Goal: Task Accomplishment & Management: Manage account settings

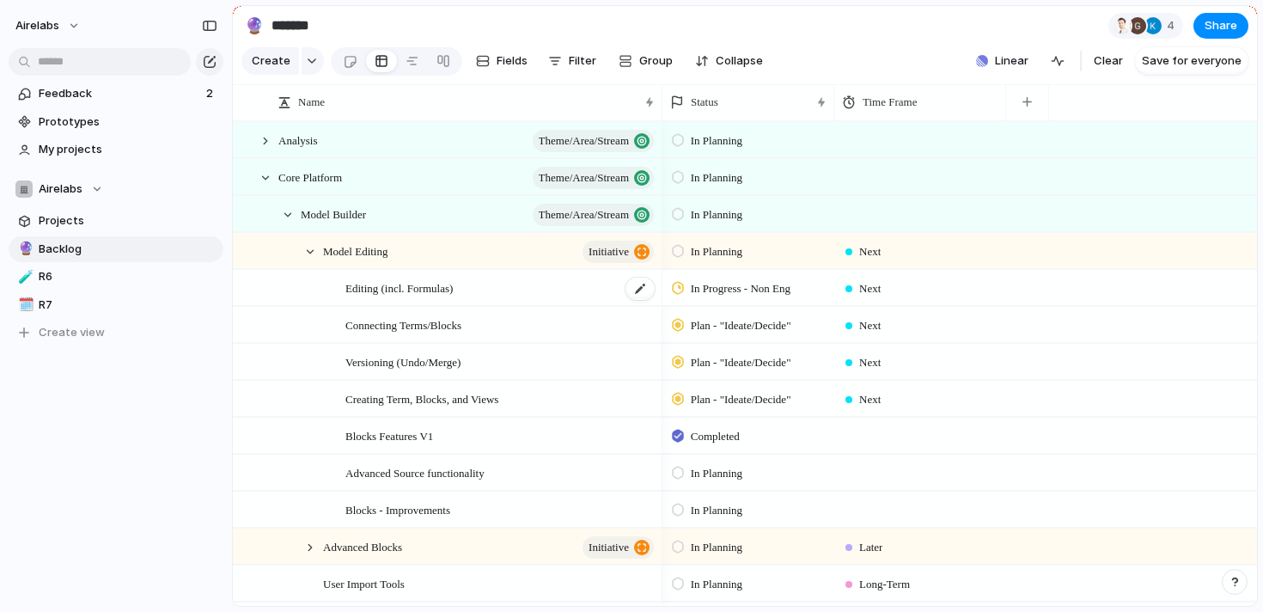
click at [381, 282] on span "Editing (incl. Formulas)" at bounding box center [398, 288] width 107 height 20
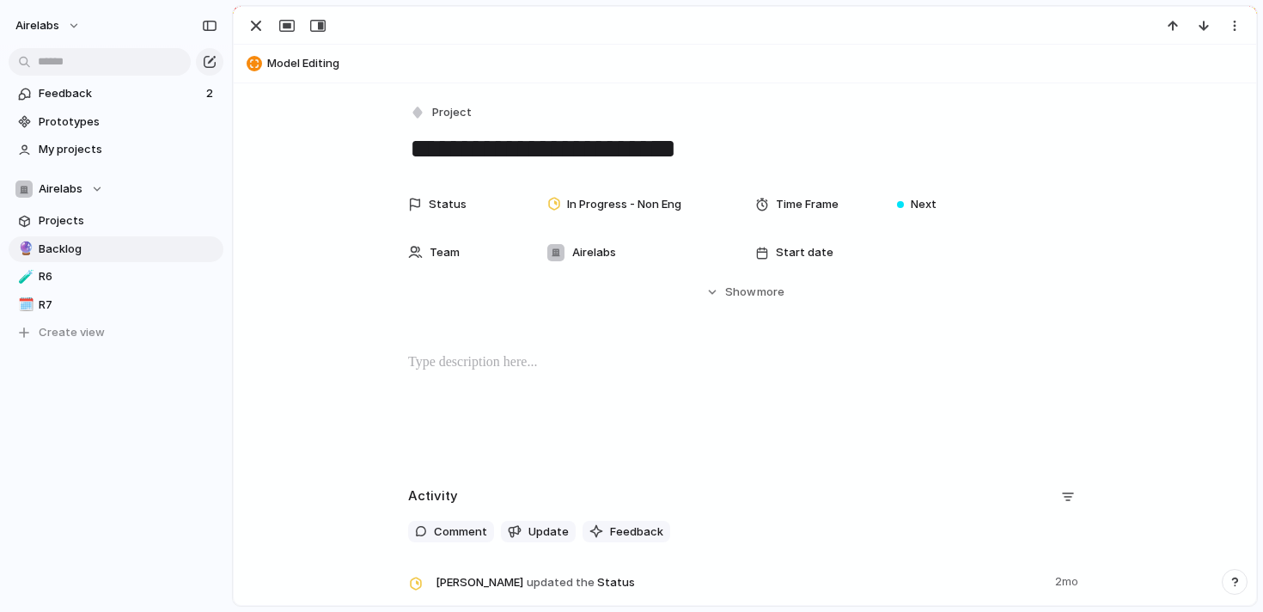
click at [381, 282] on div "Status In Progress - Non Eng Time Frame Next Team Airelabs Start date Target da…" at bounding box center [744, 243] width 981 height 113
click at [273, 308] on div "Status In Progress - Non Eng Time Frame Next Team Airelabs Start date Target da…" at bounding box center [744, 259] width 981 height 144
click at [207, 60] on div "button" at bounding box center [210, 62] width 14 height 14
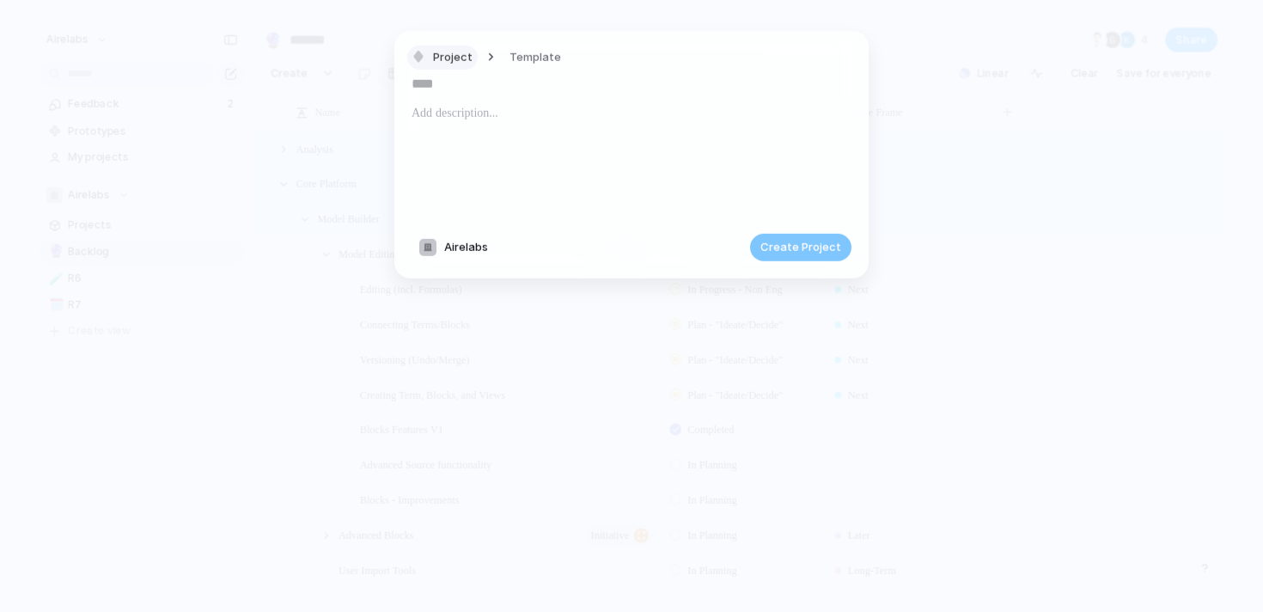
click at [455, 64] on span "Project" at bounding box center [453, 56] width 40 height 17
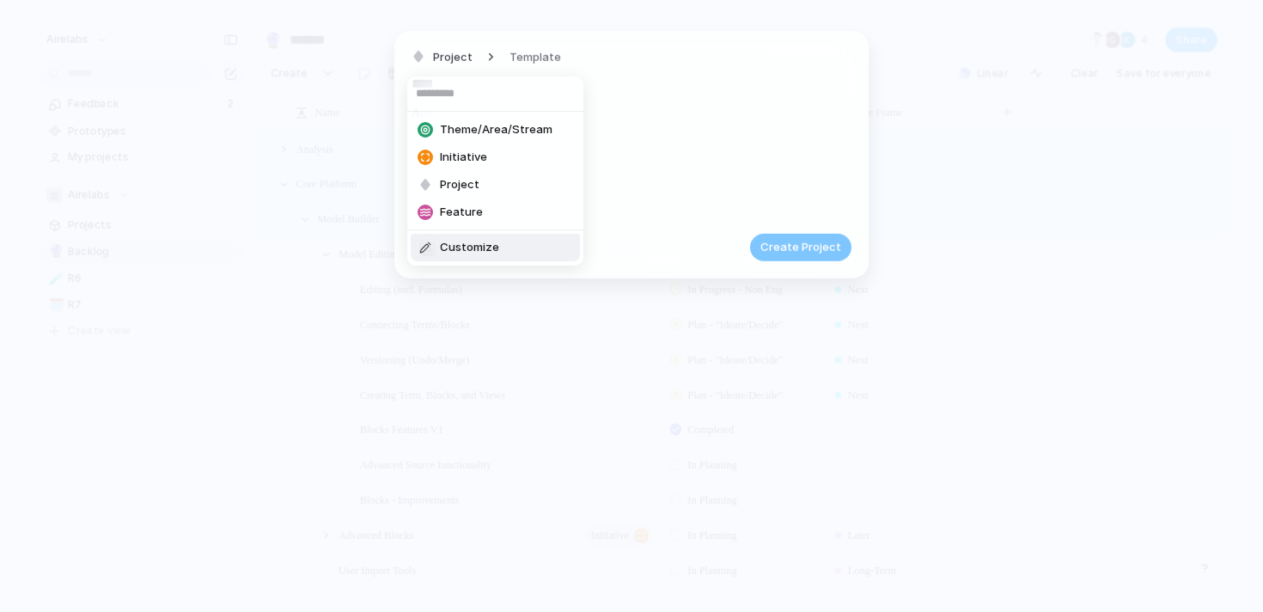
click at [449, 254] on span "Customize" at bounding box center [469, 247] width 59 height 17
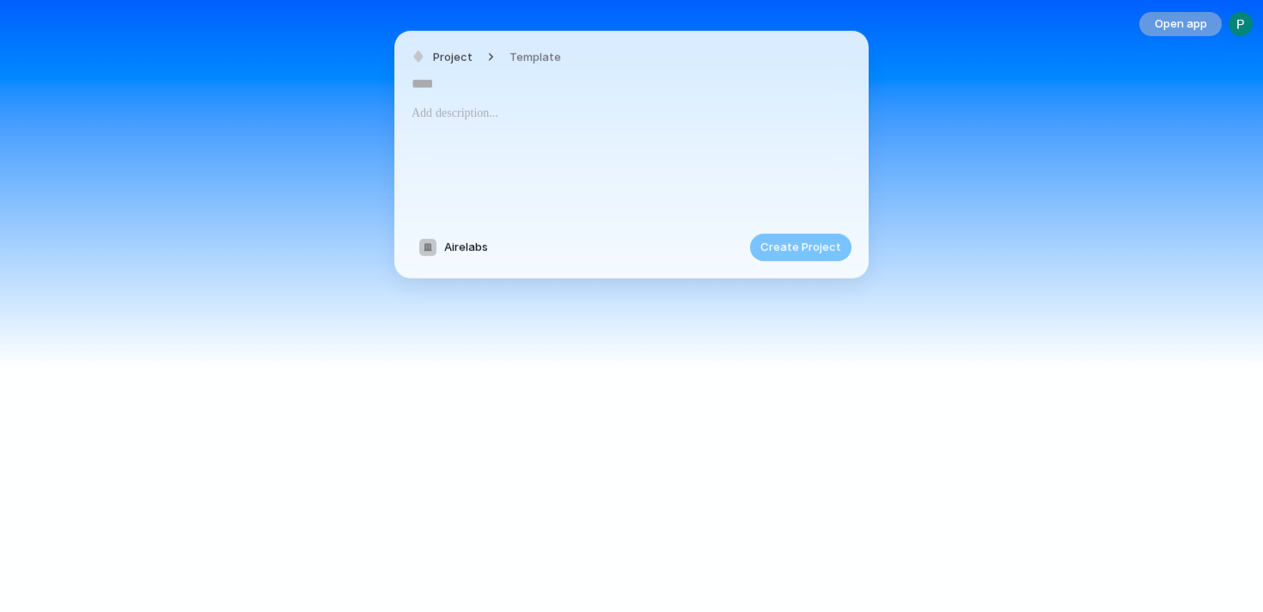
click at [1159, 28] on span "Open app" at bounding box center [1181, 23] width 52 height 17
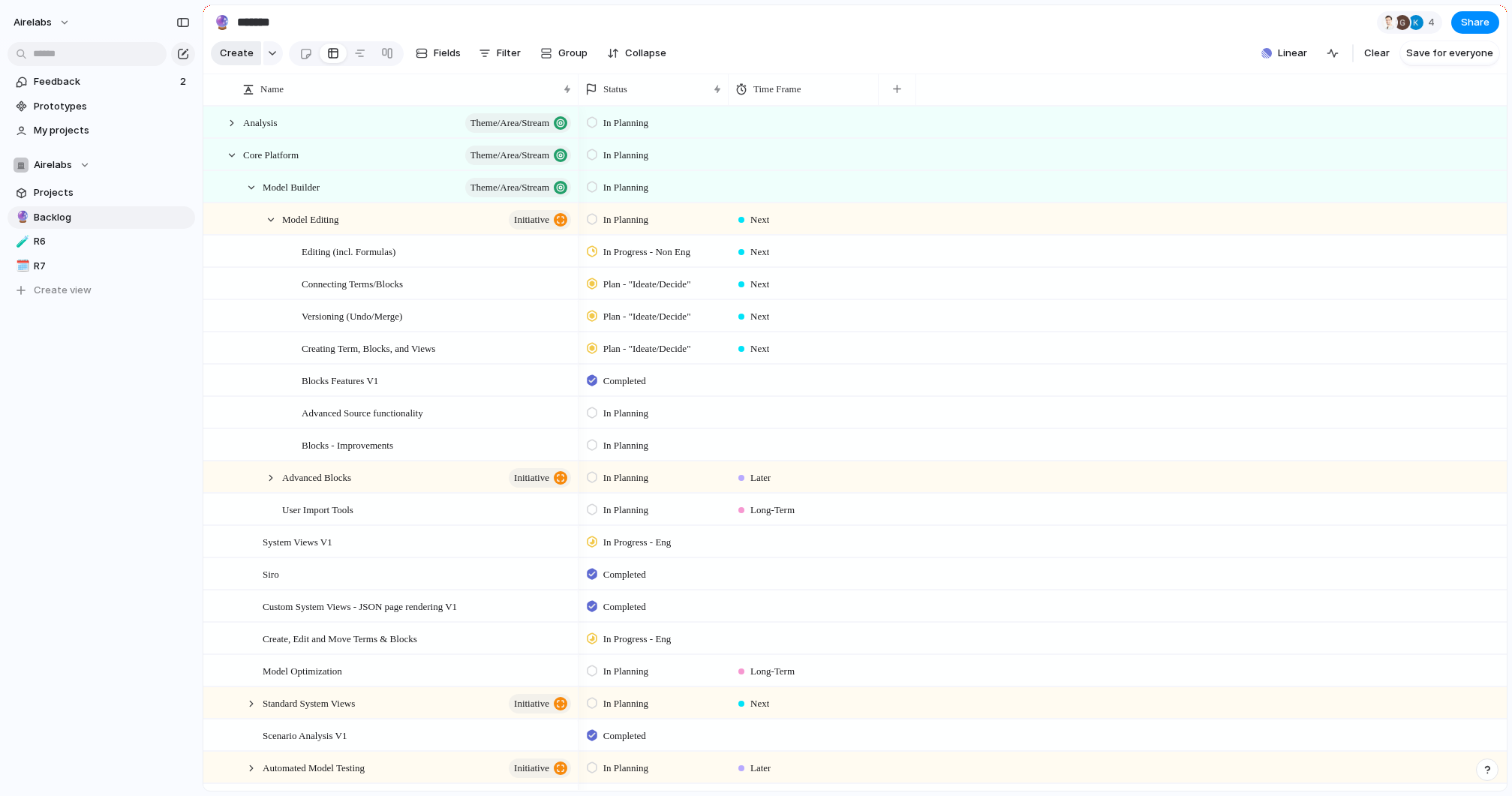
click at [238, 59] on span "Create" at bounding box center [237, 52] width 34 height 15
click at [227, 127] on div at bounding box center [231, 122] width 13 height 13
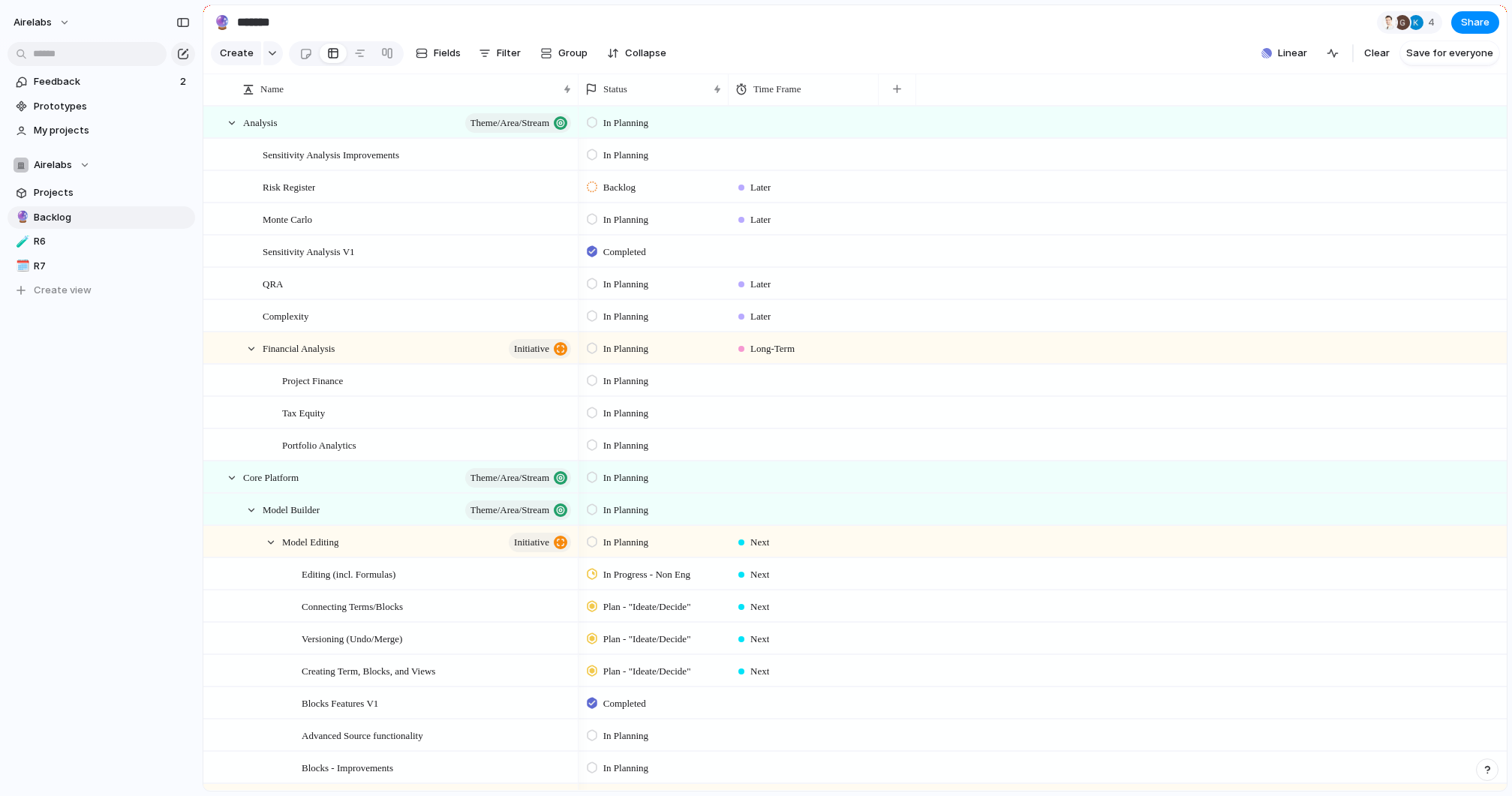
click at [625, 163] on div "In Planning" at bounding box center [653, 153] width 148 height 26
click at [601, 222] on div "Backlog" at bounding box center [615, 219] width 52 height 18
click at [619, 223] on span "In Planning" at bounding box center [626, 219] width 45 height 15
click at [613, 281] on span "Backlog" at bounding box center [622, 283] width 38 height 15
click at [622, 291] on span "In Planning" at bounding box center [626, 284] width 45 height 15
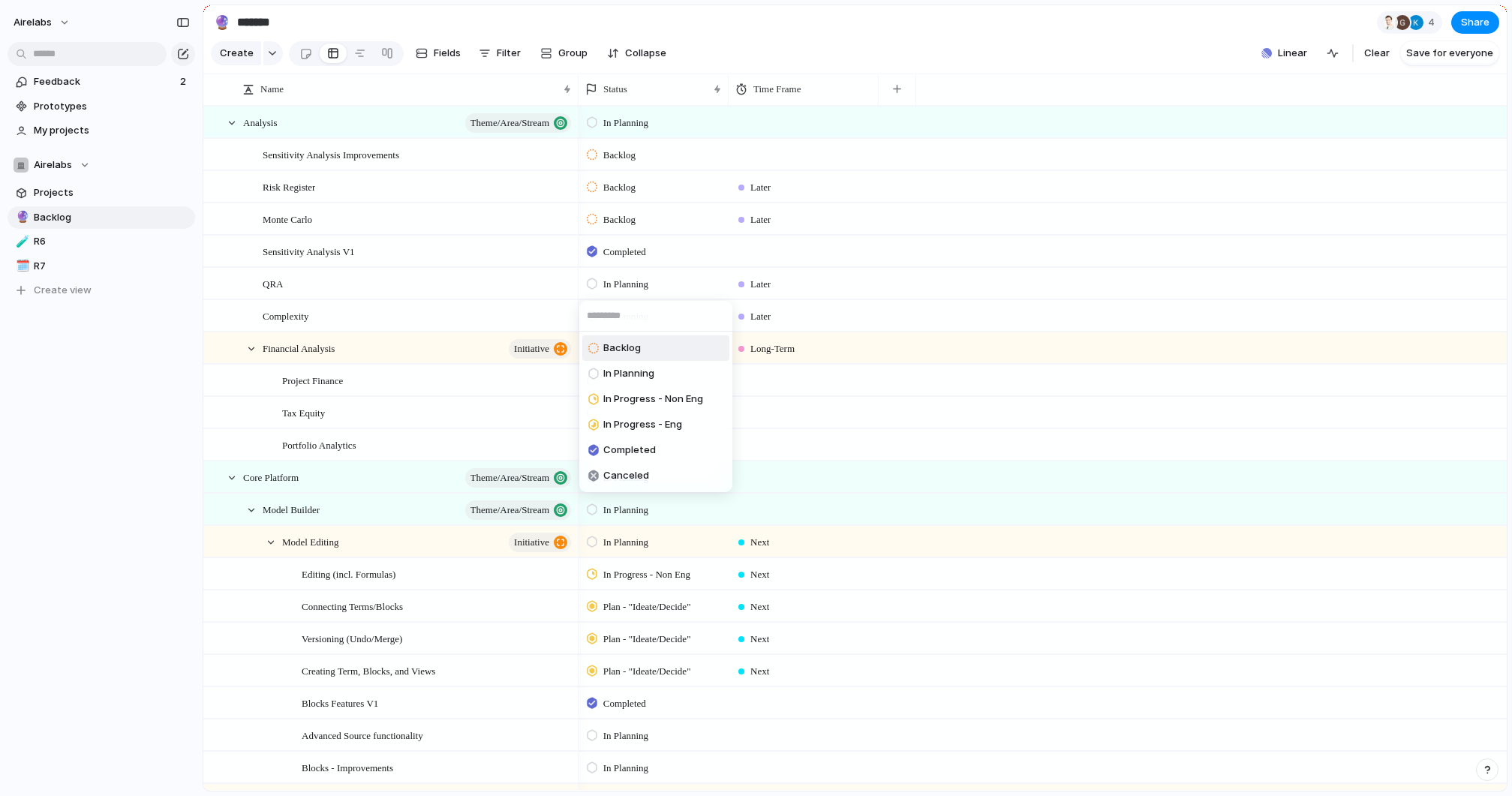
click at [628, 347] on span "Backlog" at bounding box center [622, 347] width 38 height 15
click at [624, 312] on span "In Planning" at bounding box center [626, 316] width 45 height 15
click at [622, 381] on span "Backlog" at bounding box center [622, 380] width 38 height 15
click at [713, 87] on div at bounding box center [717, 89] width 8 height 12
click at [757, 21] on div "Modify Hide Sort ascending Sort descending" at bounding box center [756, 398] width 1512 height 796
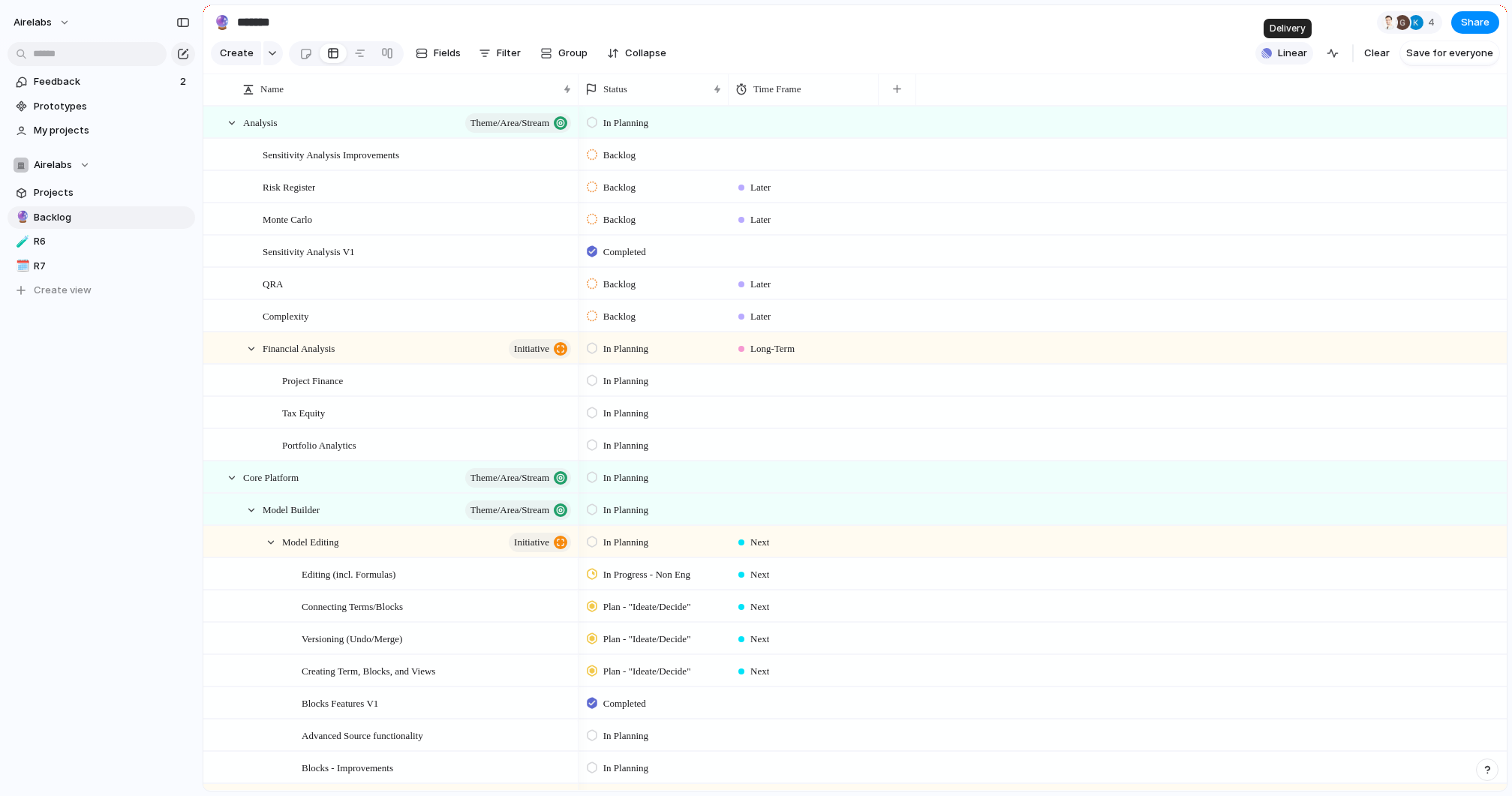
click at [1289, 51] on span "Linear" at bounding box center [1293, 52] width 30 height 15
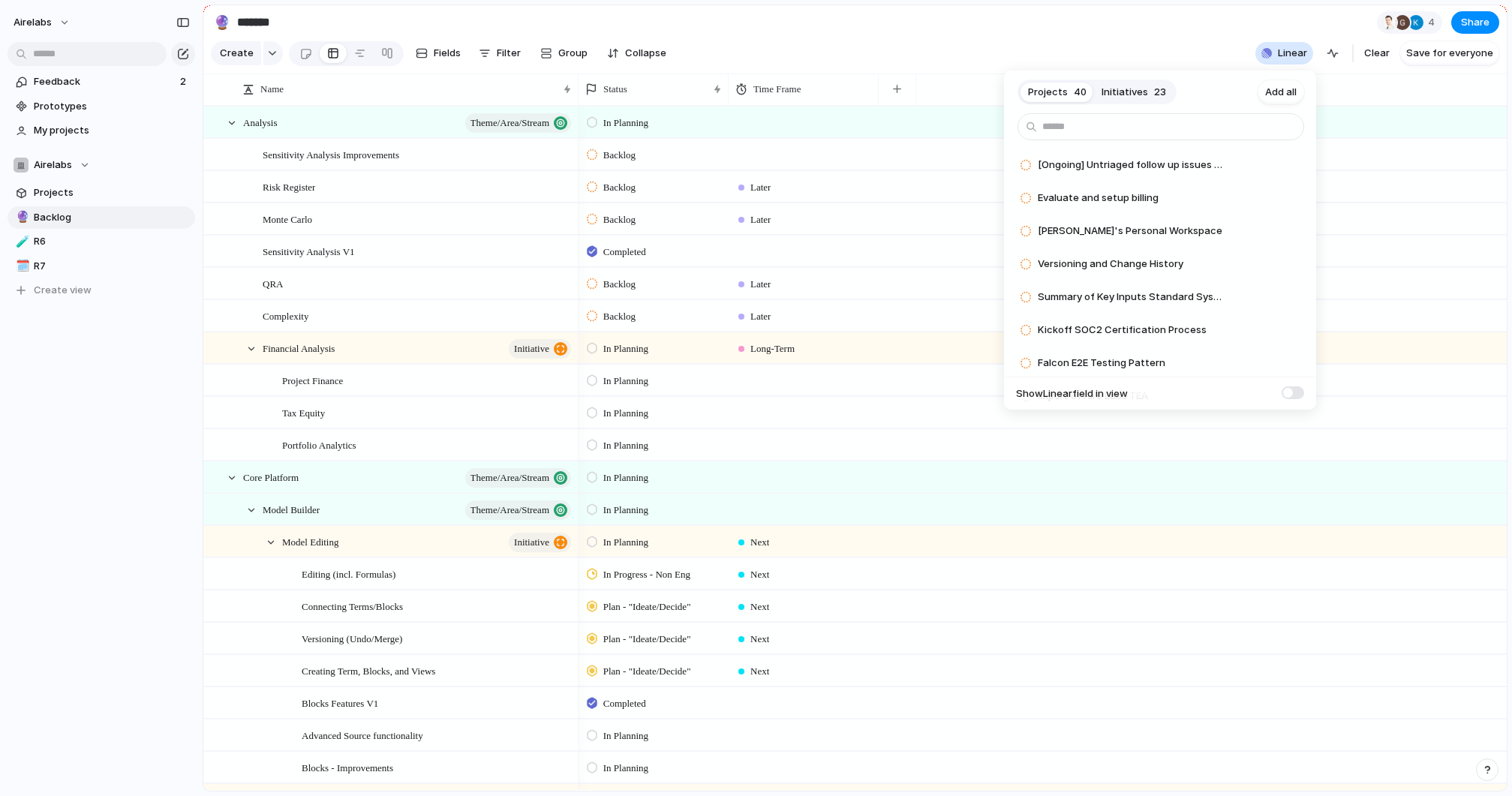
click at [1290, 392] on span at bounding box center [1293, 393] width 23 height 13
click at [1000, 35] on div "Projects 40 Initiatives 23 Add all [Ongoing] Untriaged follow up issues from te…" at bounding box center [756, 398] width 1512 height 796
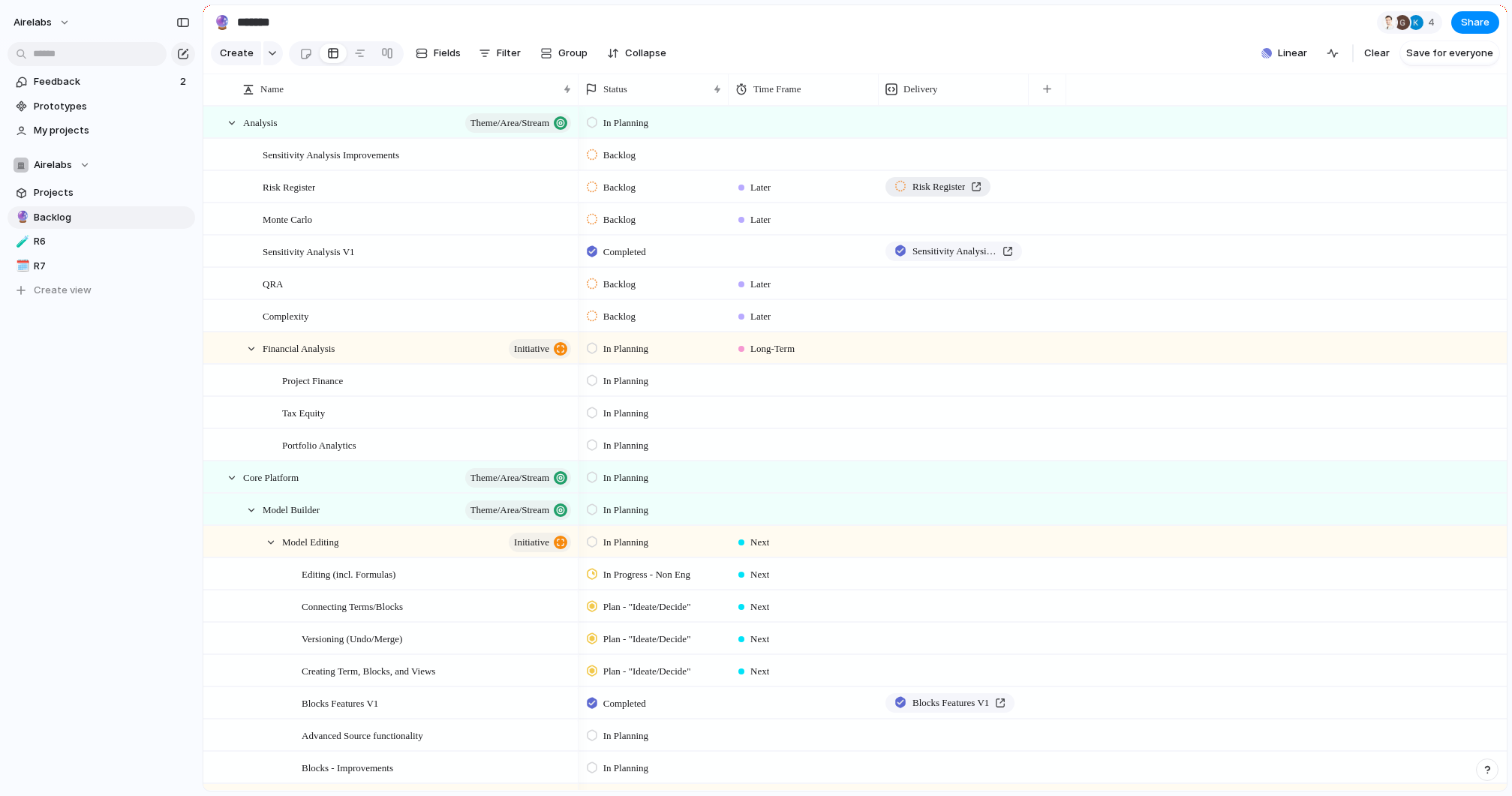
click at [981, 187] on div "Risk Register" at bounding box center [938, 186] width 87 height 15
click at [843, 20] on div "Modify Hide Sort ascending Sort descending" at bounding box center [756, 398] width 1512 height 796
click at [1283, 47] on span "Linear" at bounding box center [1293, 52] width 30 height 15
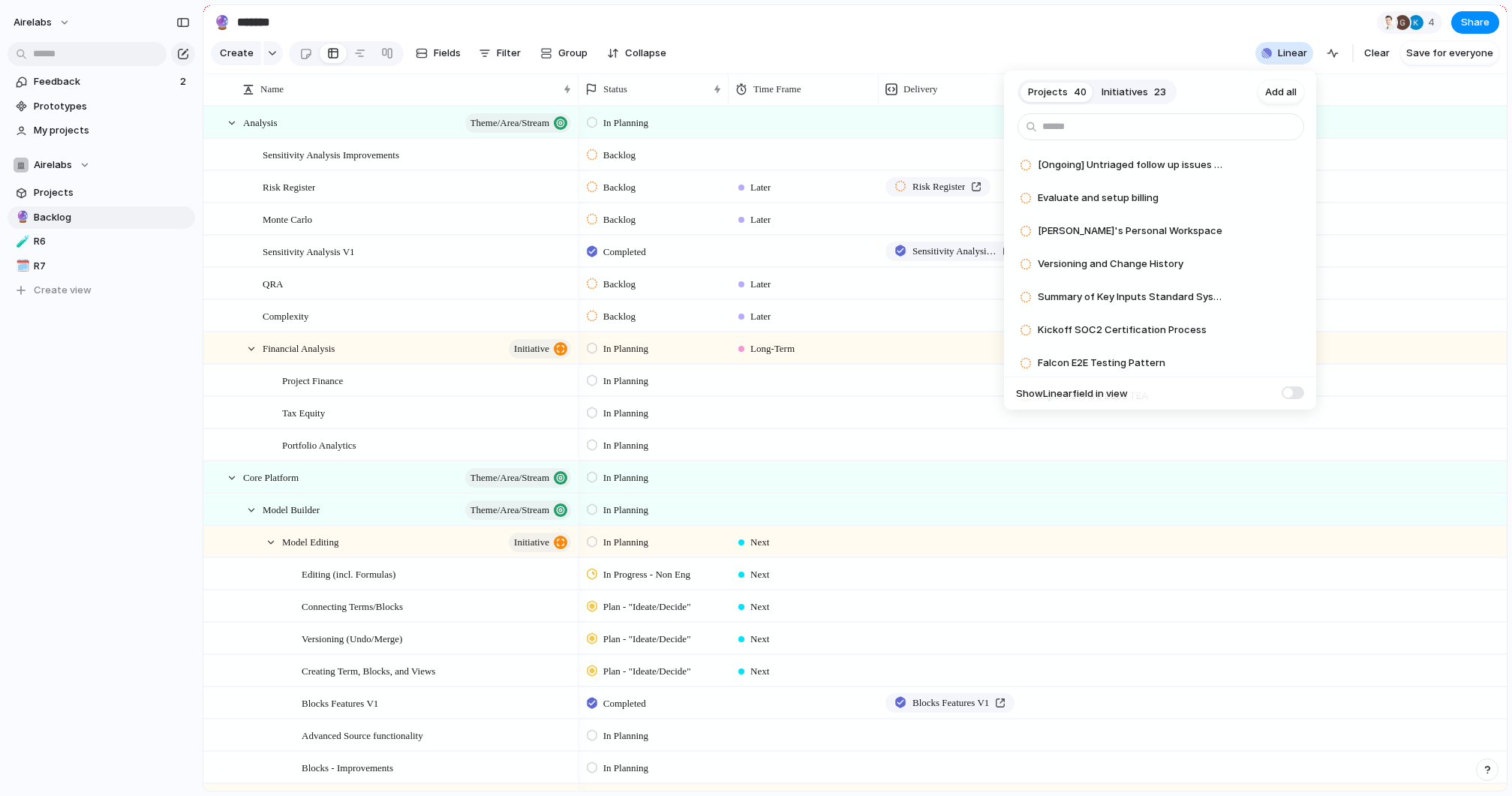
click at [1295, 388] on span at bounding box center [1293, 393] width 23 height 13
click at [1021, 10] on div "Projects 40 Initiatives 23 Add all [Ongoing] Untriaged follow up issues from te…" at bounding box center [756, 398] width 1512 height 796
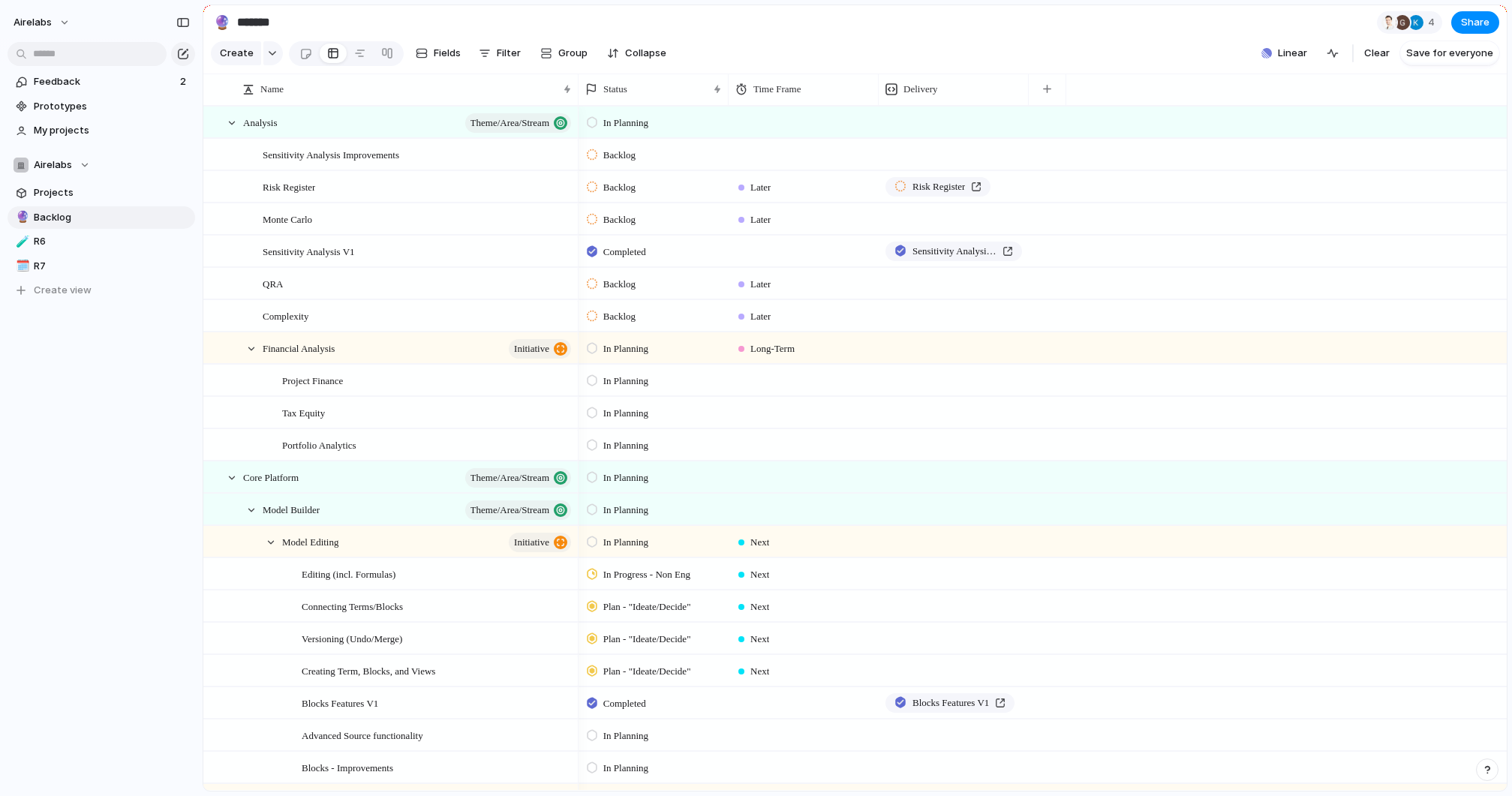
click at [761, 156] on div at bounding box center [803, 152] width 148 height 24
click at [798, 42] on div "Next Later Long-Term" at bounding box center [756, 398] width 1512 height 796
click at [777, 246] on div at bounding box center [803, 249] width 148 height 24
click at [843, 20] on div "Next Later Long-Term" at bounding box center [756, 398] width 1512 height 796
click at [295, 161] on span "Sensitivity Analysis Improvements" at bounding box center [331, 154] width 136 height 17
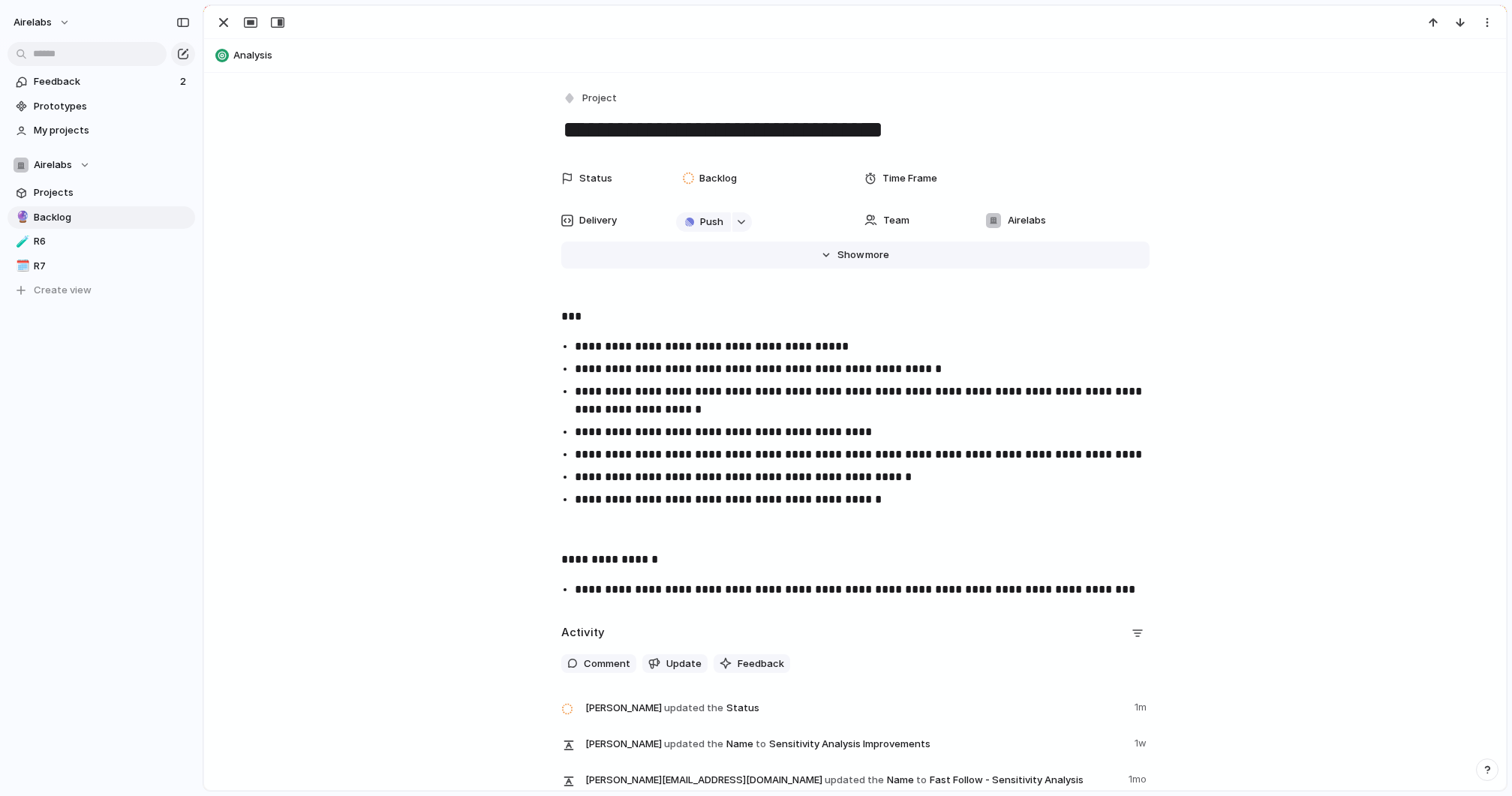
click at [836, 265] on button "Hide Show more" at bounding box center [856, 255] width 588 height 27
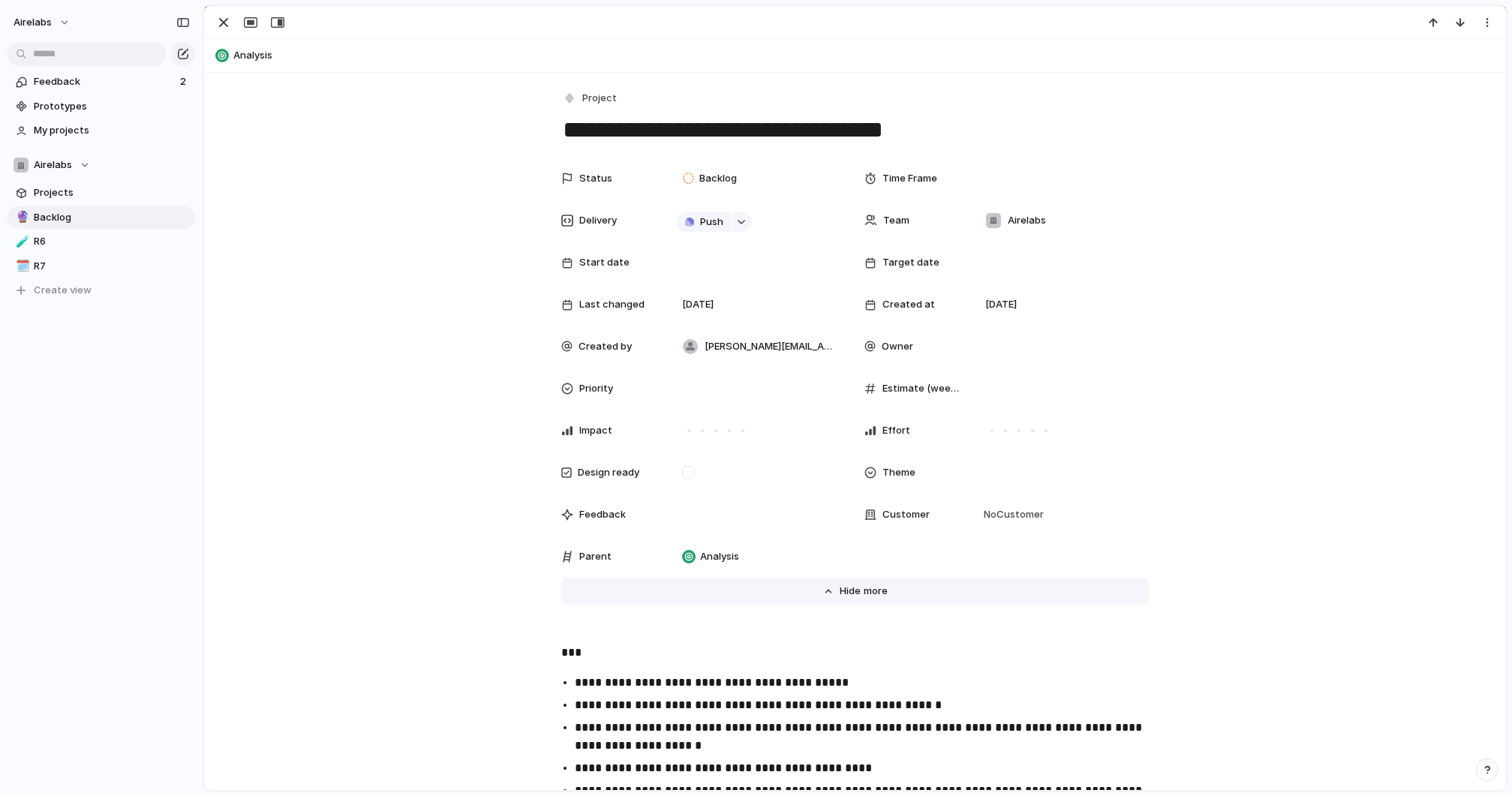
click at [886, 585] on button "Hide Show more" at bounding box center [856, 591] width 588 height 27
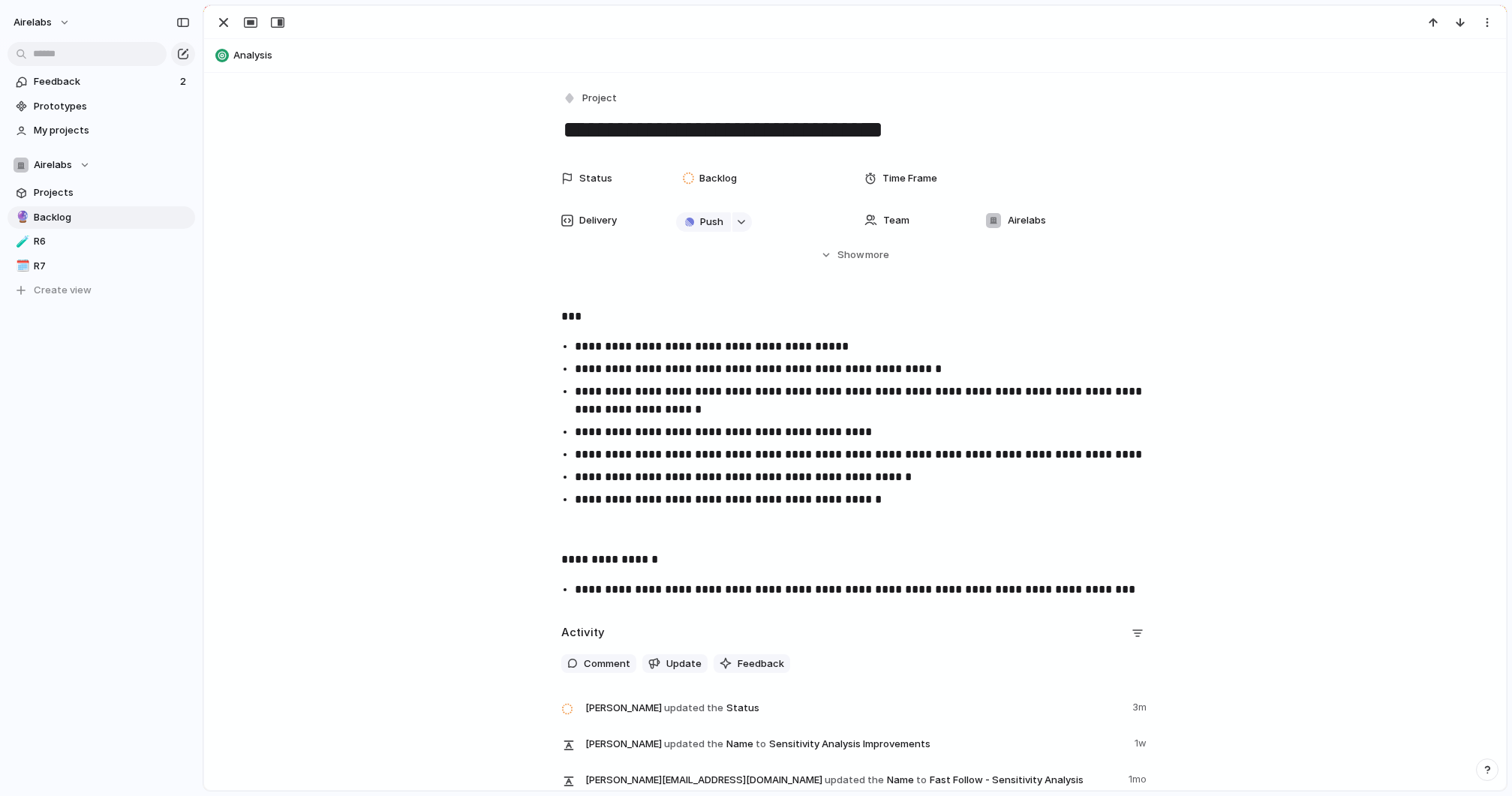
click at [634, 367] on p "**********" at bounding box center [869, 369] width 588 height 18
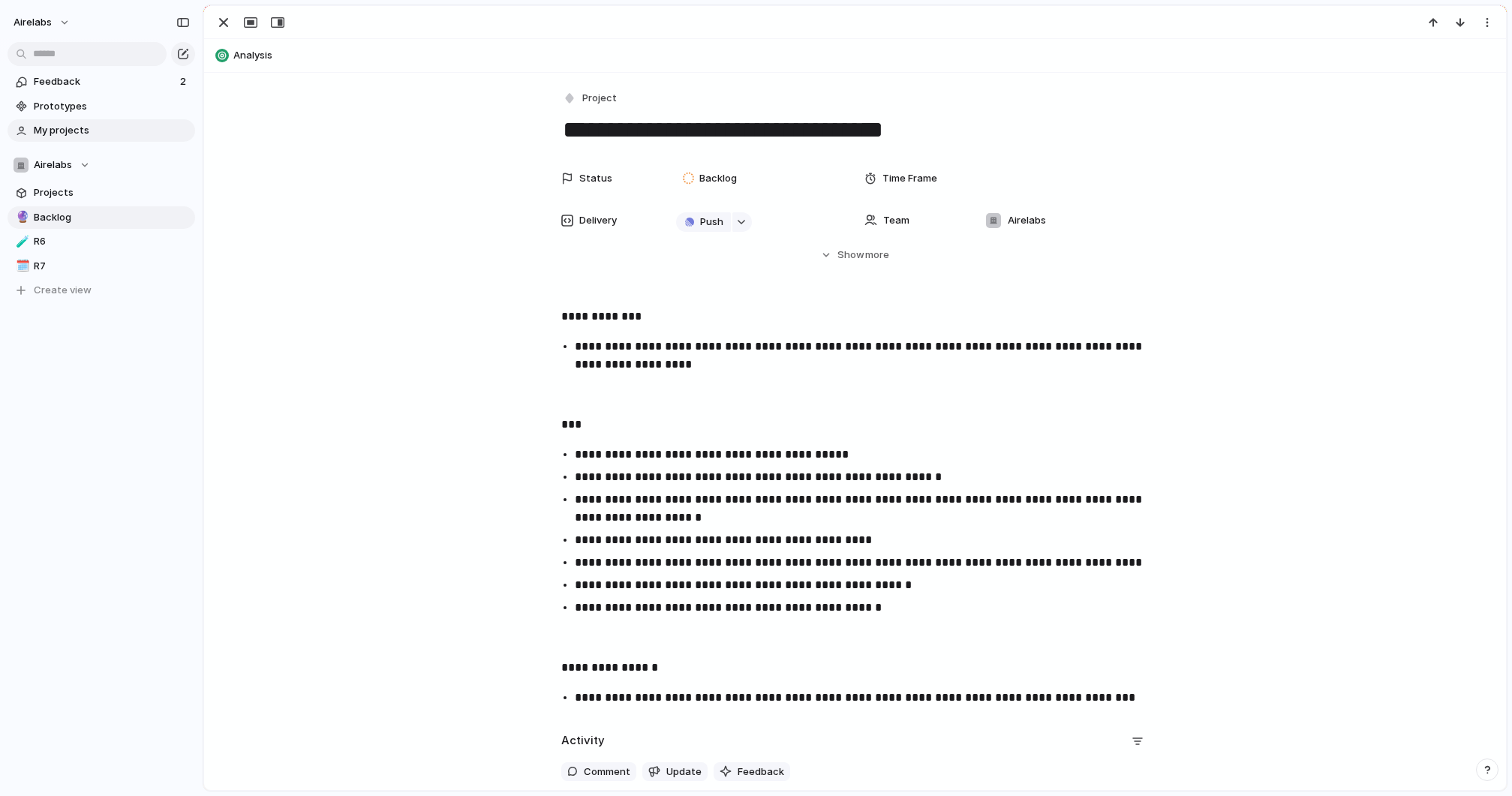
click at [56, 125] on span "My projects" at bounding box center [112, 130] width 156 height 15
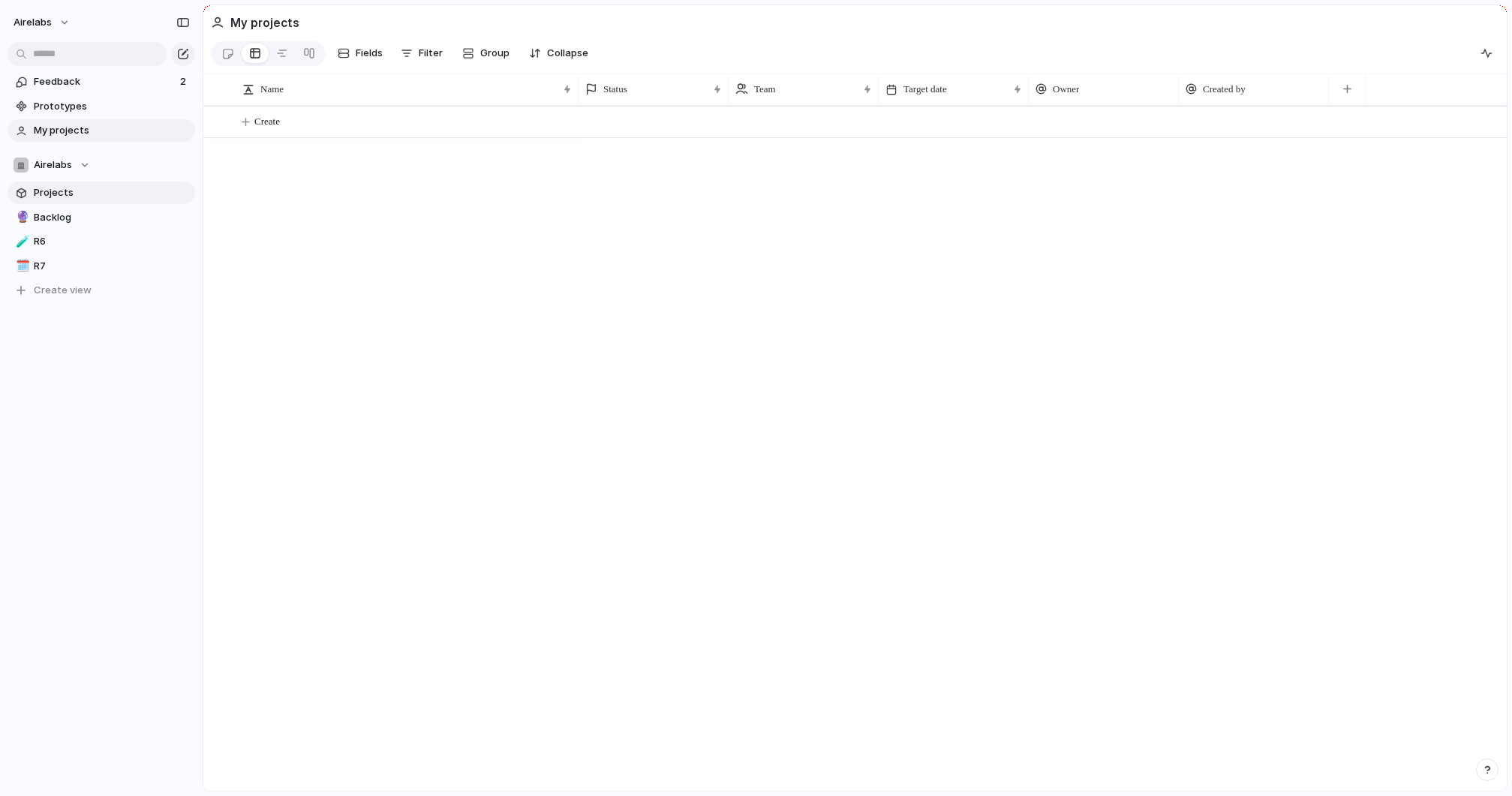
click at [52, 194] on span "Projects" at bounding box center [112, 192] width 156 height 15
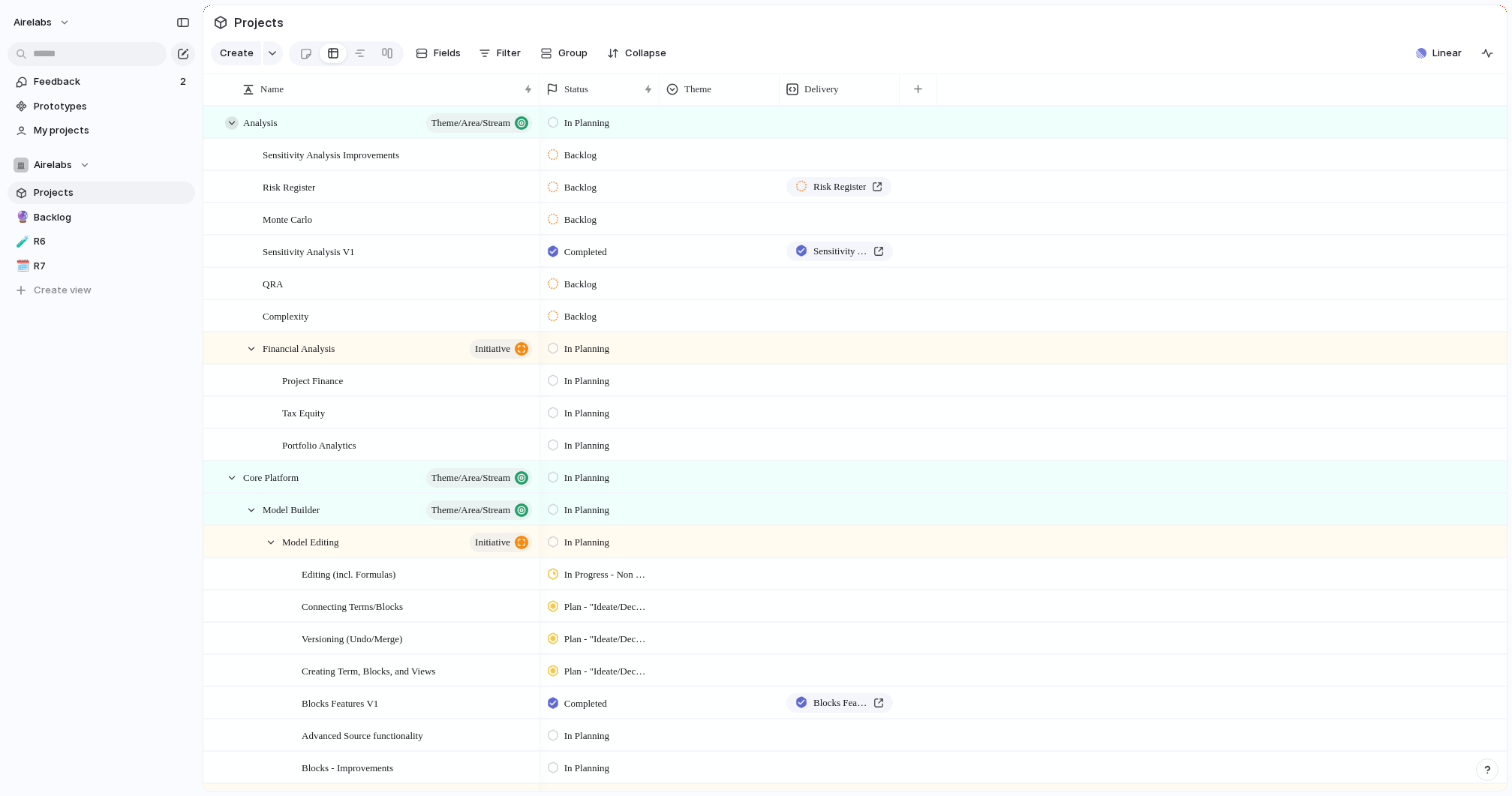
click at [229, 119] on div at bounding box center [231, 122] width 13 height 13
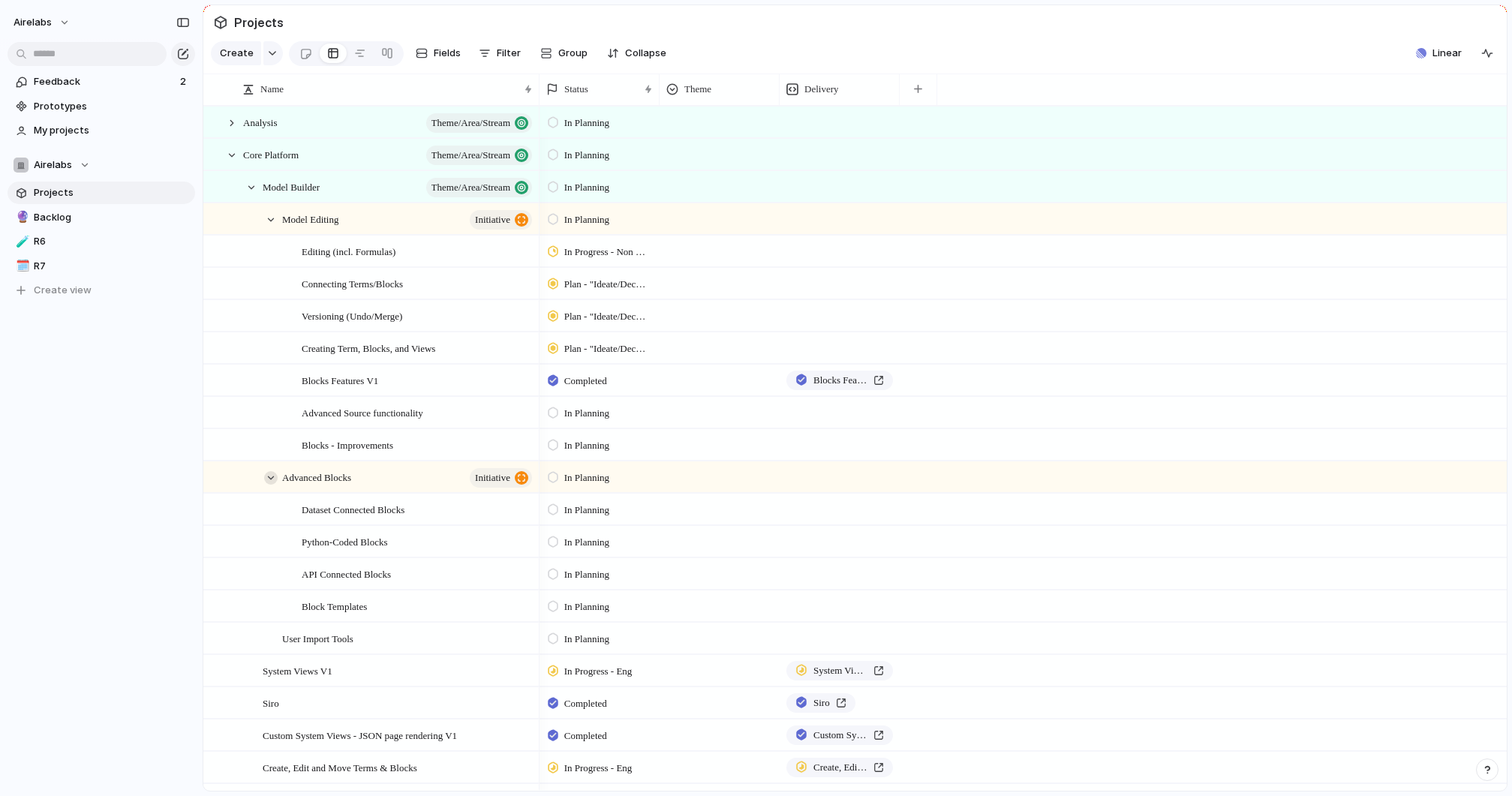
click at [269, 481] on div at bounding box center [271, 477] width 13 height 13
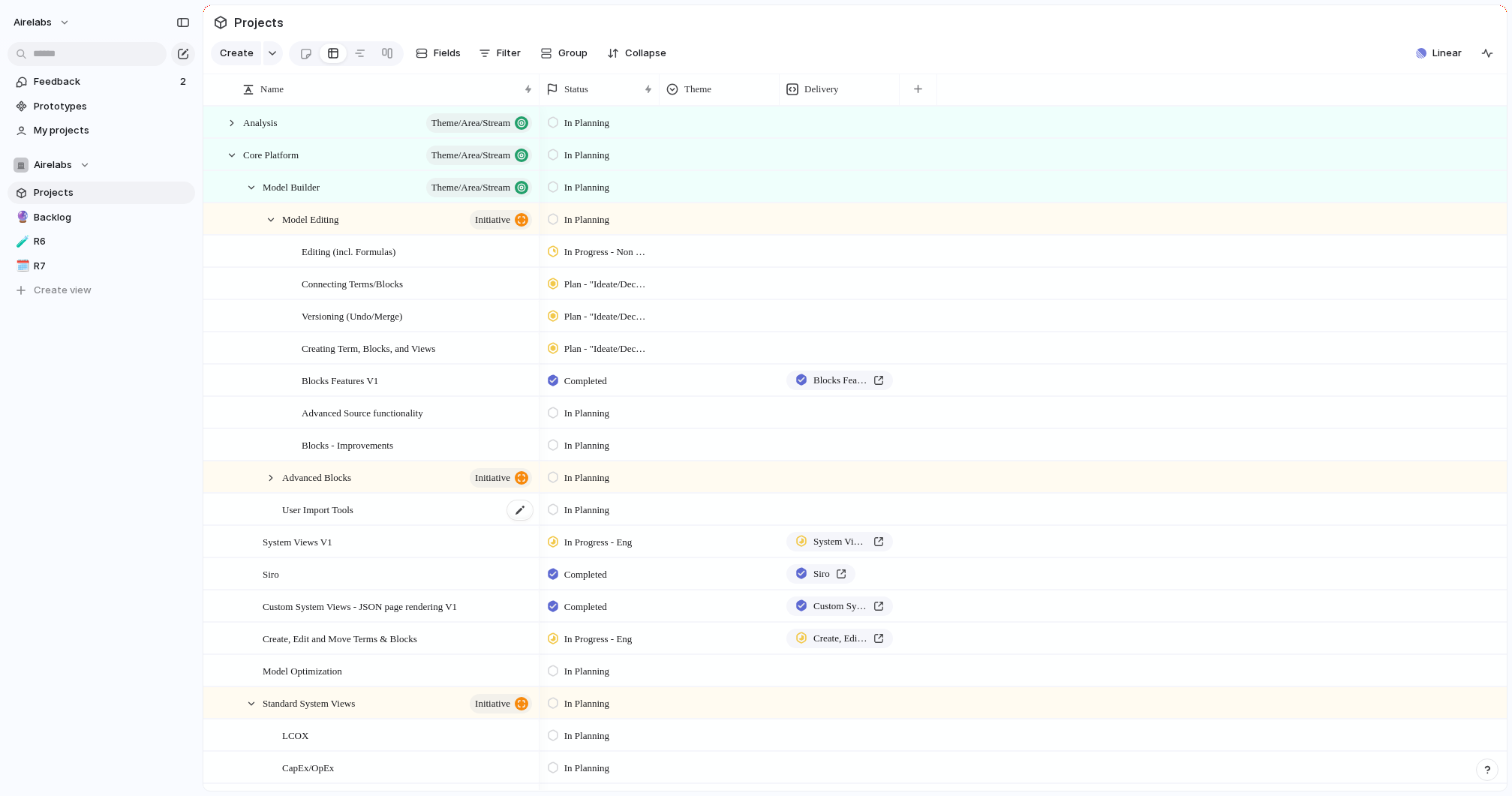
click at [291, 509] on span "User Import Tools" at bounding box center [318, 509] width 72 height 17
click at [285, 197] on div "Model Builder Theme/Area/Stream" at bounding box center [398, 187] width 271 height 31
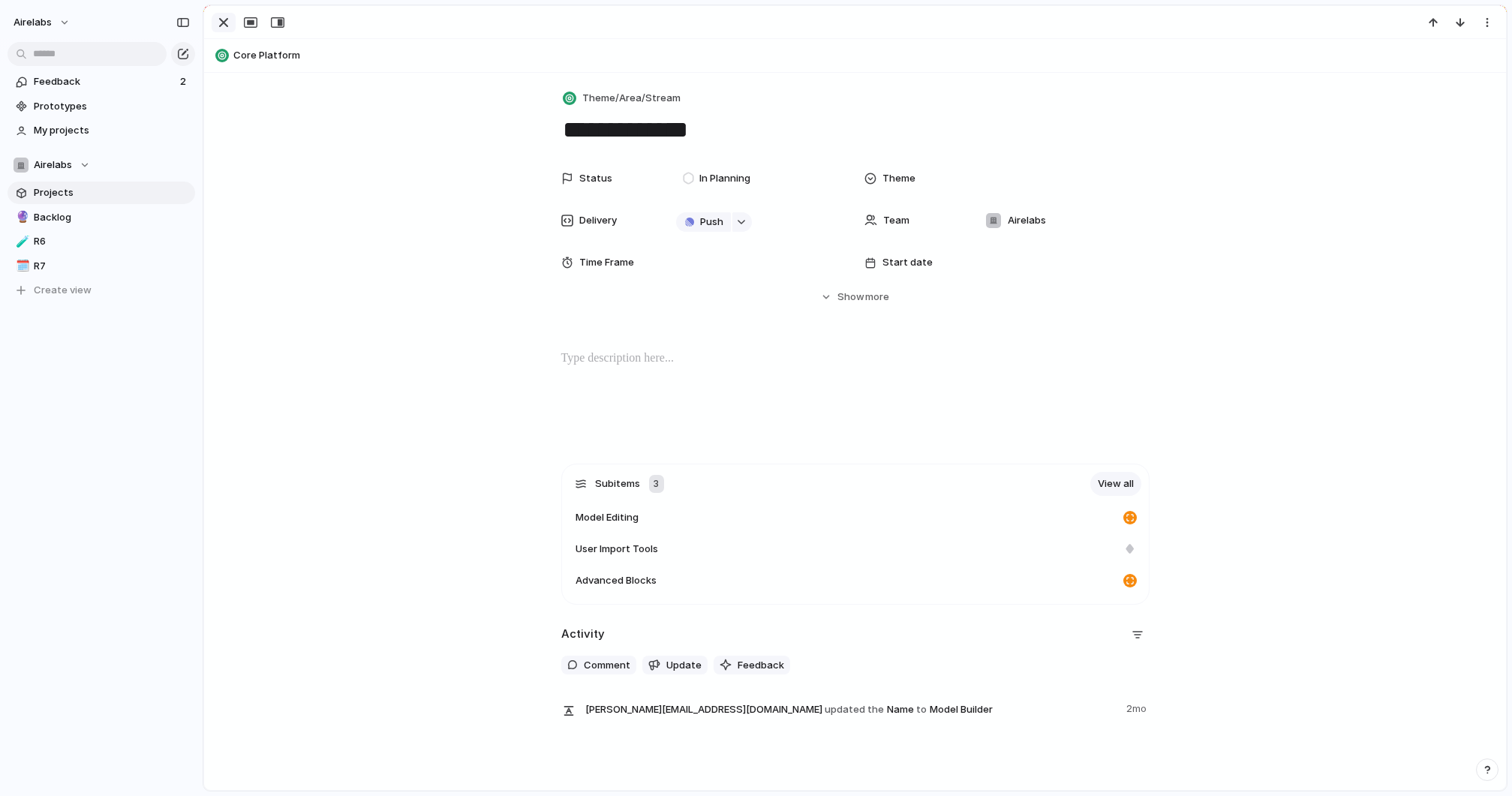
click at [218, 19] on div "button" at bounding box center [223, 22] width 18 height 18
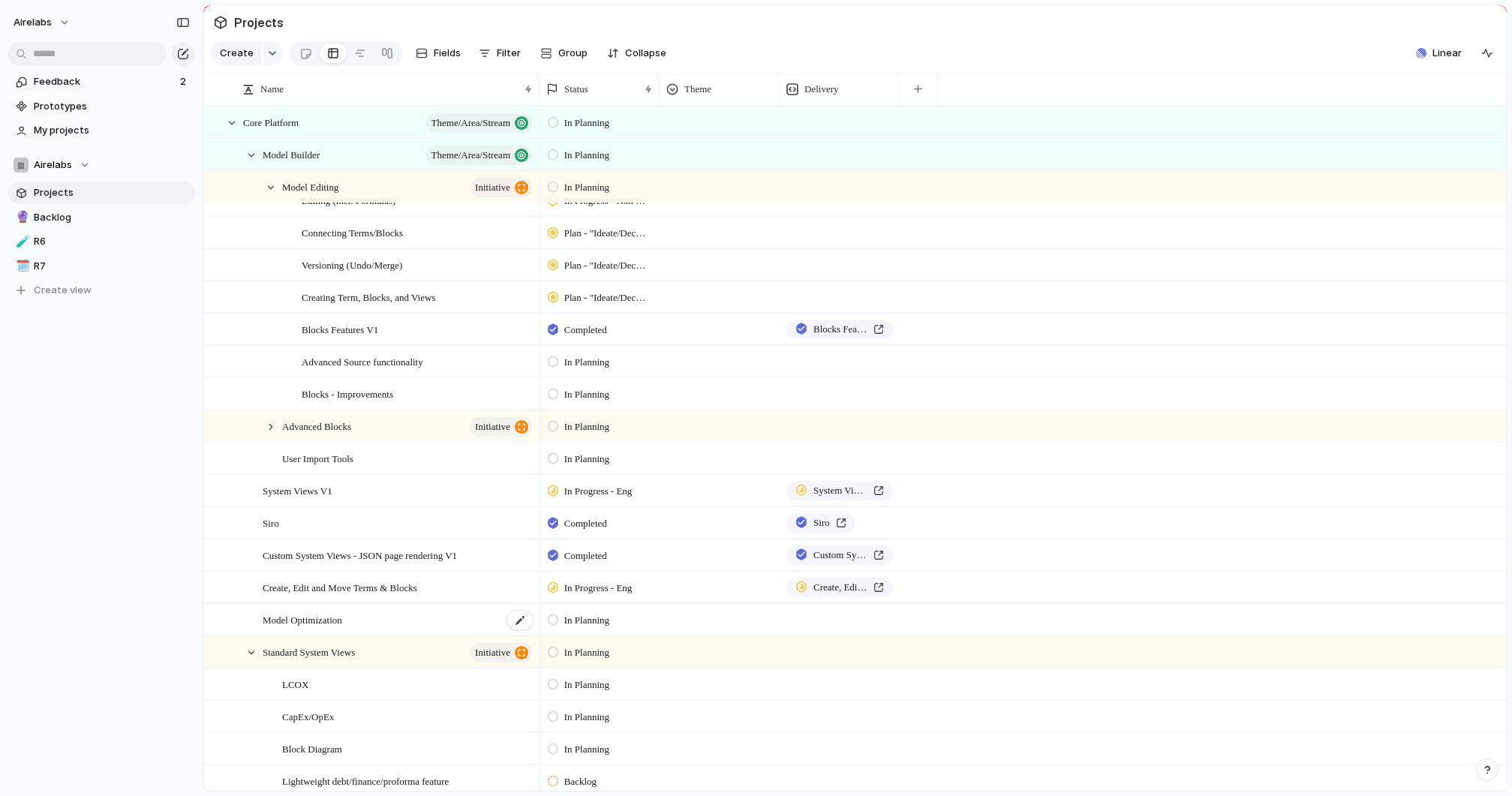
scroll to position [93, 0]
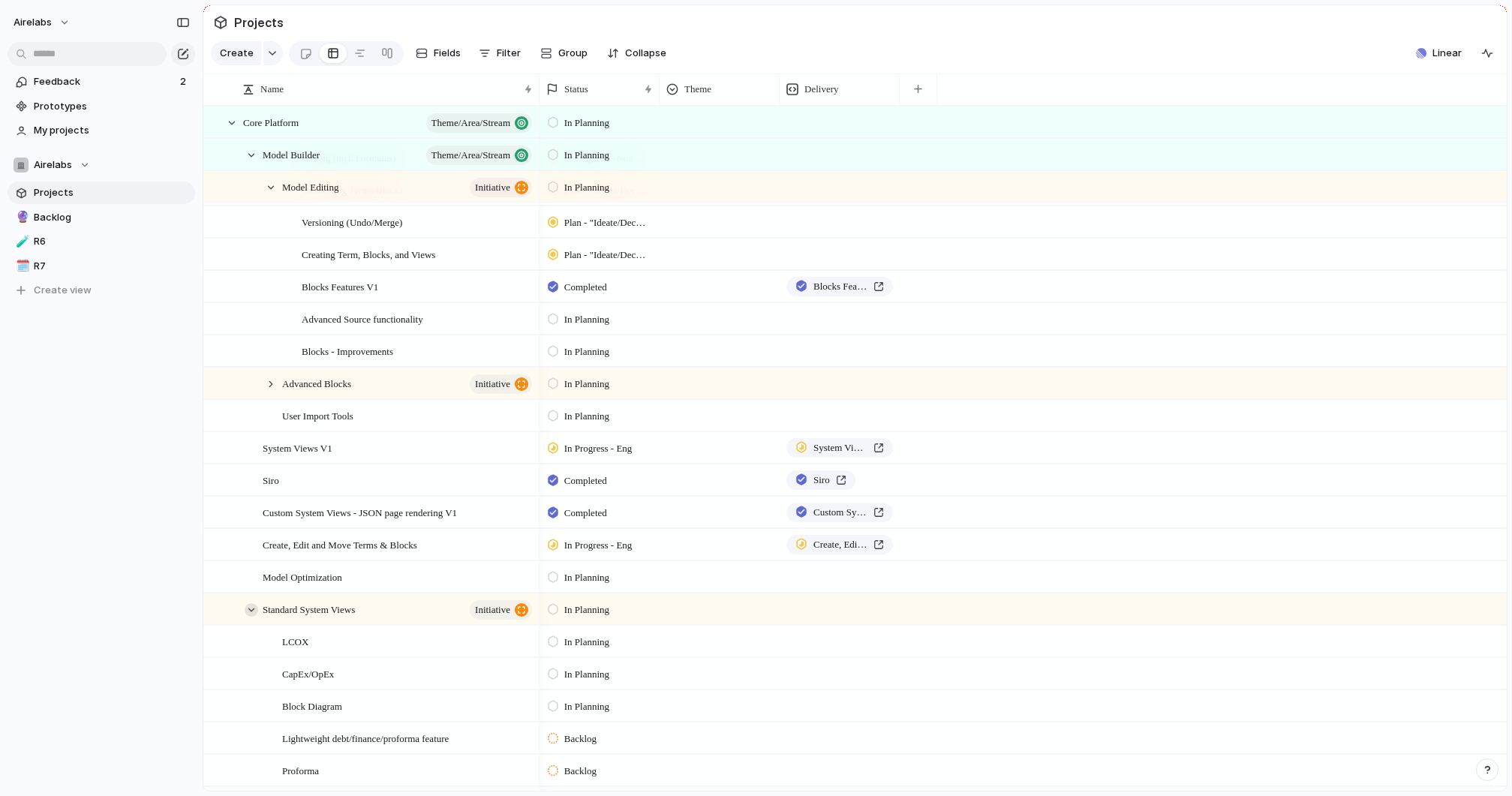
click at [247, 606] on div at bounding box center [251, 609] width 13 height 13
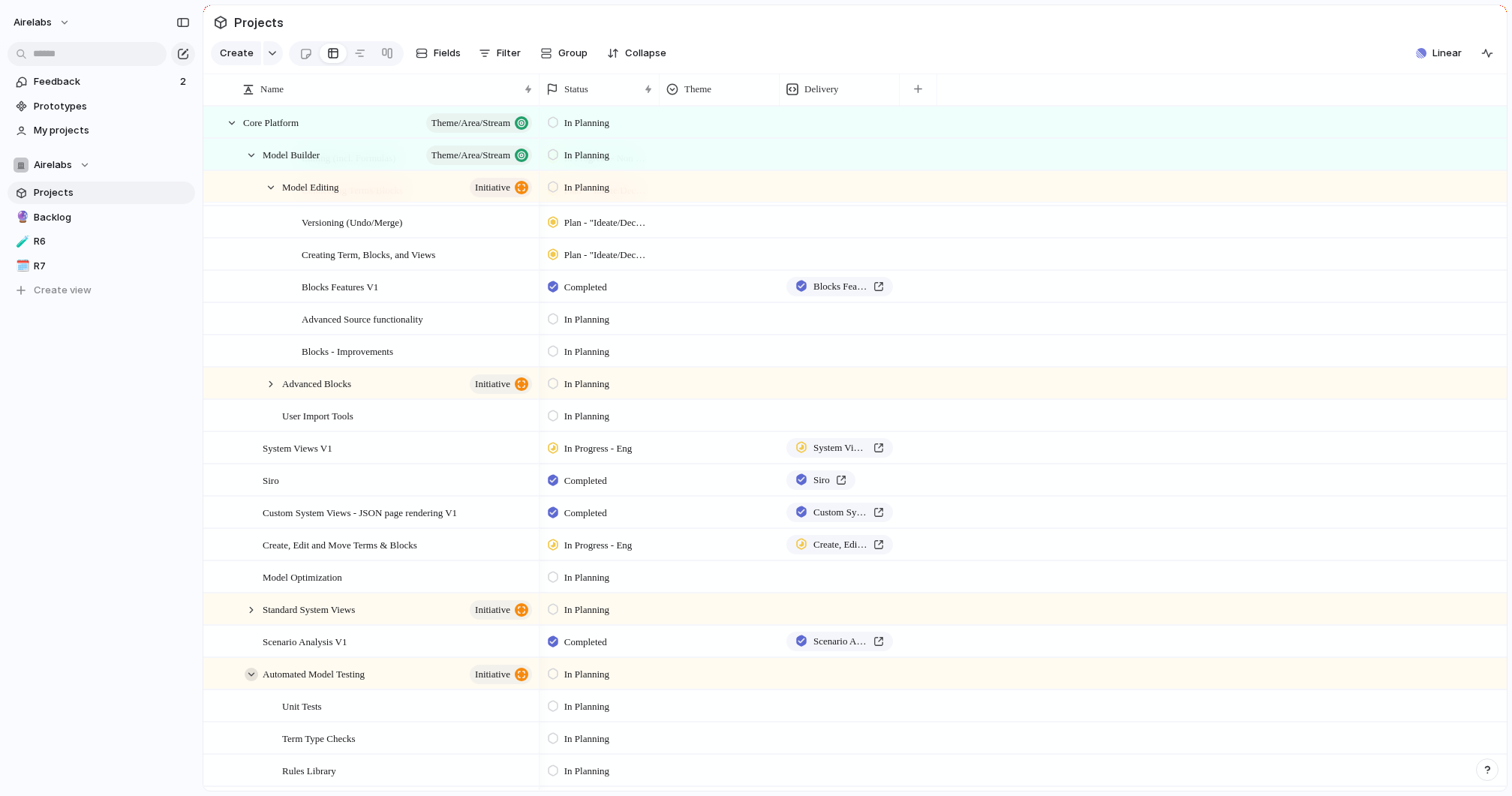
click at [250, 677] on div at bounding box center [251, 674] width 13 height 13
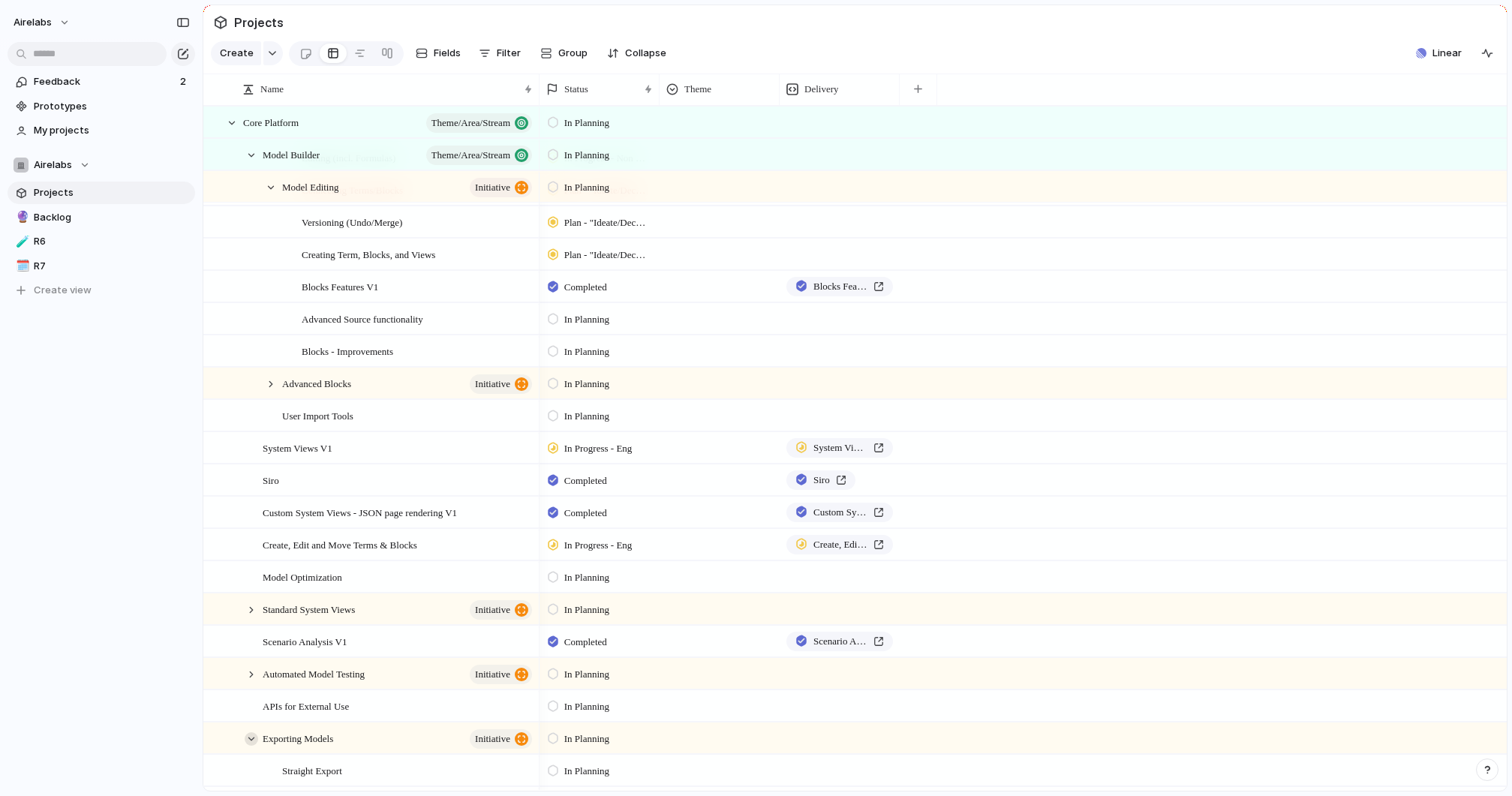
click at [251, 738] on div at bounding box center [251, 738] width 13 height 13
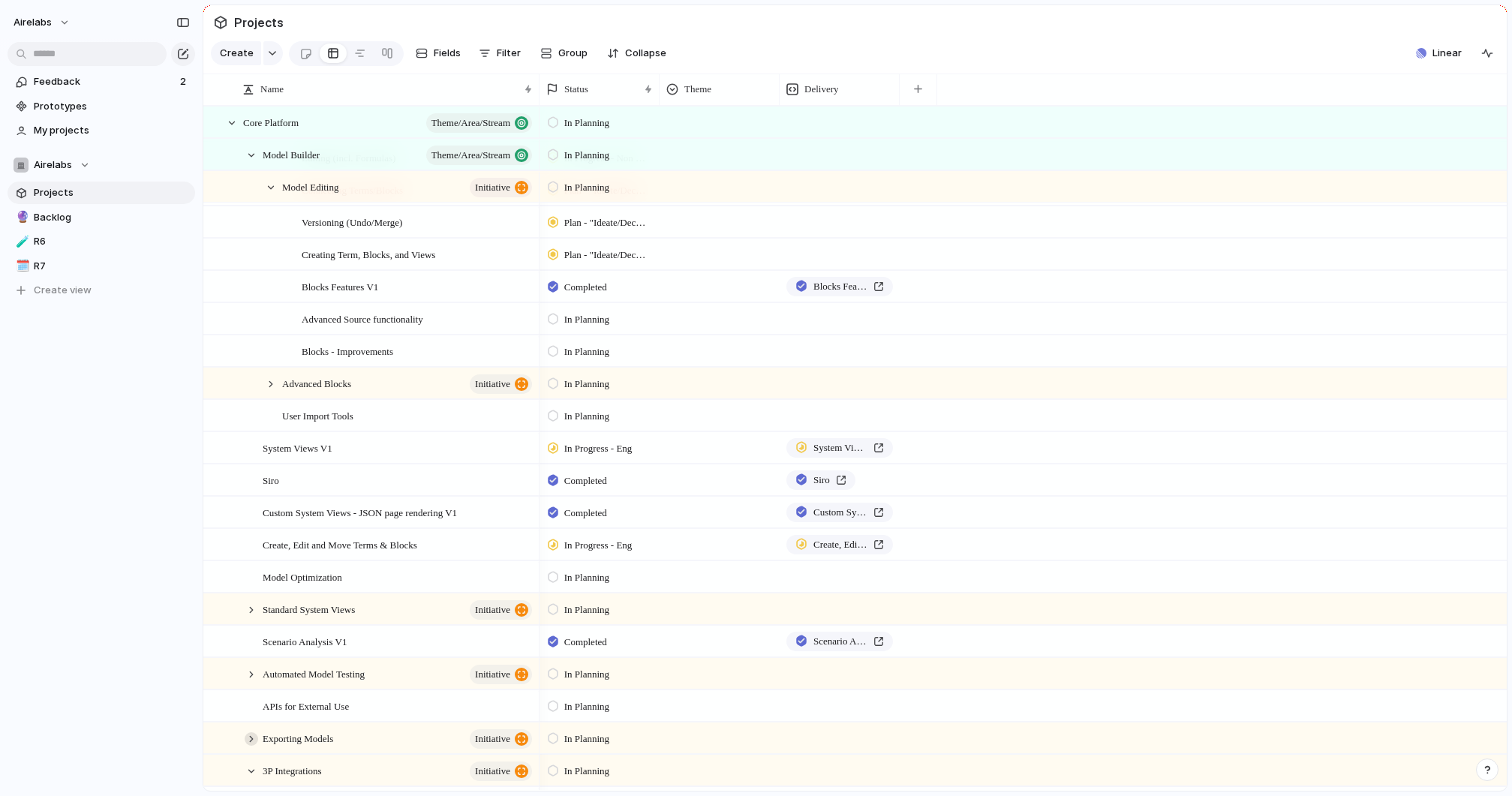
scroll to position [312, 0]
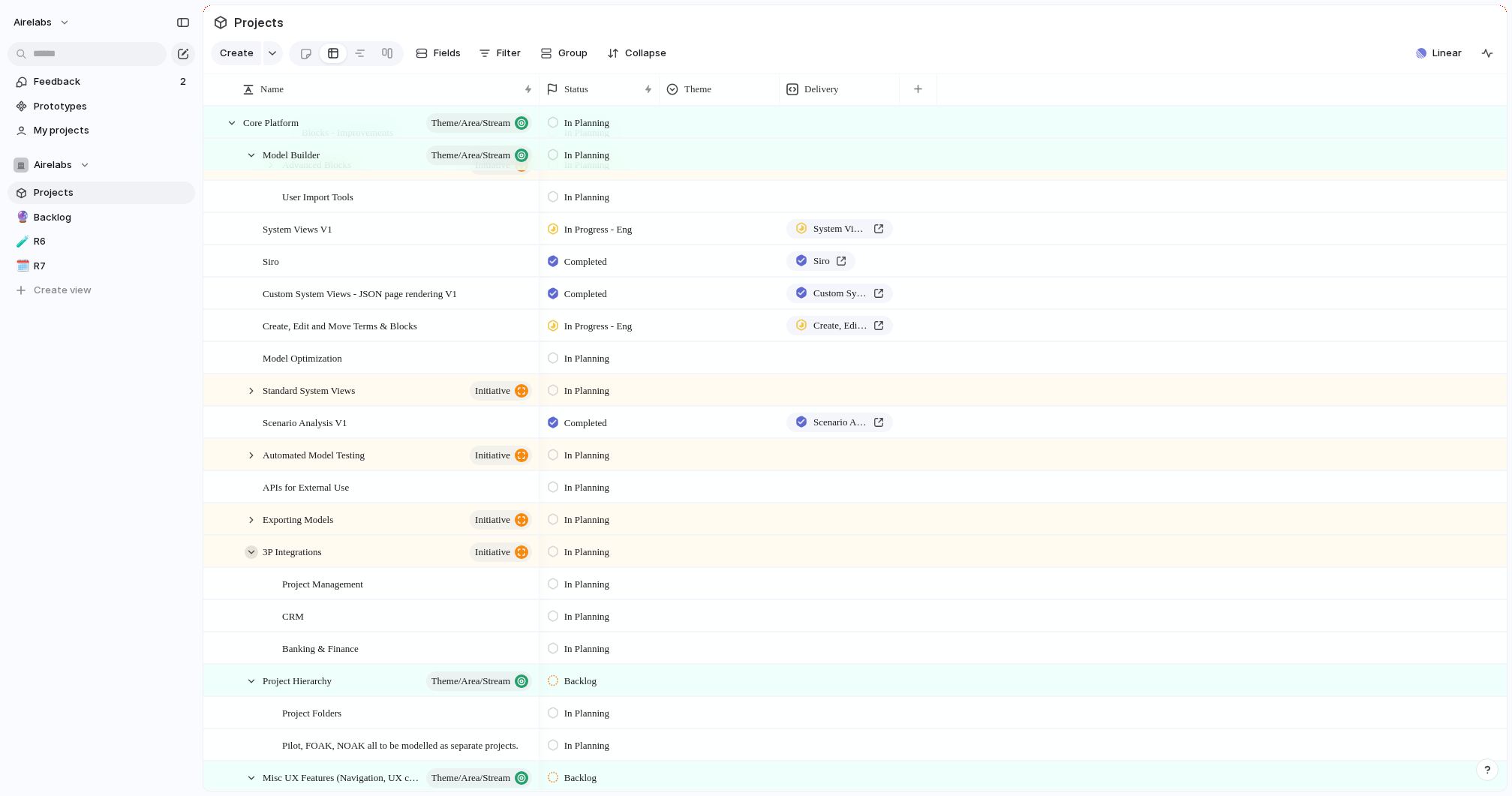
click at [250, 558] on div at bounding box center [251, 552] width 13 height 13
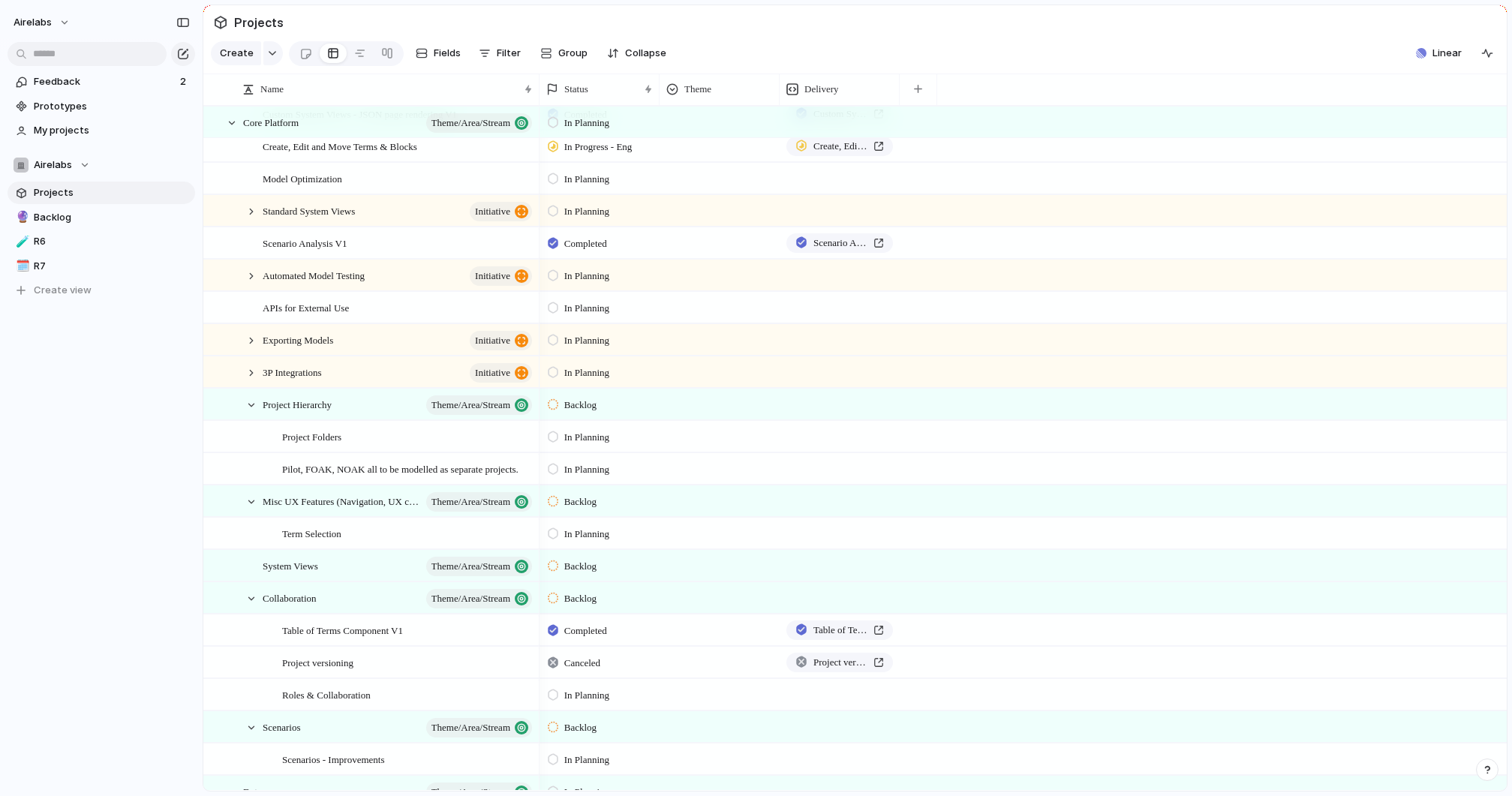
scroll to position [676, 0]
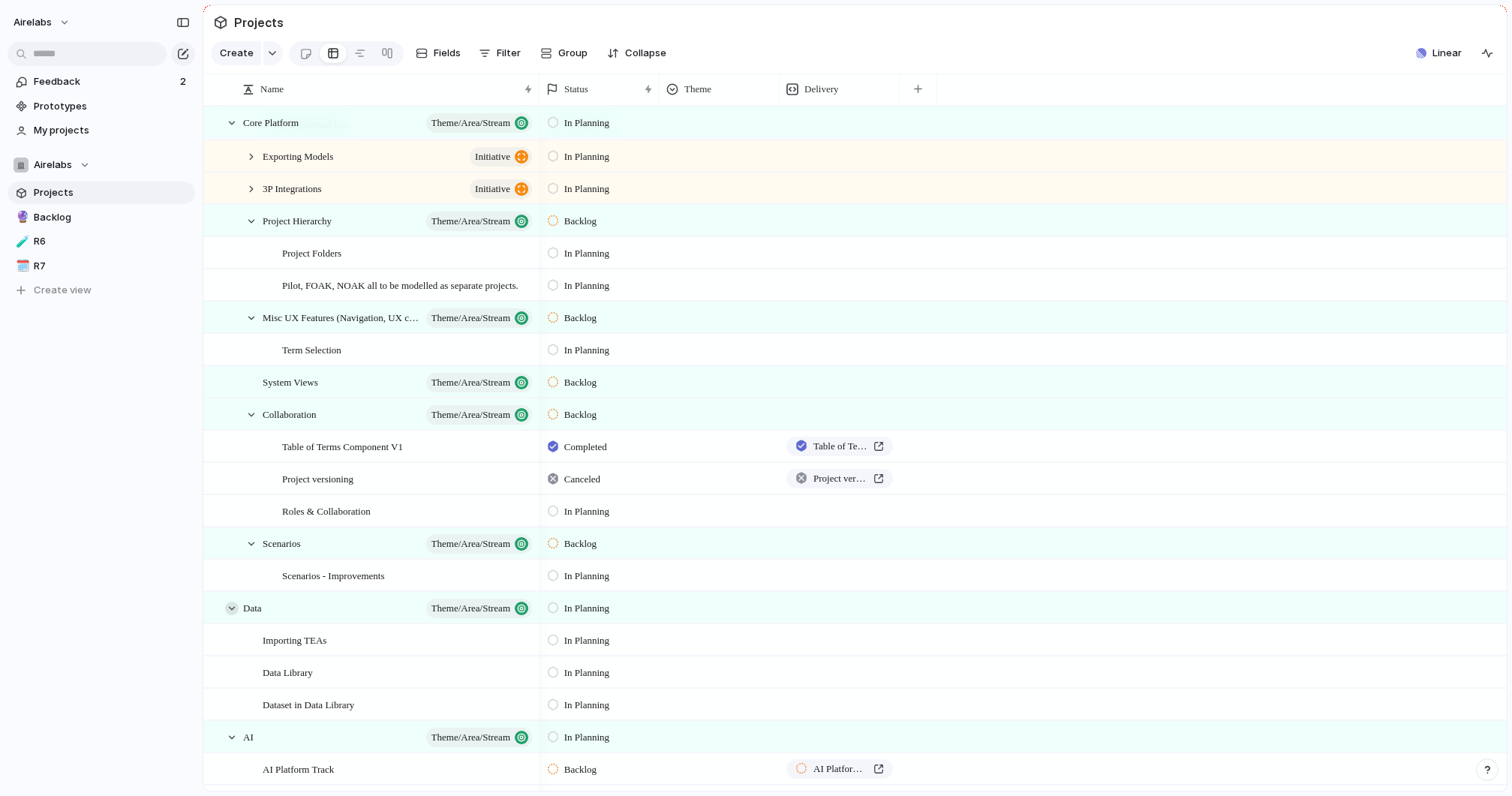
click at [228, 608] on div at bounding box center [231, 607] width 13 height 13
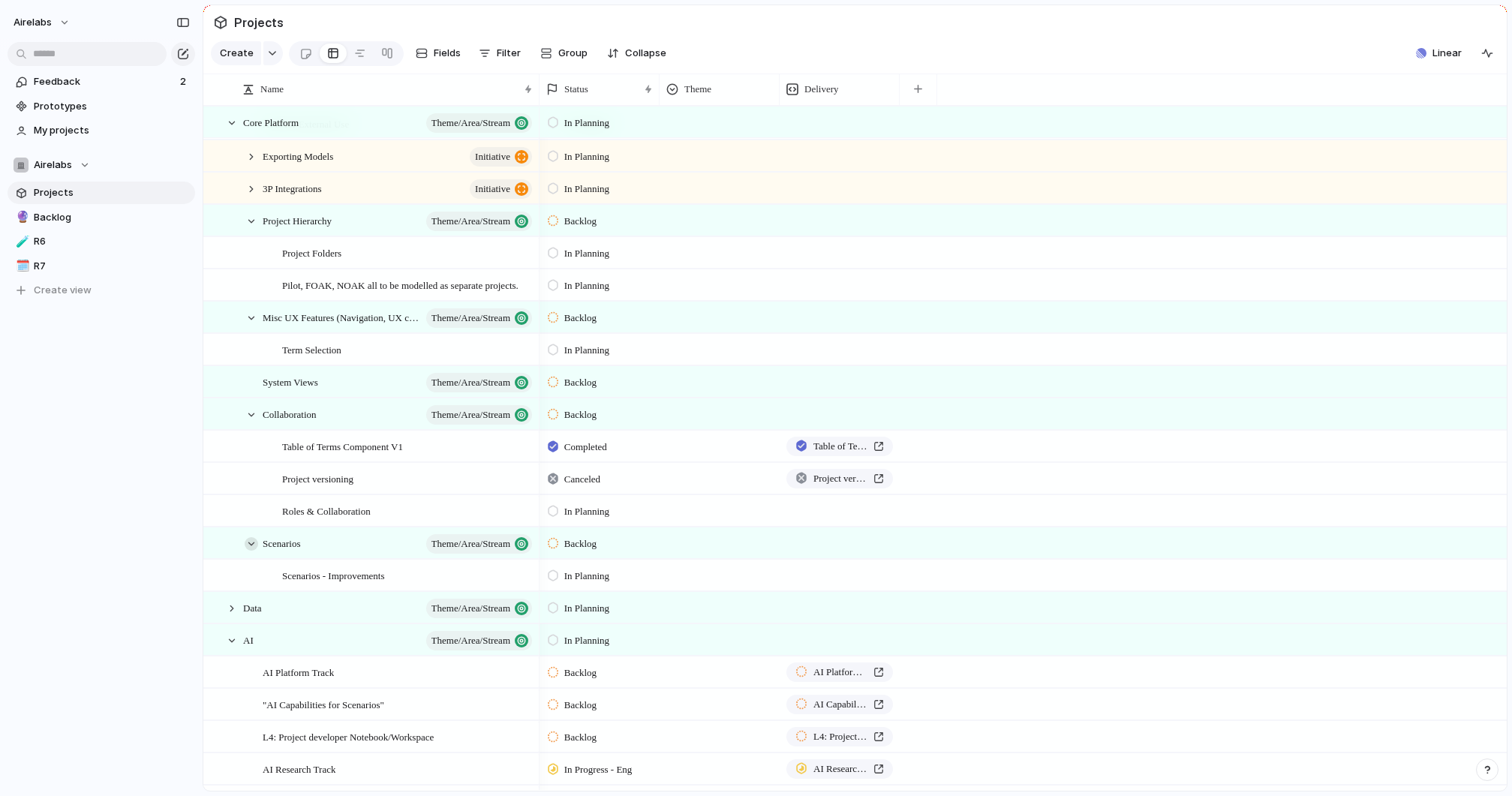
click at [250, 542] on div at bounding box center [251, 543] width 13 height 13
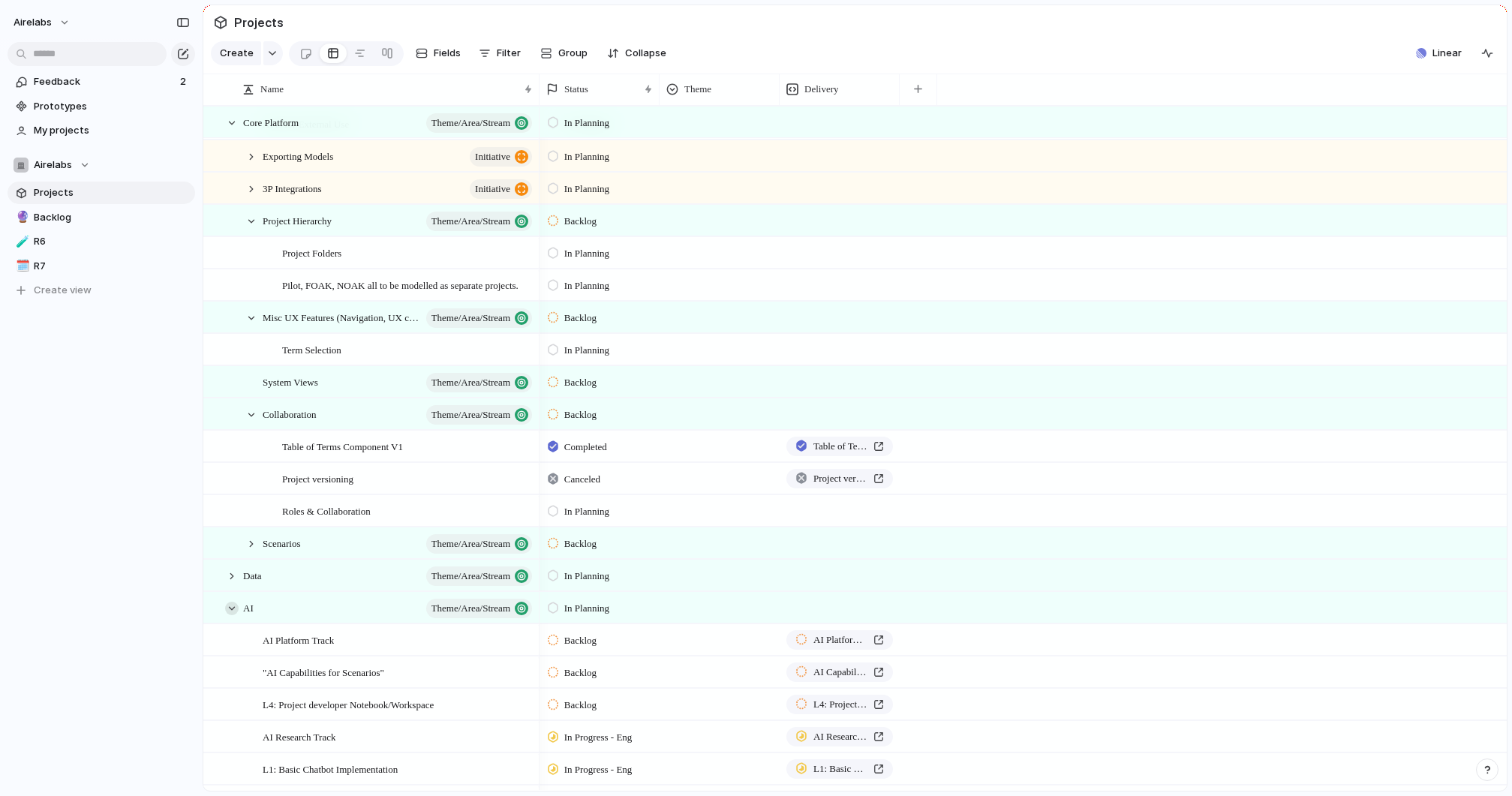
click at [228, 606] on div at bounding box center [231, 607] width 13 height 13
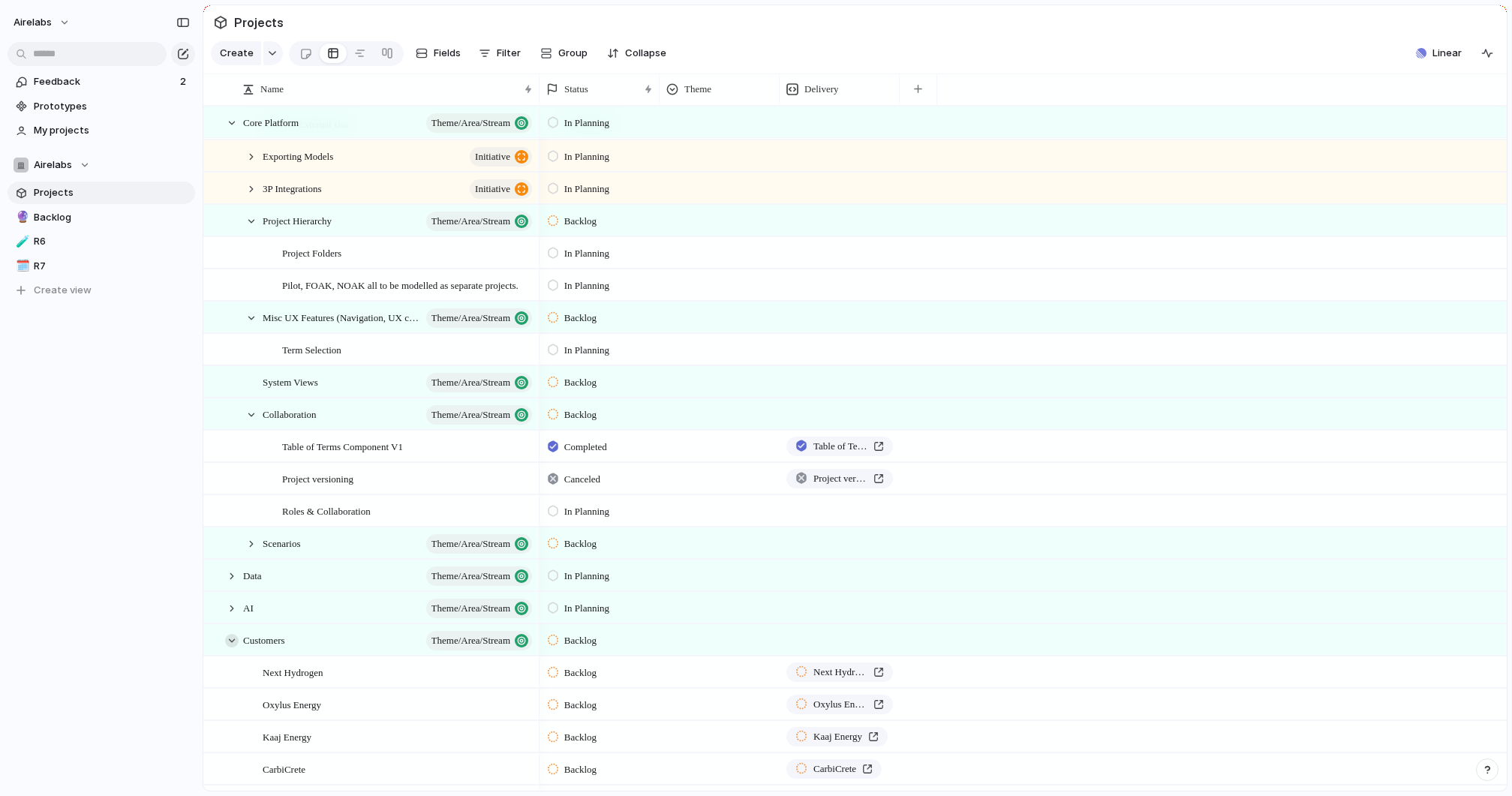
click at [230, 640] on div at bounding box center [231, 640] width 13 height 13
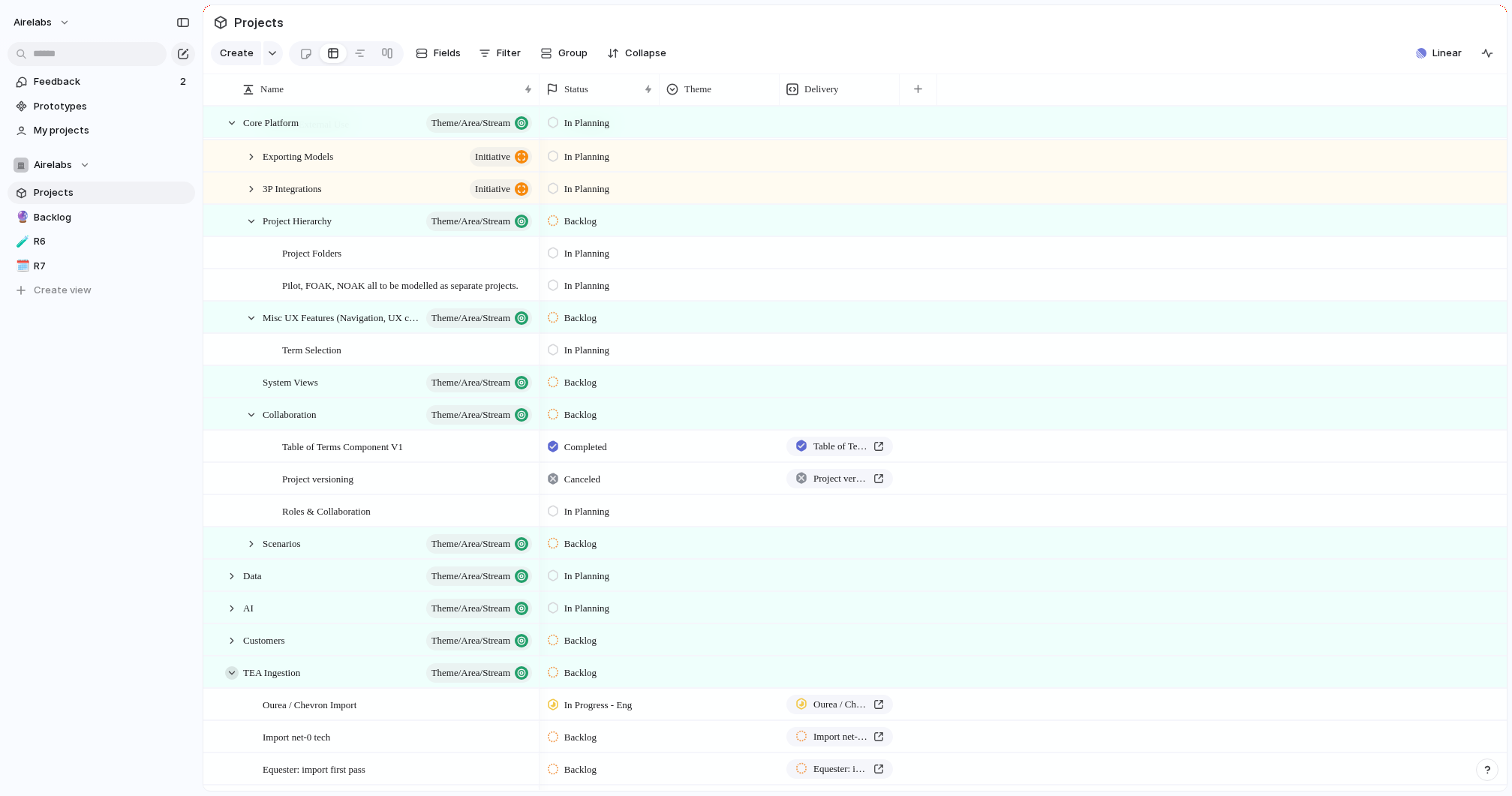
click at [230, 674] on div at bounding box center [231, 672] width 13 height 13
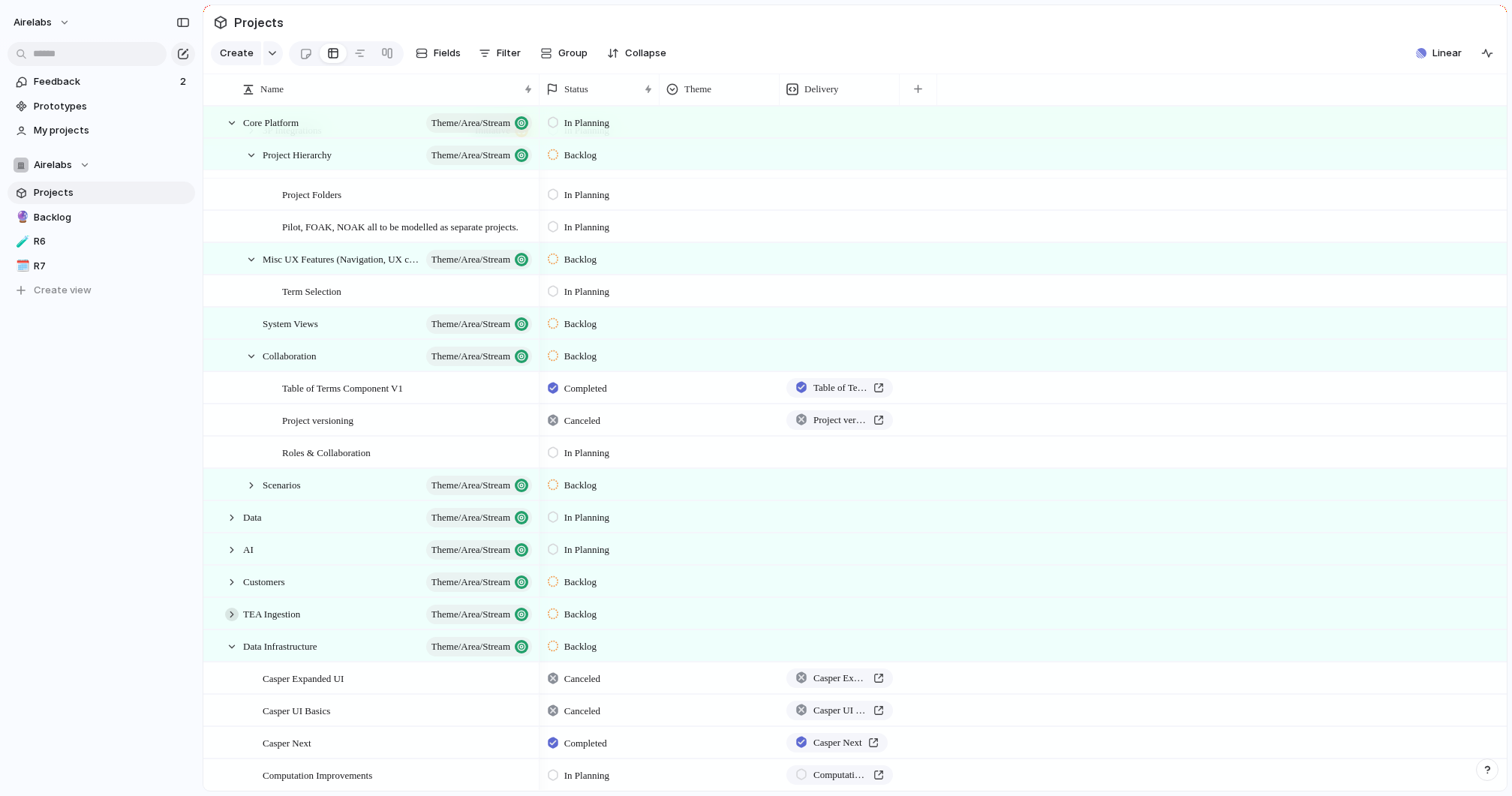
scroll to position [816, 0]
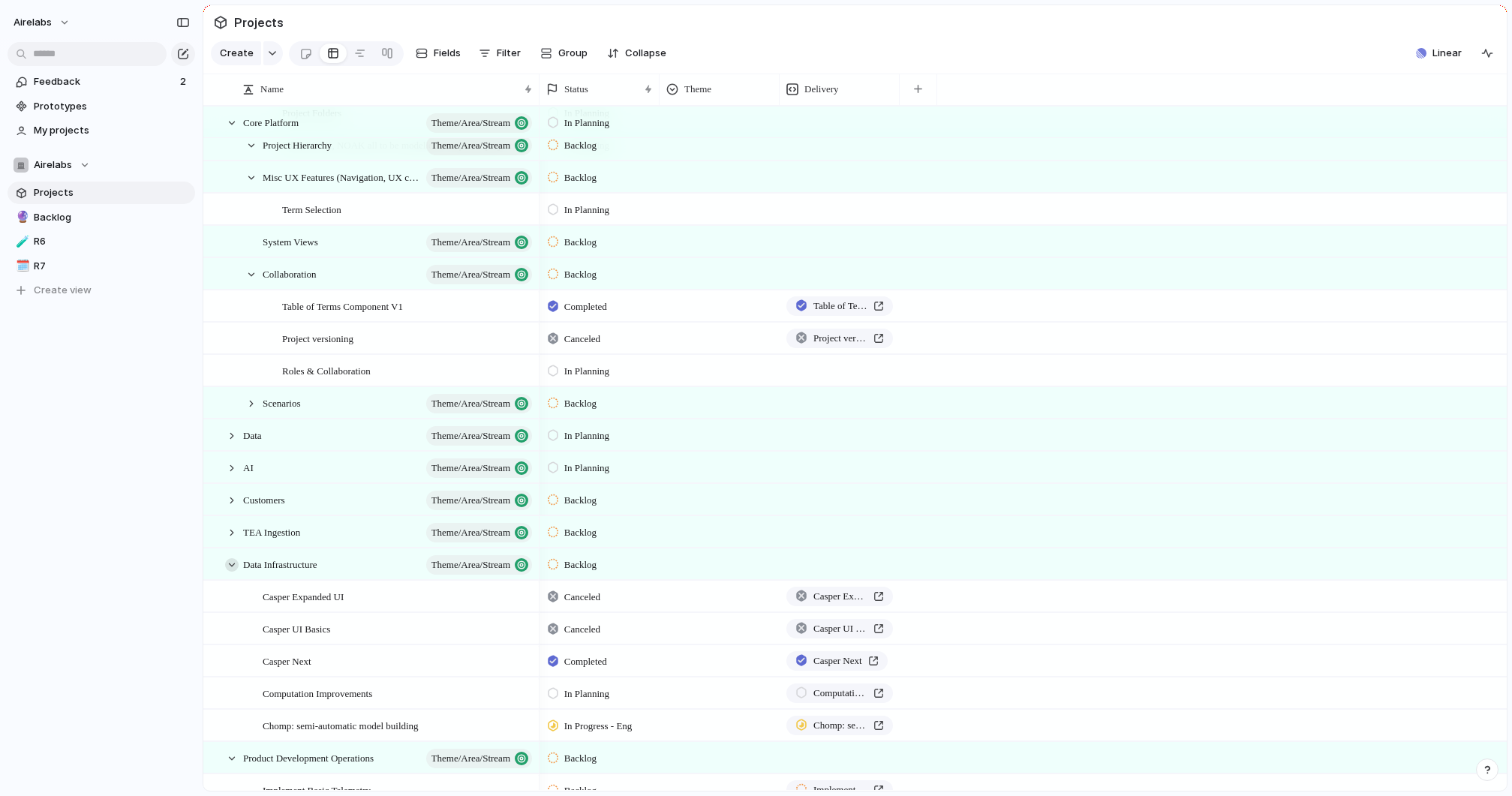
click at [230, 564] on div at bounding box center [231, 564] width 13 height 13
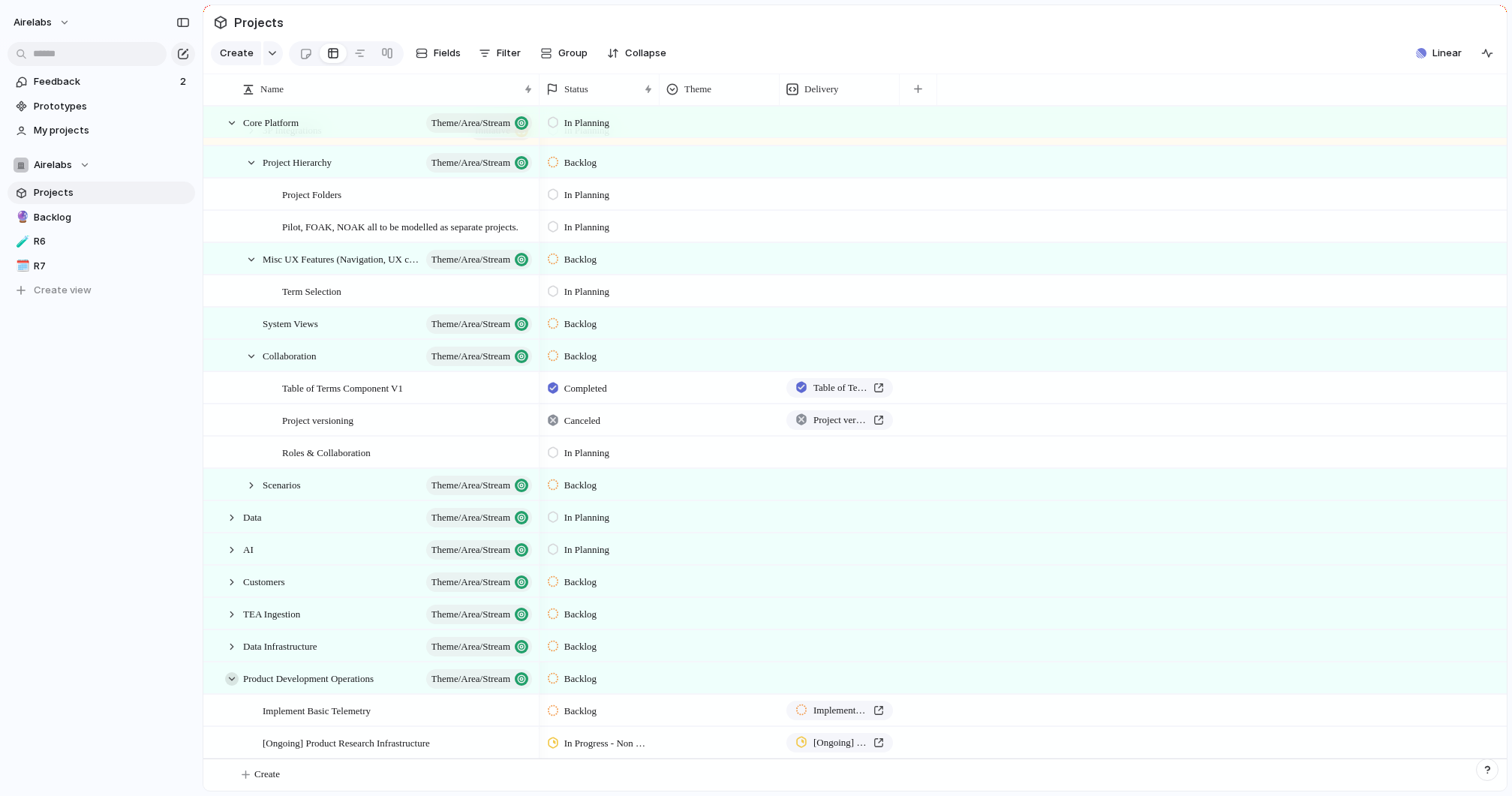
click at [232, 675] on div at bounding box center [231, 678] width 13 height 13
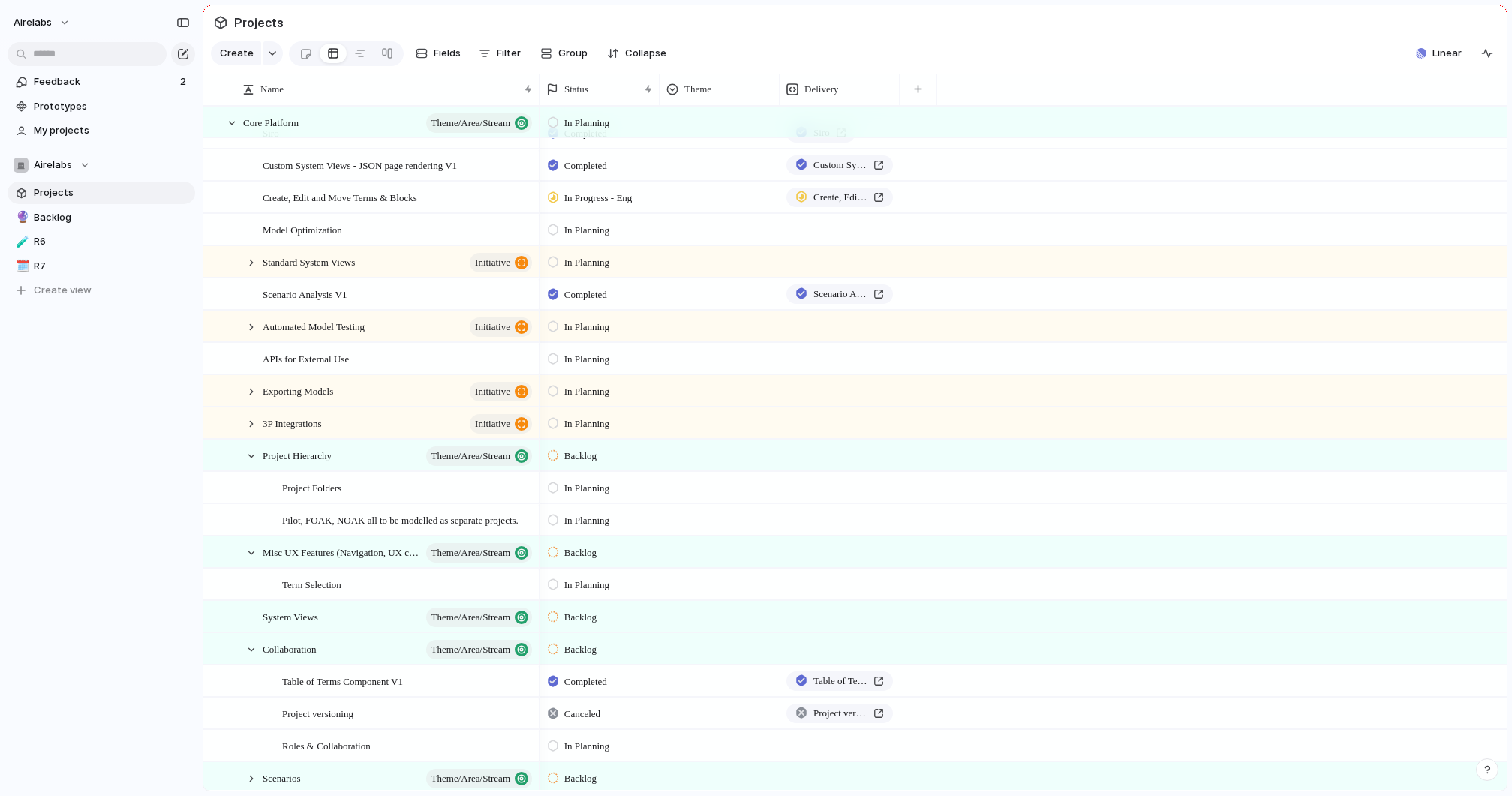
scroll to position [669, 0]
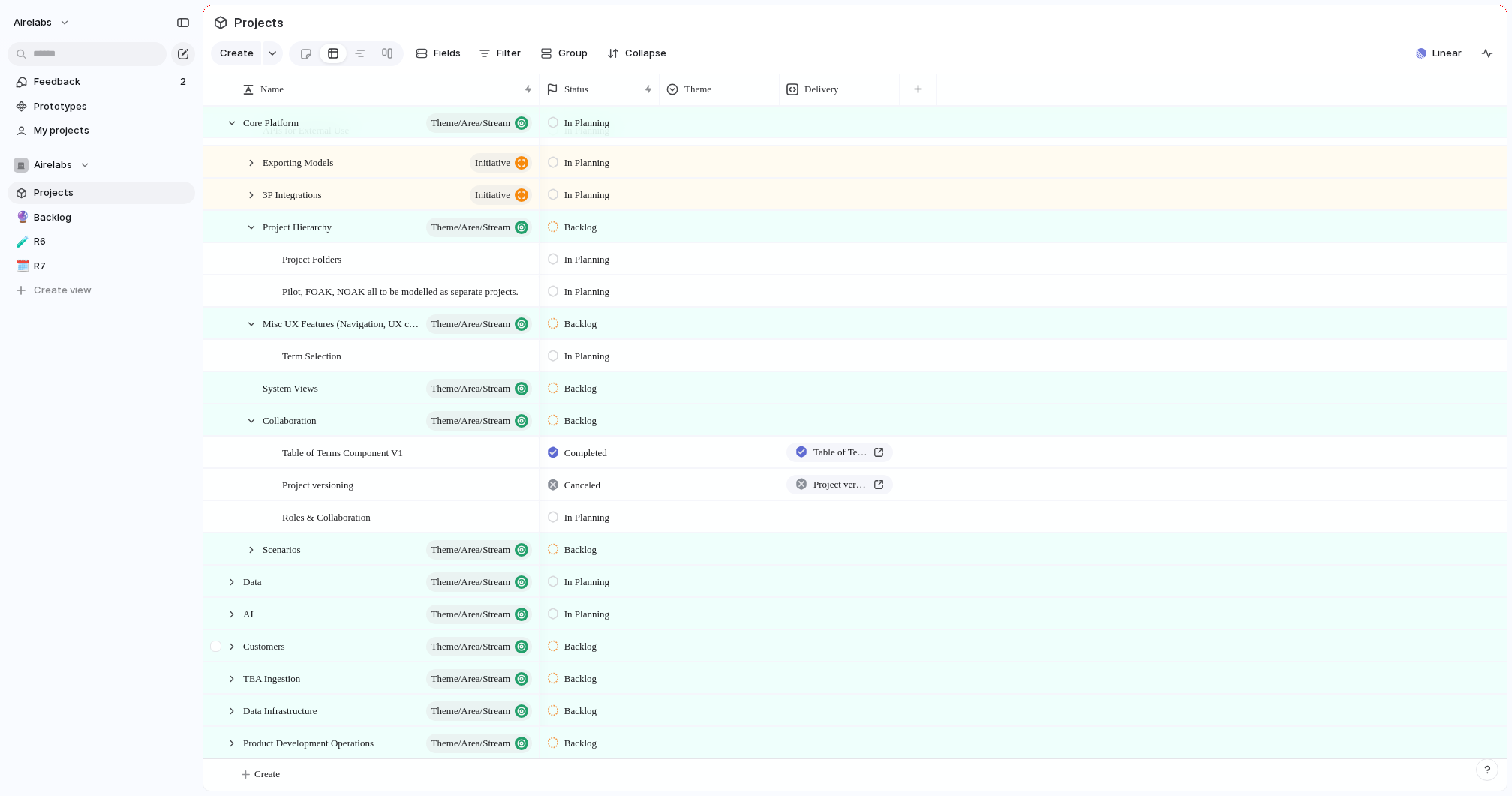
click at [216, 642] on div at bounding box center [216, 646] width 11 height 11
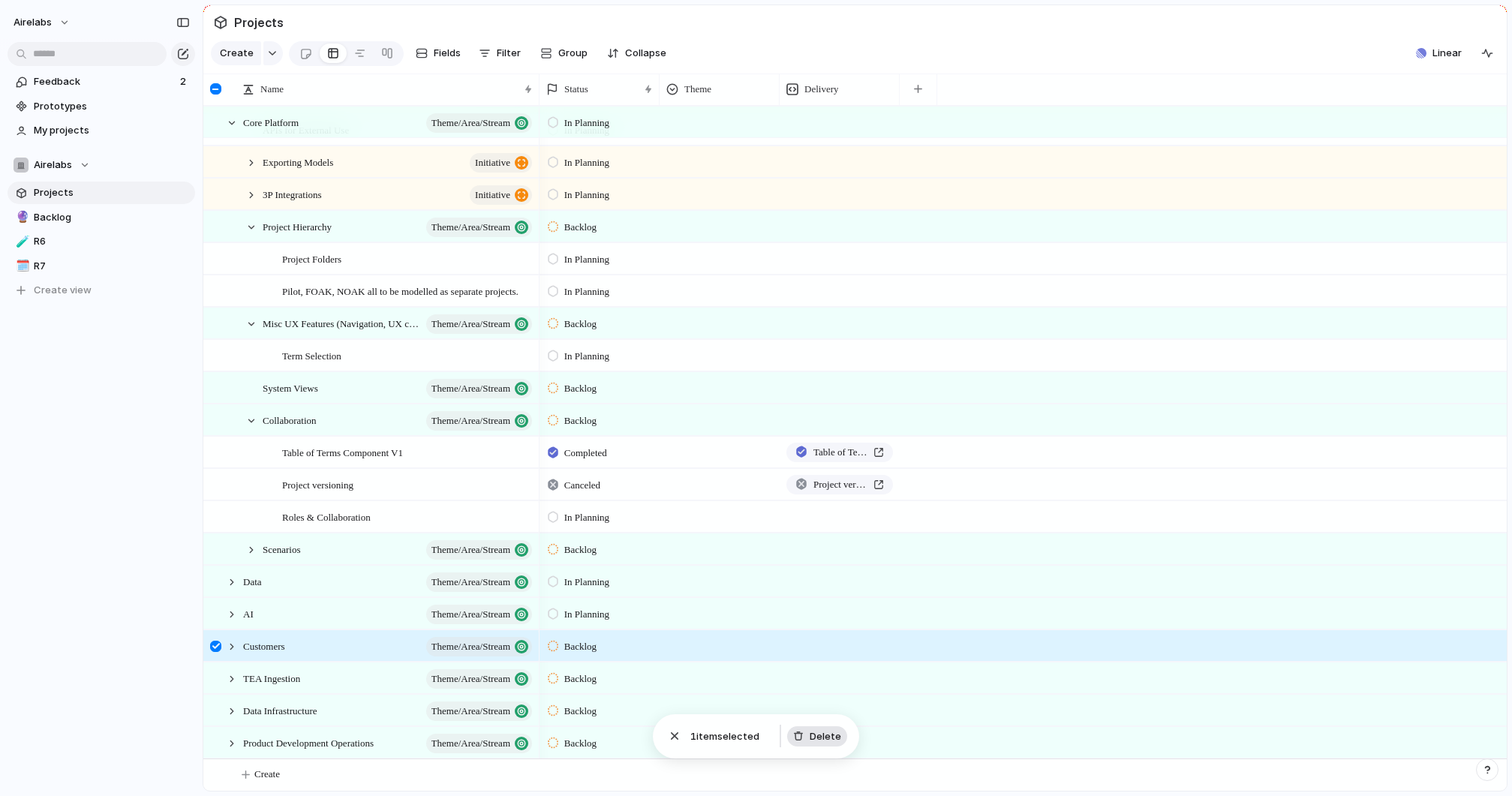
click at [822, 743] on span "Delete" at bounding box center [825, 736] width 31 height 15
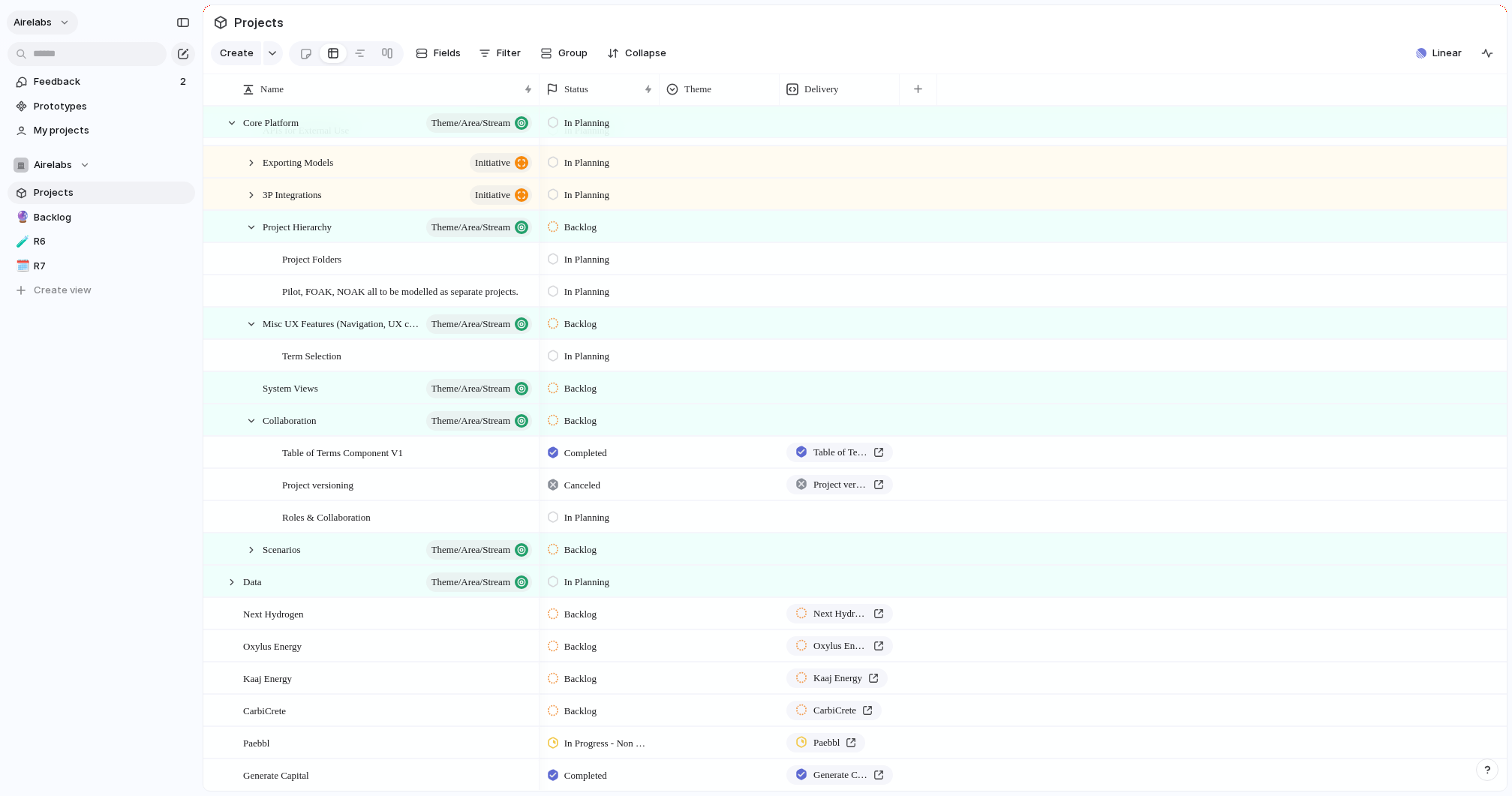
click at [56, 25] on button "airelabs" at bounding box center [43, 23] width 72 height 24
click at [144, 19] on div "Settings Invite members Change theme Sign out" at bounding box center [756, 398] width 1512 height 796
click at [59, 168] on span "Airelabs" at bounding box center [53, 164] width 38 height 15
click at [119, 144] on div "Airelabs Create new team" at bounding box center [756, 398] width 1512 height 796
click at [45, 150] on section "Airelabs Projects 🔮 Backlog 🧪 R6 🗓️ R7 To pick up a draggable item, press the s…" at bounding box center [101, 221] width 203 height 160
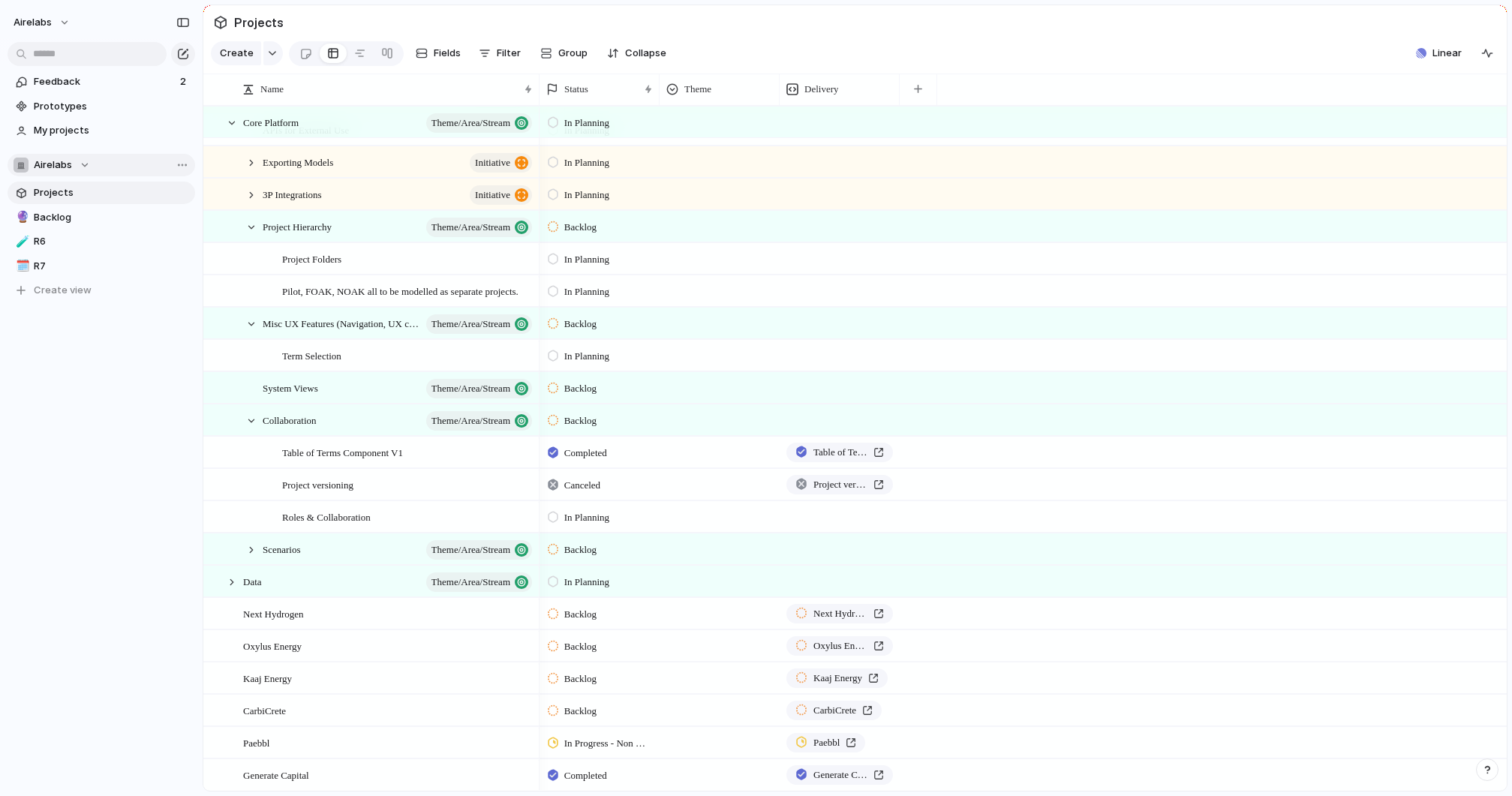
click at [46, 167] on span "Airelabs" at bounding box center [53, 164] width 38 height 15
click at [52, 230] on span "Airelabs" at bounding box center [65, 225] width 38 height 15
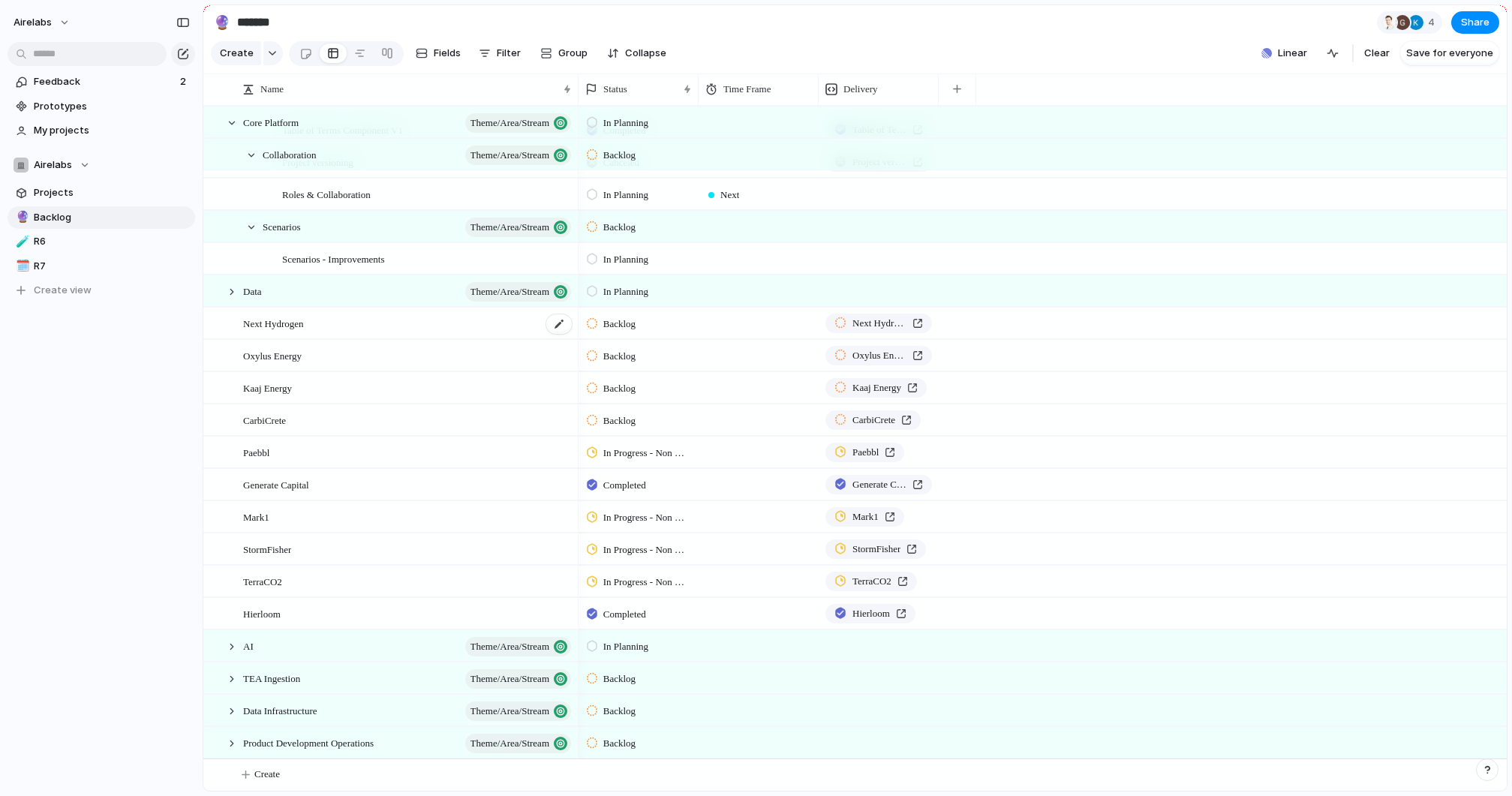
click at [254, 322] on span "Next Hydrogen" at bounding box center [273, 323] width 61 height 17
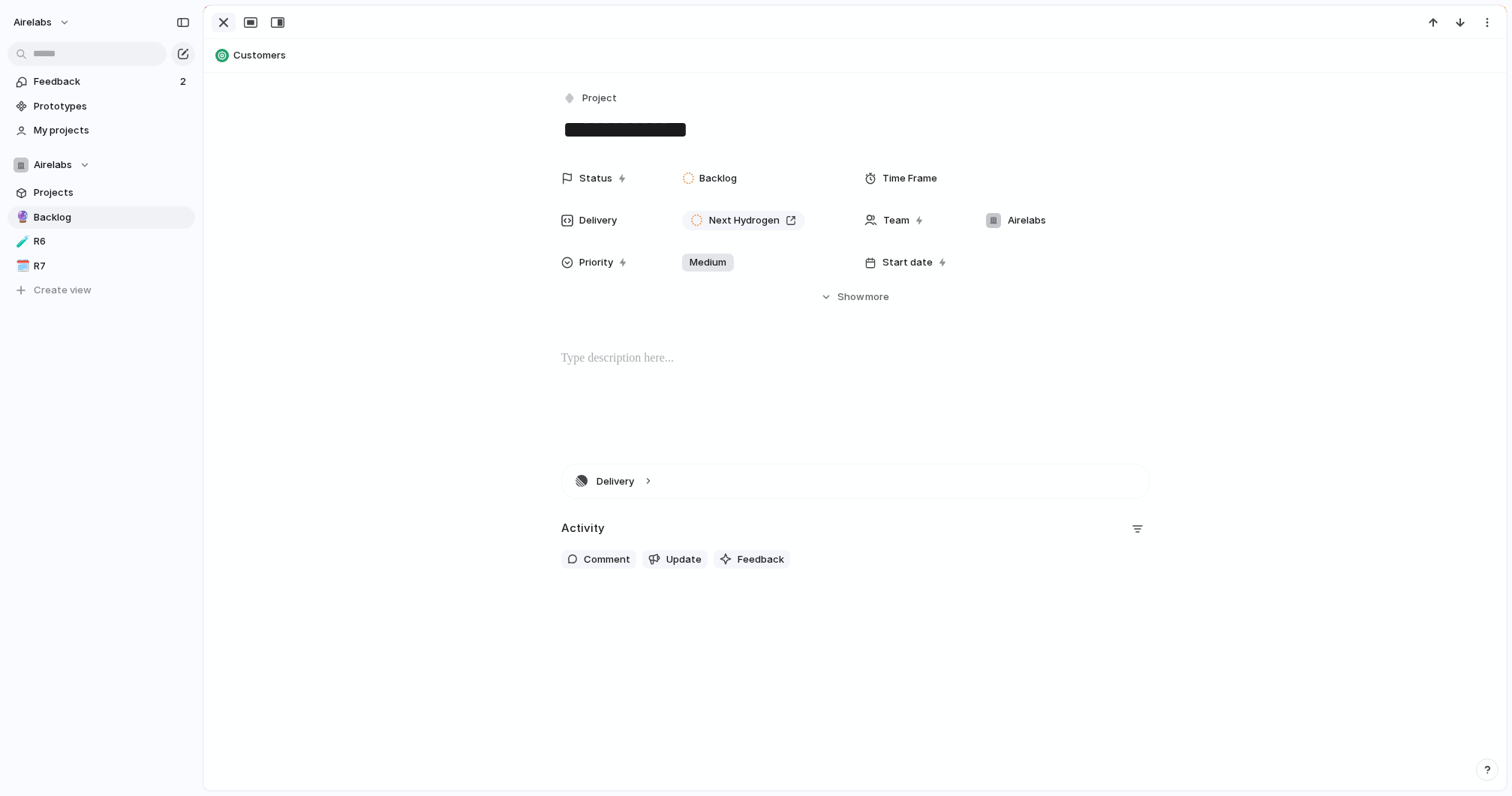
click at [227, 22] on div "button" at bounding box center [223, 22] width 18 height 18
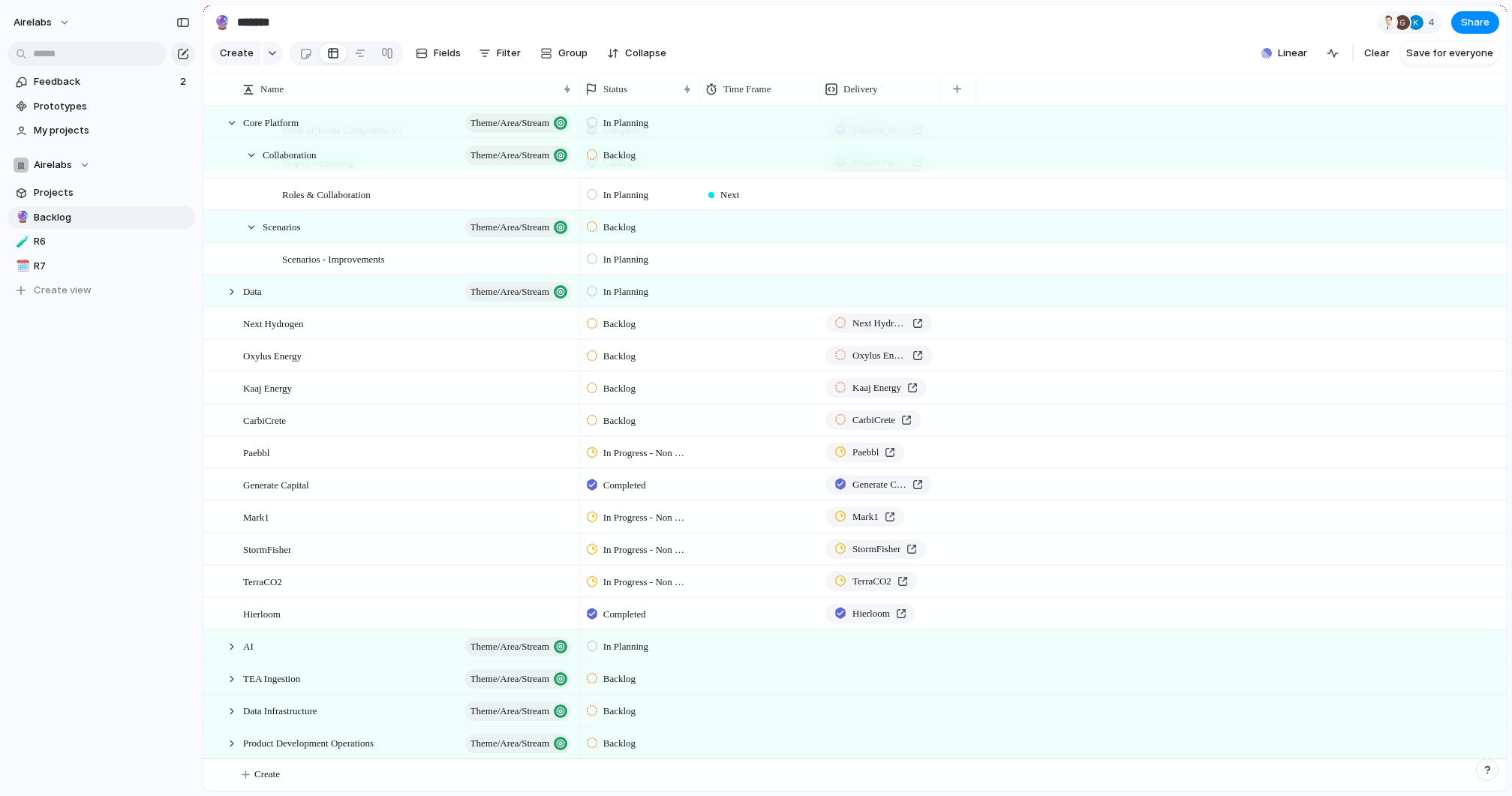
click at [954, 326] on div "Backlog Next Hydrogen" at bounding box center [1042, 323] width 928 height 32
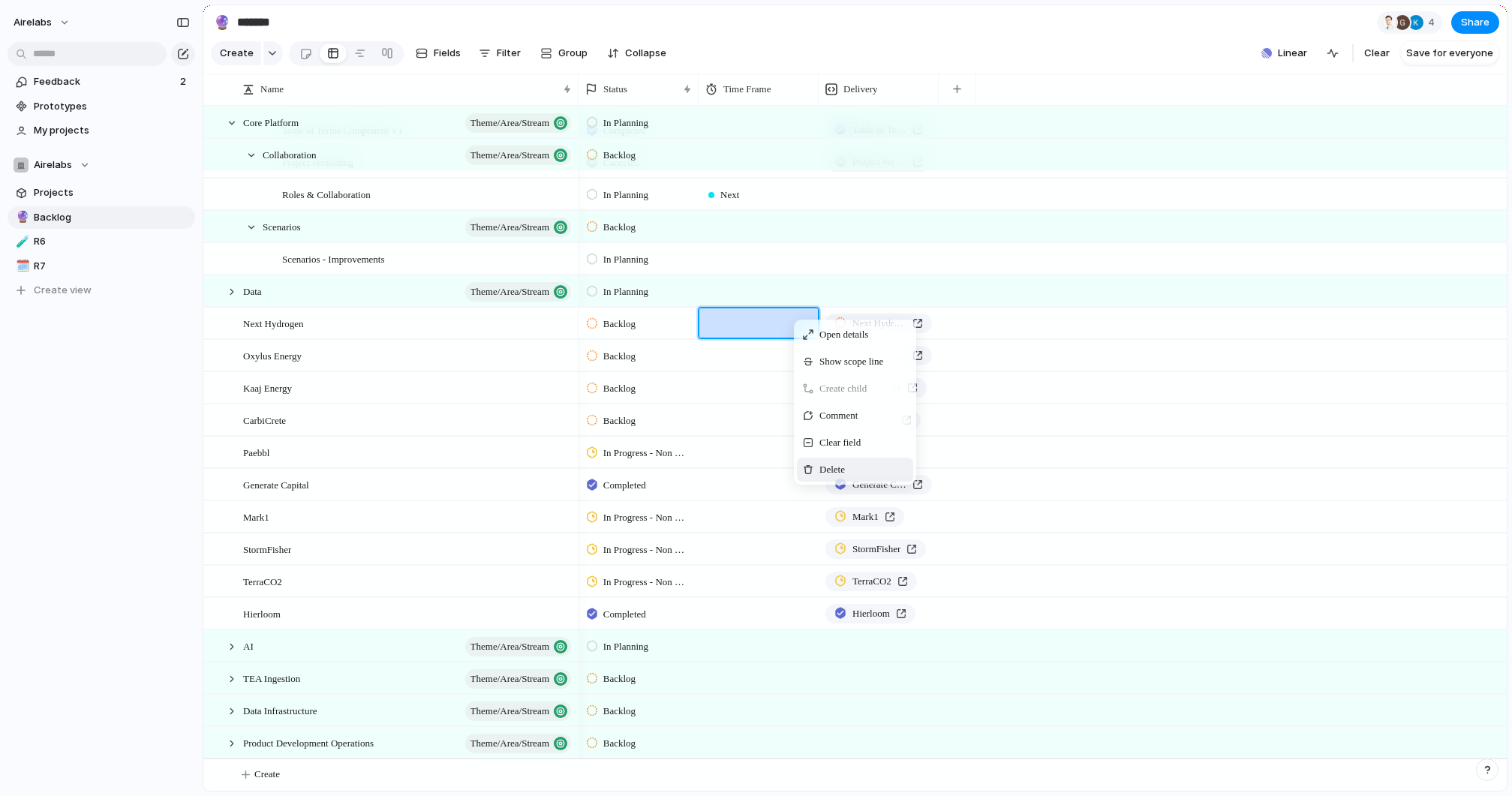
click at [845, 471] on span "Delete" at bounding box center [832, 469] width 25 height 15
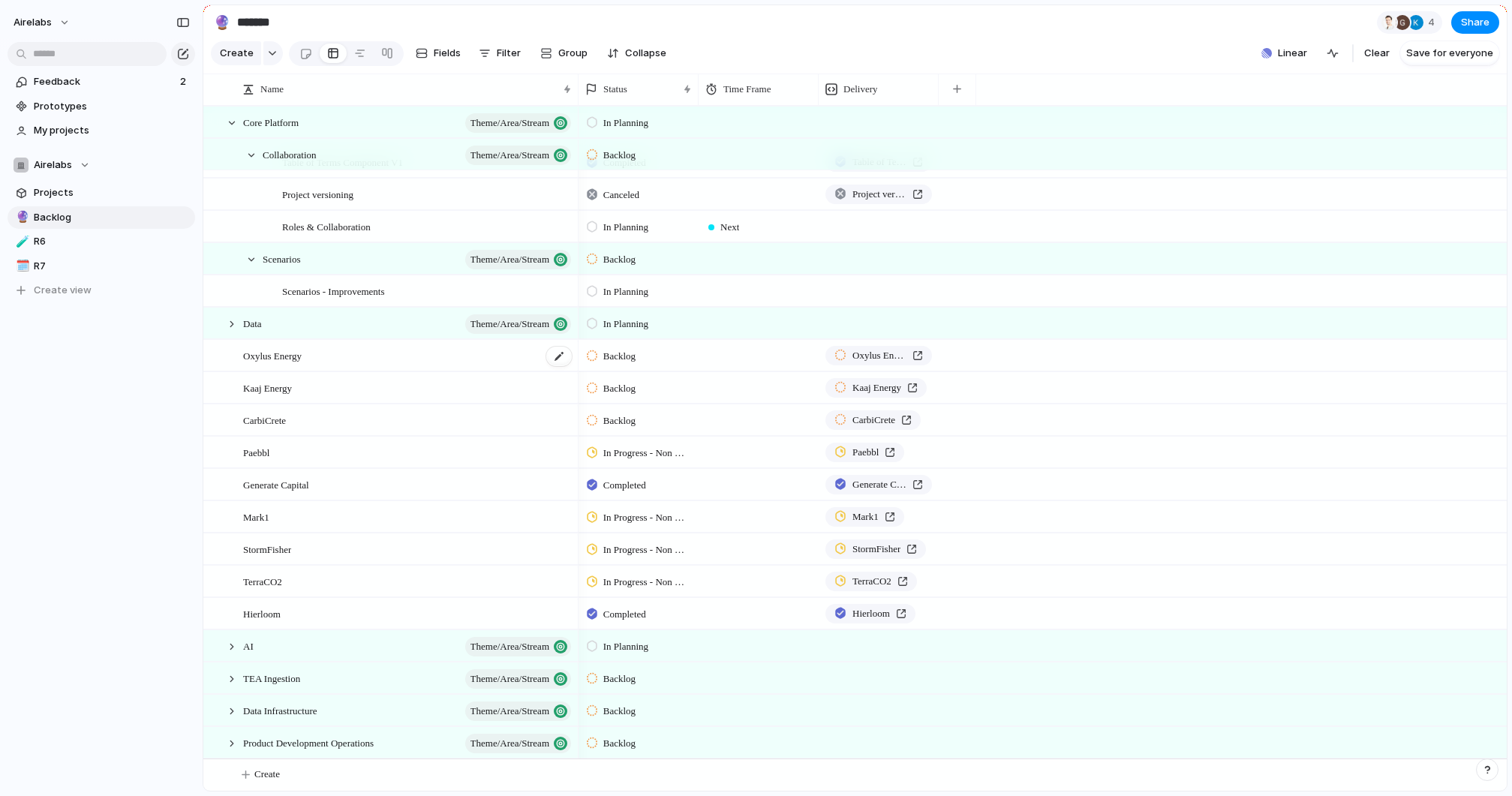
click at [372, 356] on div "Oxylus Energy" at bounding box center [408, 355] width 330 height 31
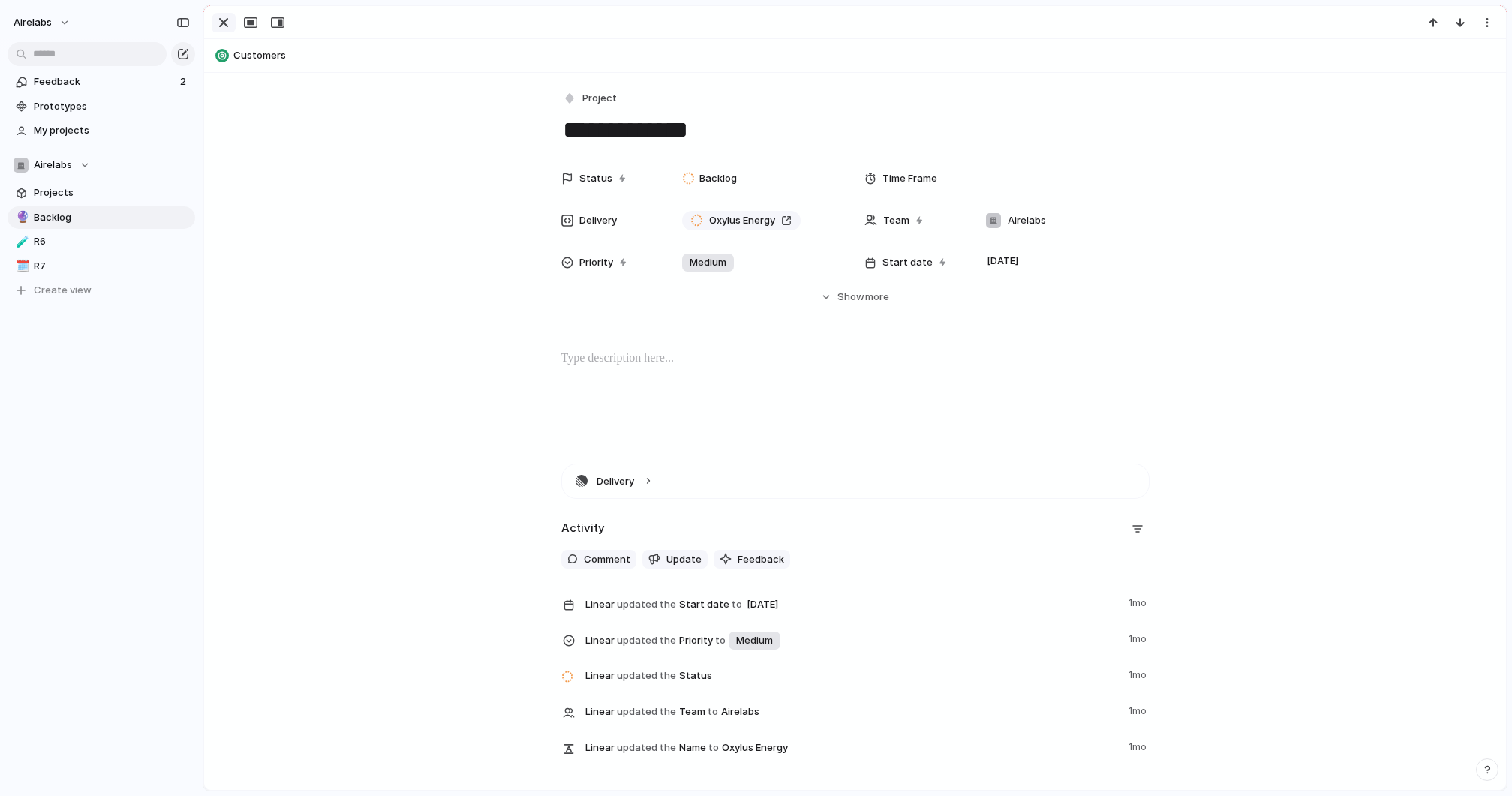
click at [223, 17] on div "button" at bounding box center [223, 22] width 18 height 18
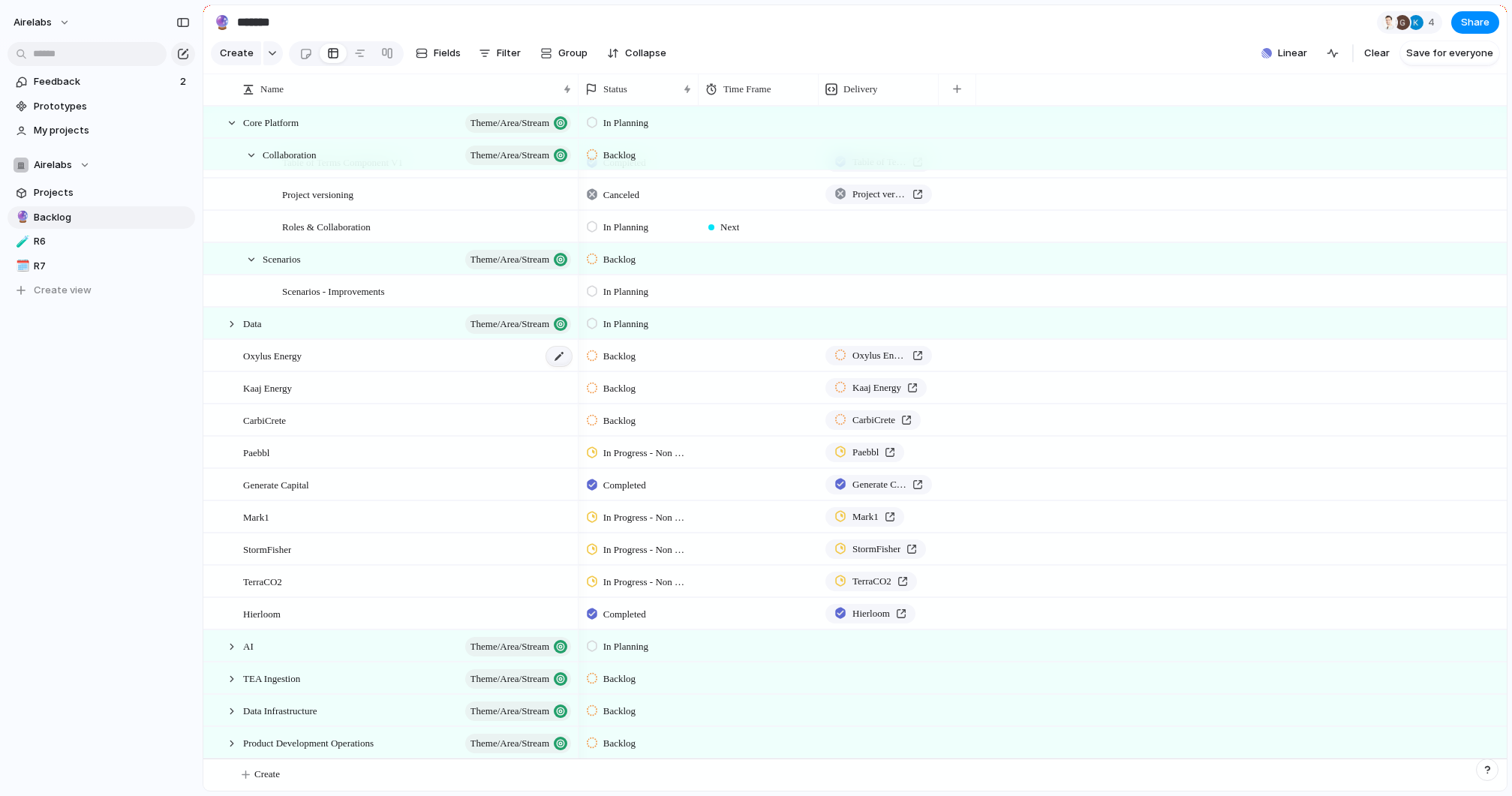
click at [561, 359] on div at bounding box center [559, 356] width 25 height 19
click at [1458, 500] on span "Delete" at bounding box center [1451, 504] width 25 height 15
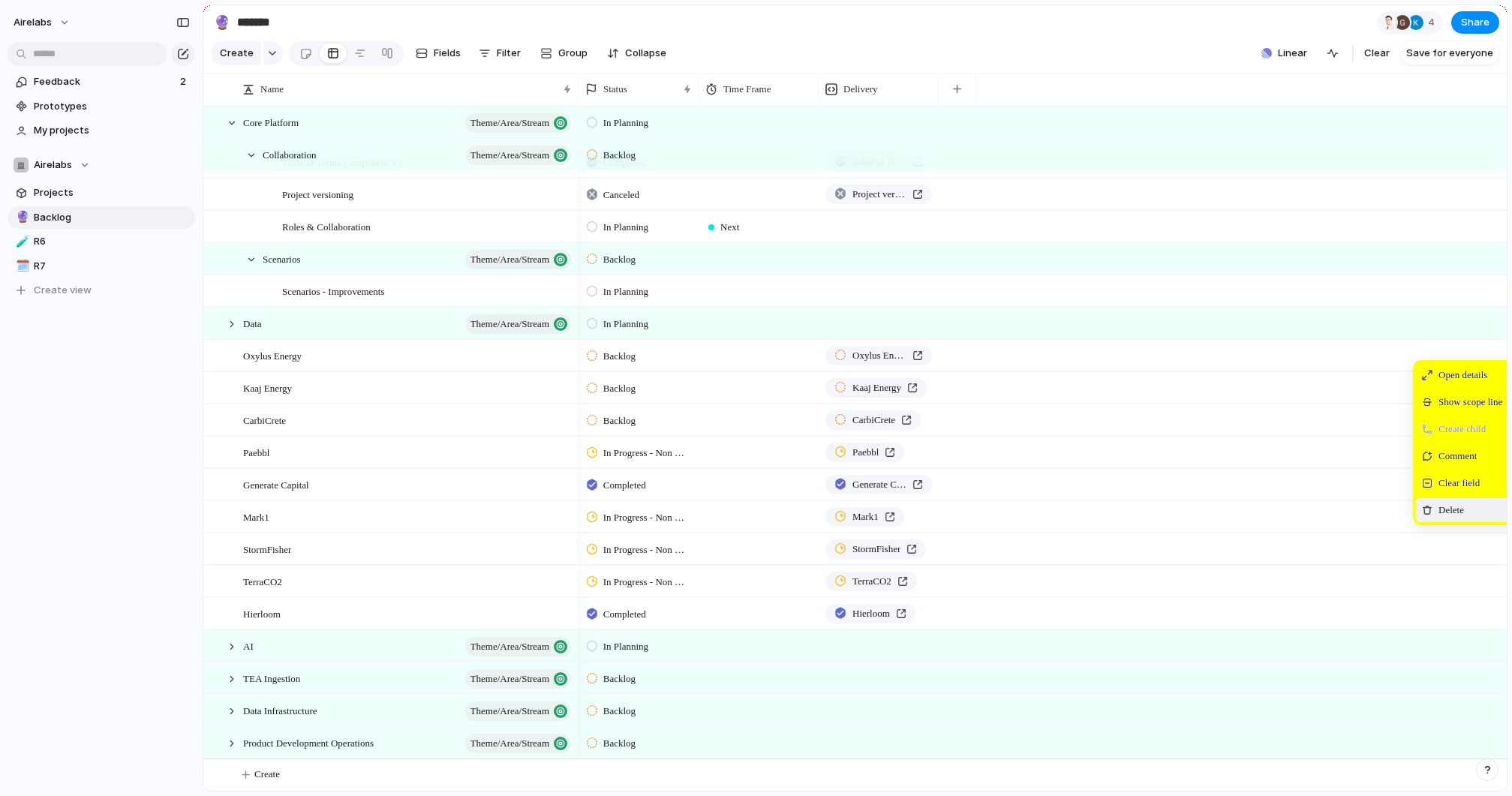
click at [1458, 508] on span "Delete" at bounding box center [1451, 510] width 25 height 15
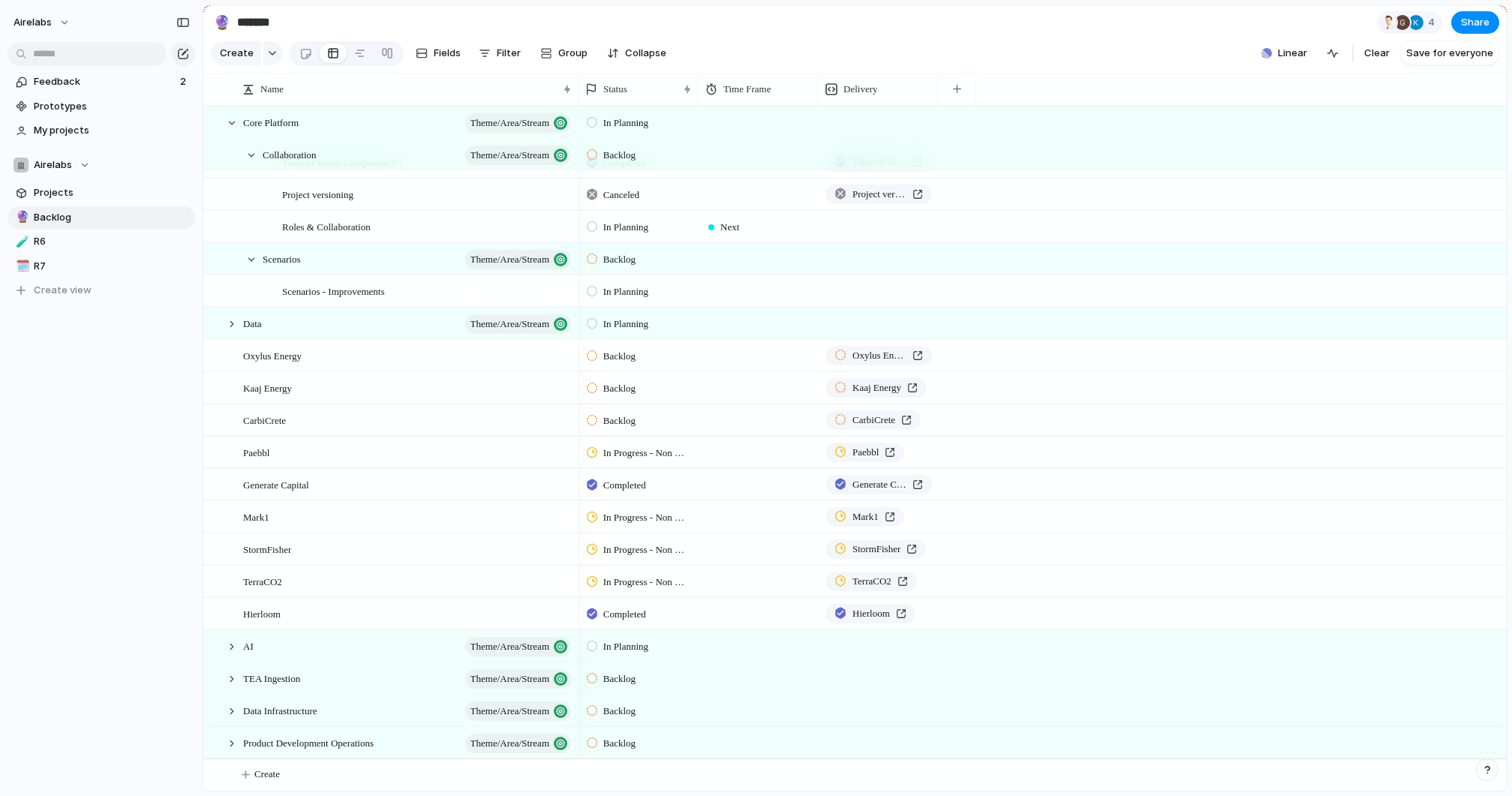
click at [1118, 367] on div "Backlog Oxylus Energy" at bounding box center [1042, 354] width 928 height 32
click at [448, 365] on div "Oxylus Energy" at bounding box center [408, 355] width 330 height 31
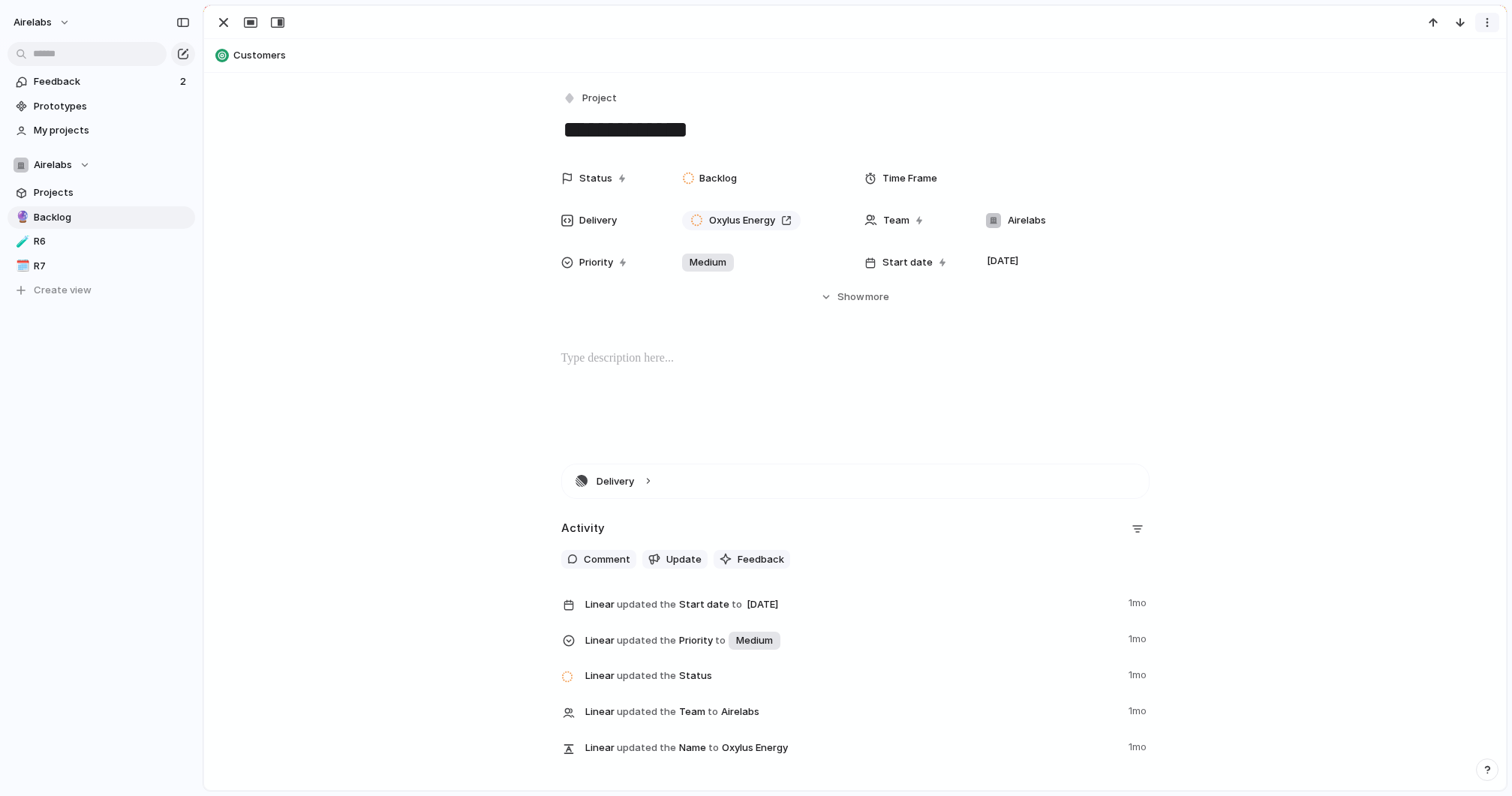
click at [1492, 20] on button "button" at bounding box center [1488, 23] width 24 height 19
click at [1445, 74] on li "Delete" at bounding box center [1440, 79] width 113 height 24
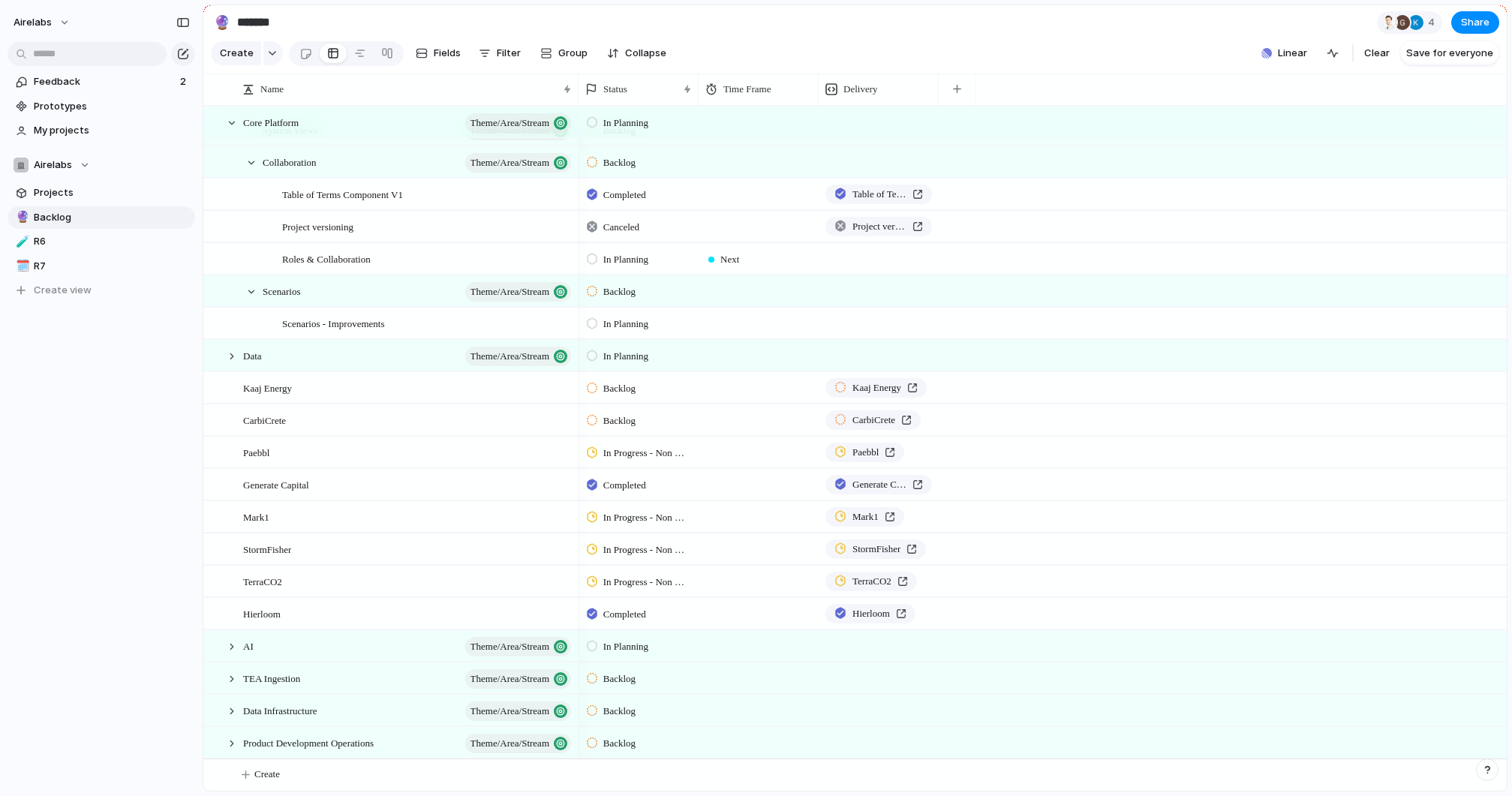
scroll to position [1251, 0]
click at [254, 386] on span "Kaaj Energy" at bounding box center [267, 388] width 49 height 17
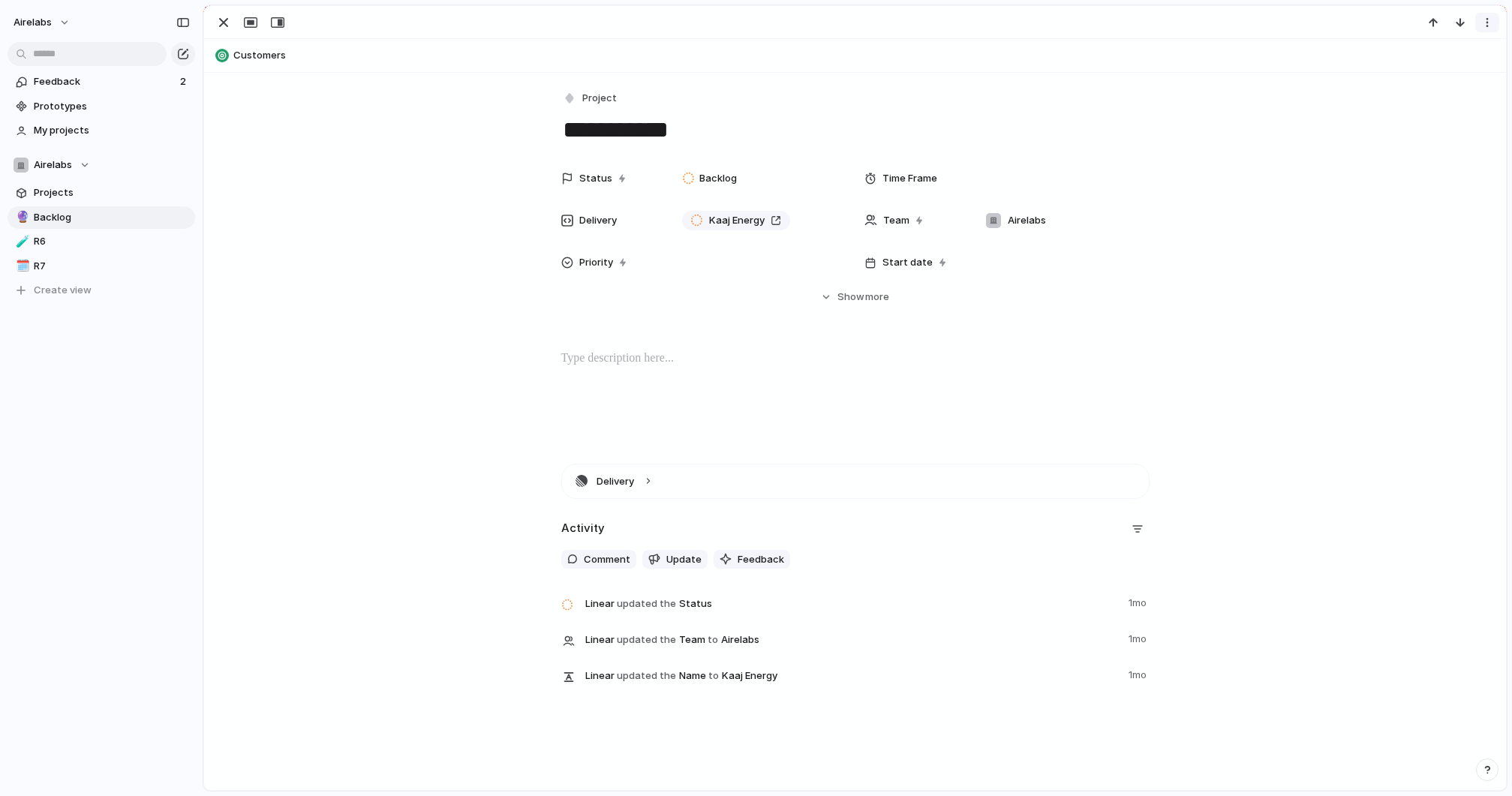
click at [1487, 24] on div "button" at bounding box center [1488, 23] width 12 height 12
click at [1417, 81] on span "Delete" at bounding box center [1422, 78] width 31 height 15
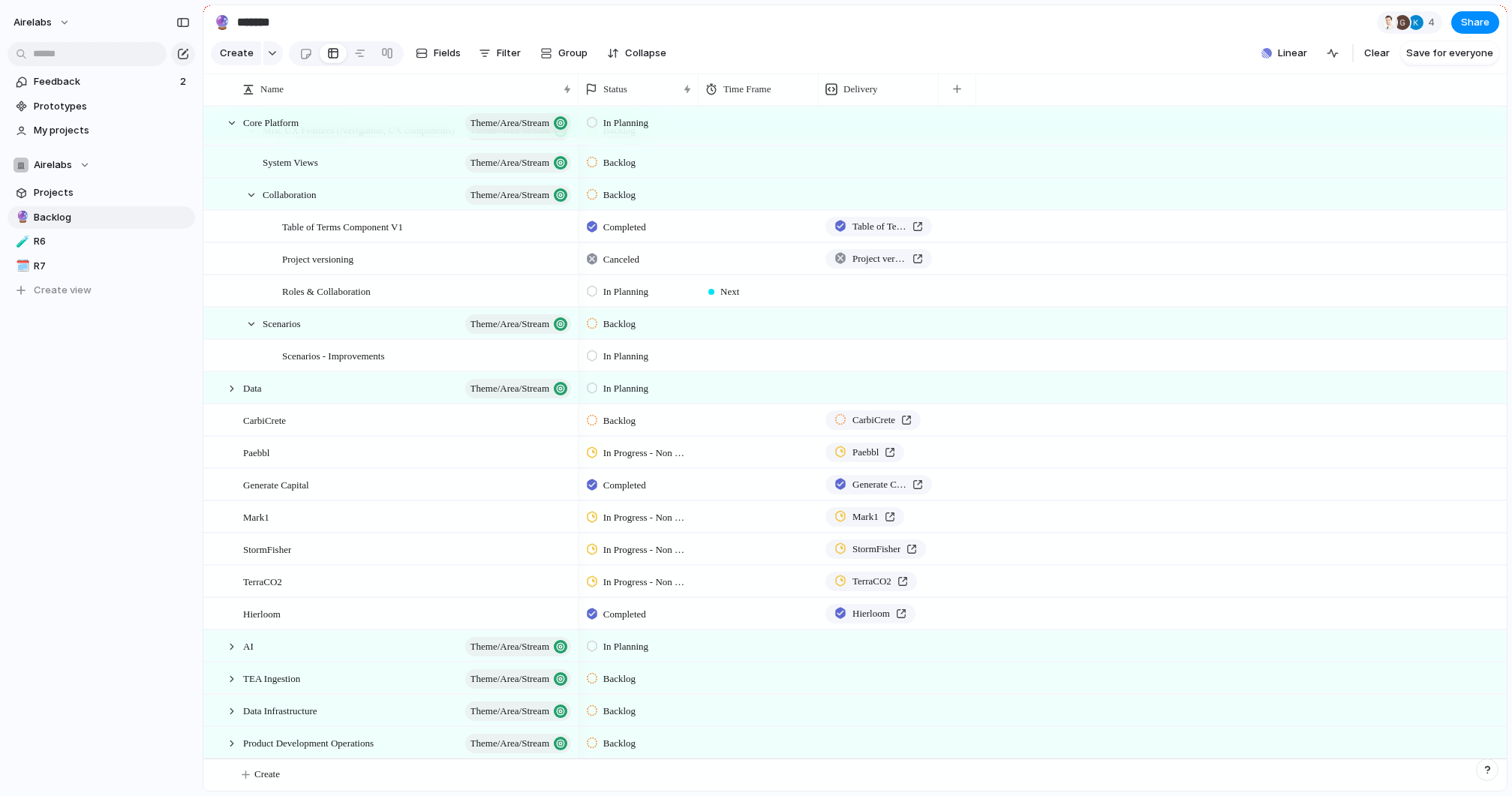
scroll to position [1218, 0]
click at [371, 459] on div "Paebbl" at bounding box center [408, 452] width 330 height 31
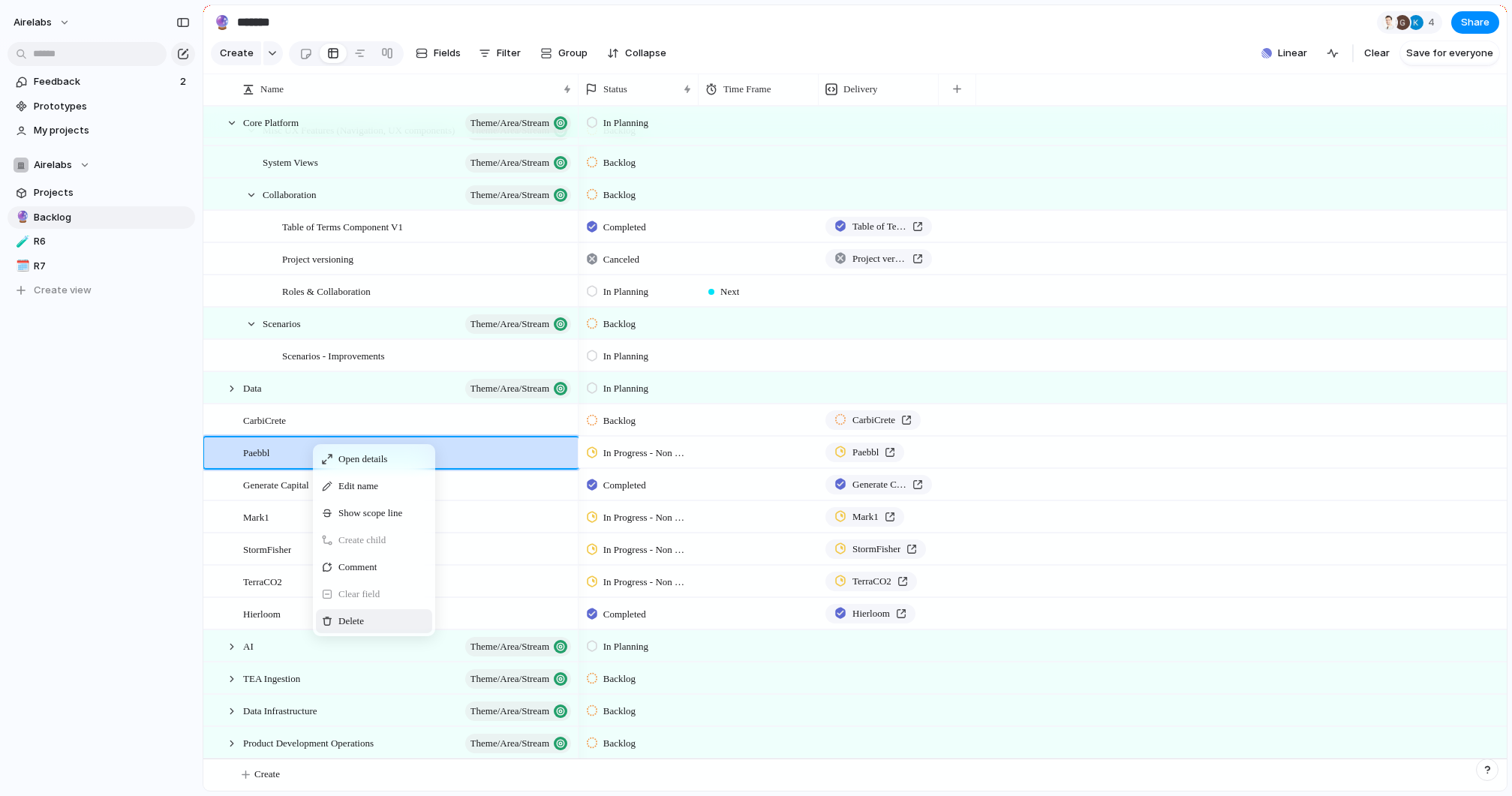
click at [348, 618] on span "Delete" at bounding box center [351, 621] width 25 height 15
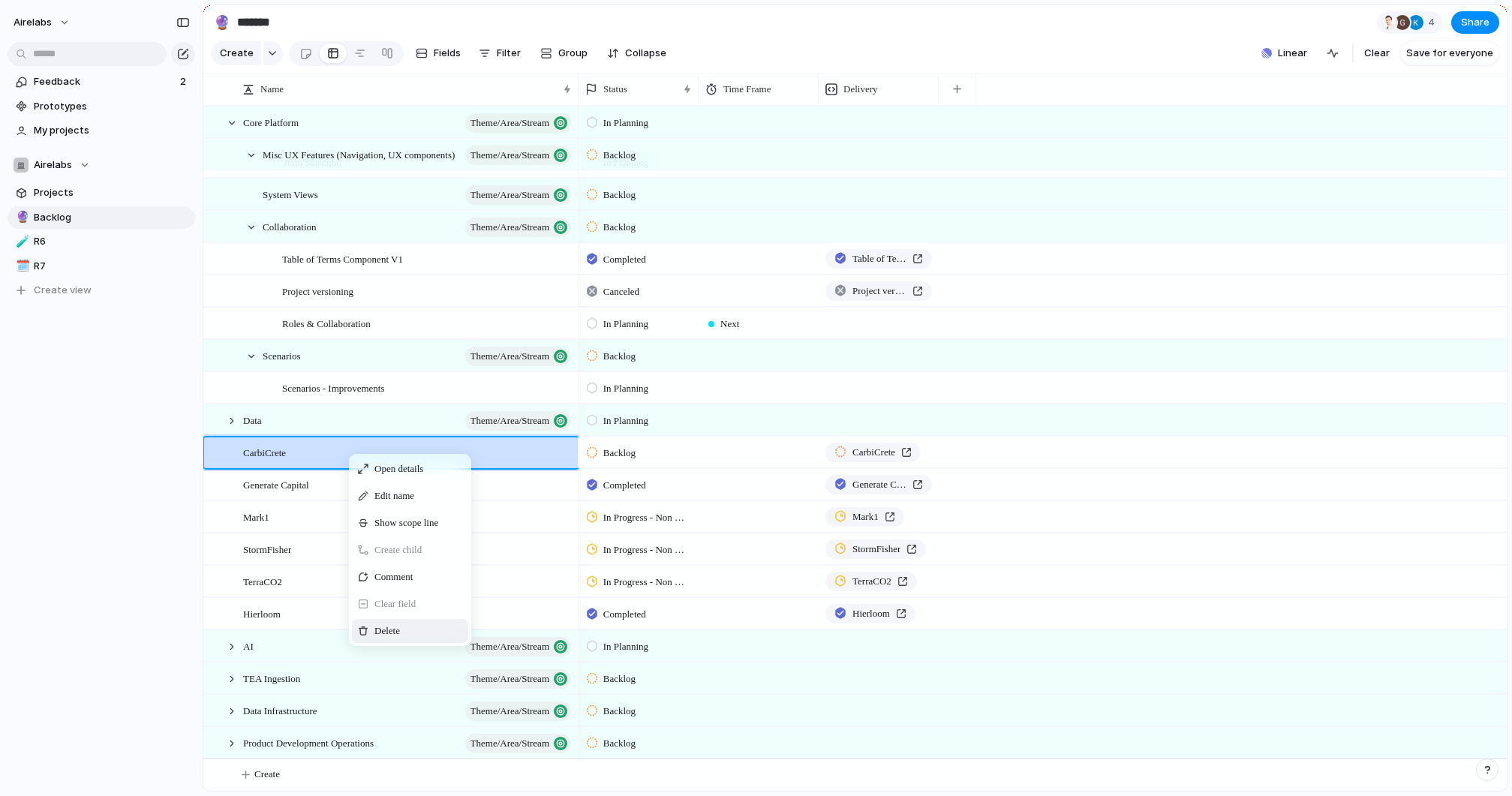
click at [367, 629] on span "Context Menu" at bounding box center [363, 631] width 10 height 10
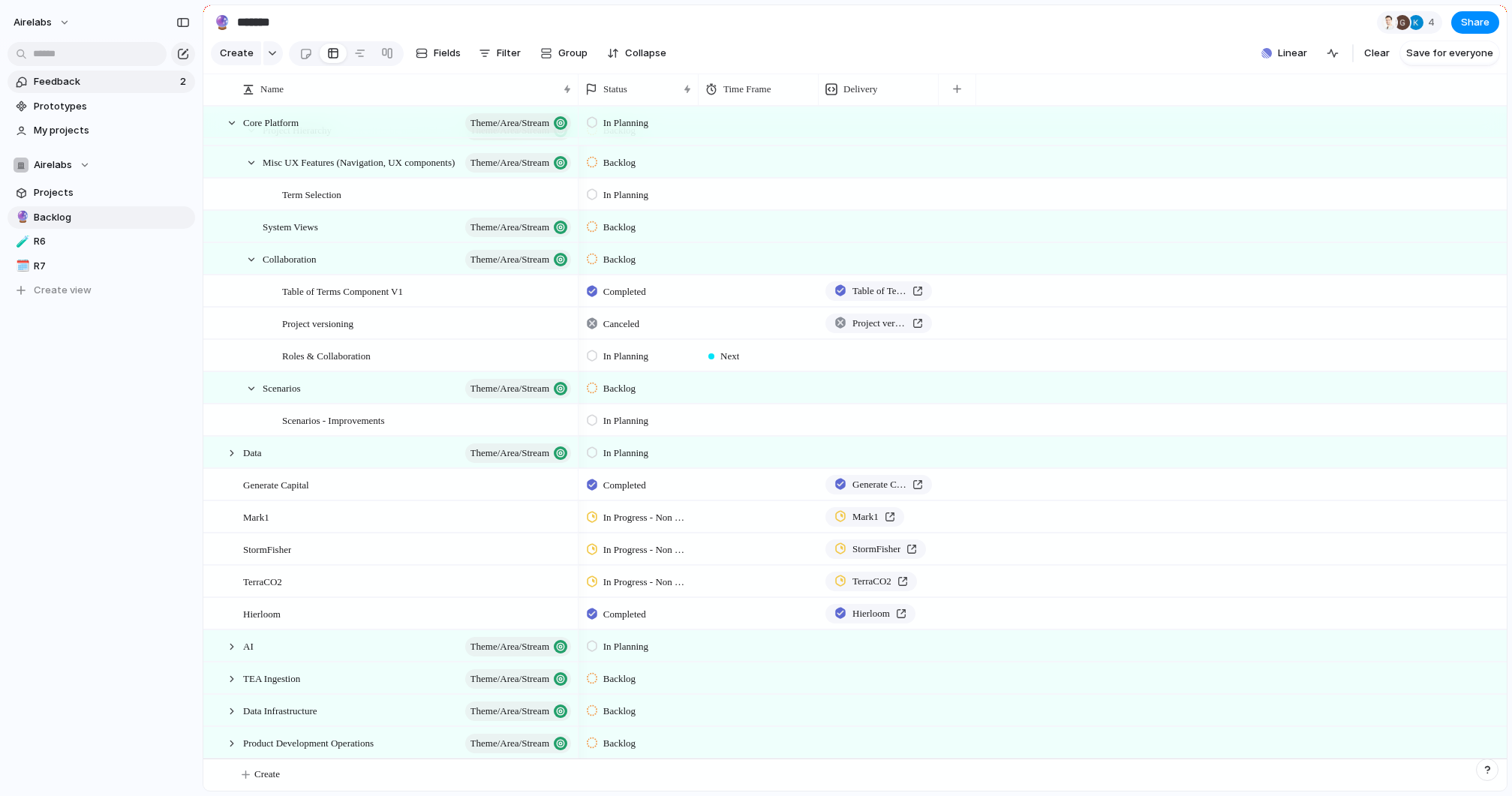
click at [59, 79] on span "Feedback" at bounding box center [105, 81] width 141 height 15
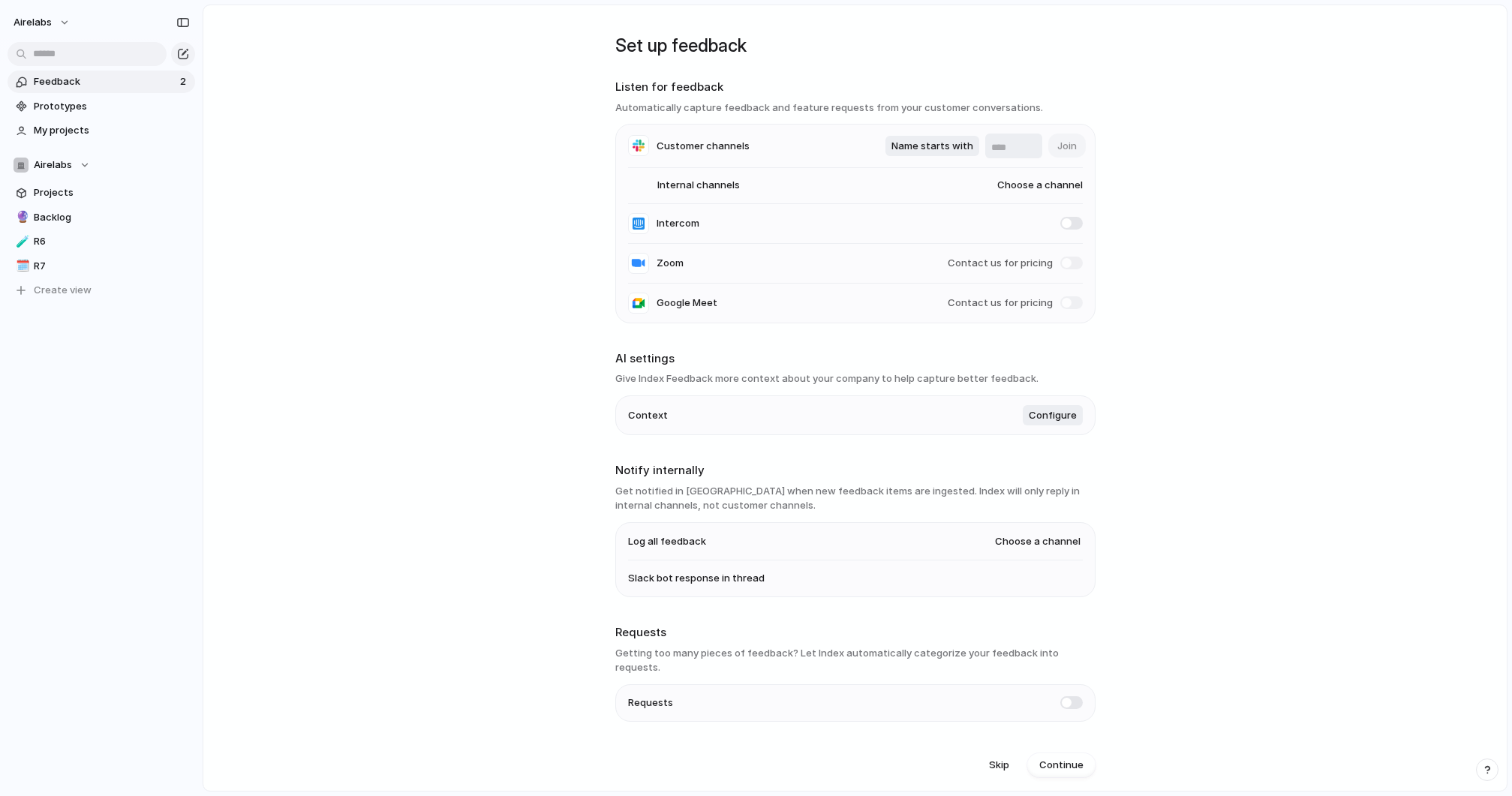
click at [59, 79] on span "Feedback" at bounding box center [105, 81] width 141 height 15
click at [53, 129] on span "My projects" at bounding box center [112, 130] width 156 height 15
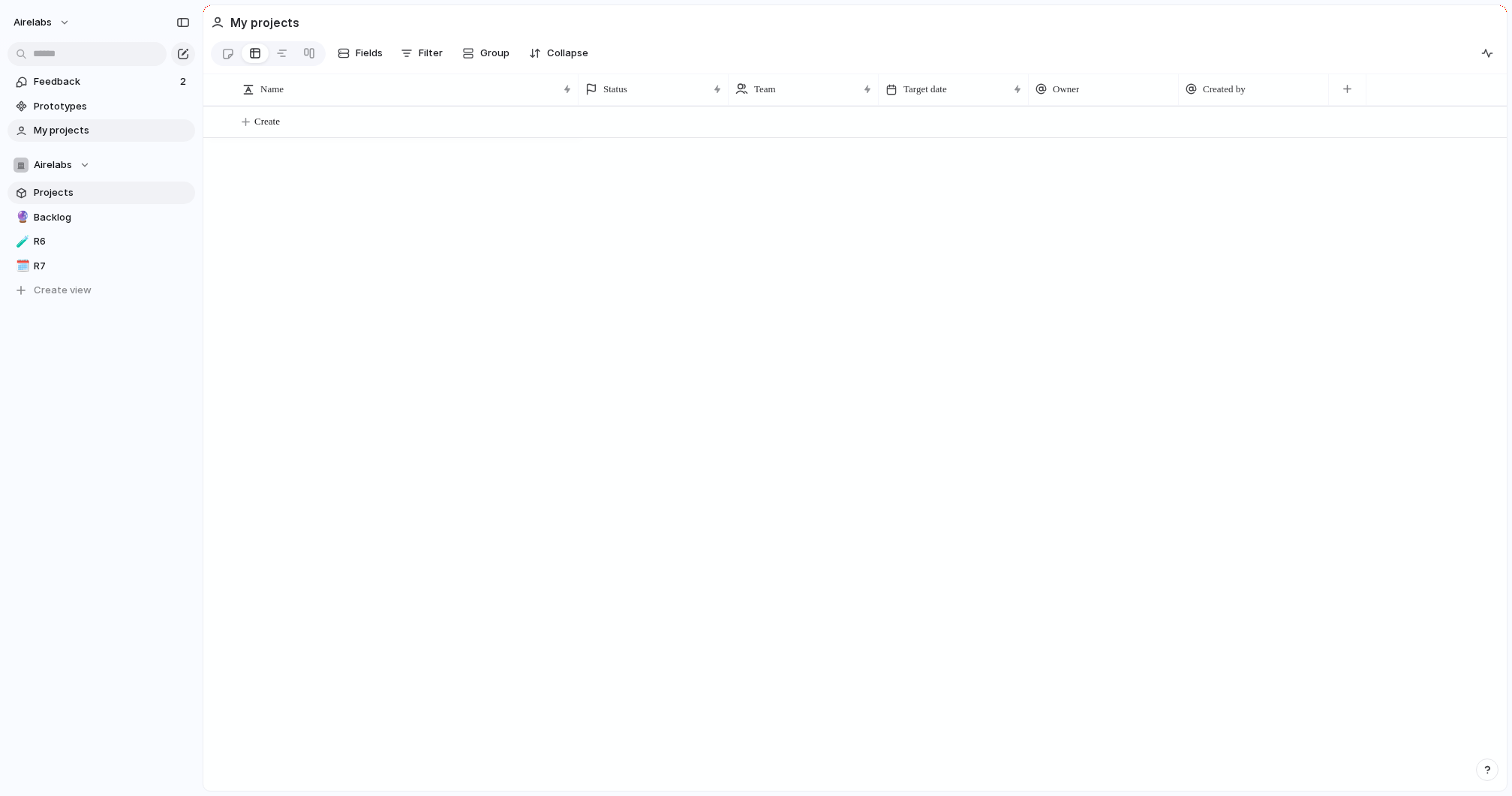
click at [40, 192] on span "Projects" at bounding box center [112, 192] width 156 height 15
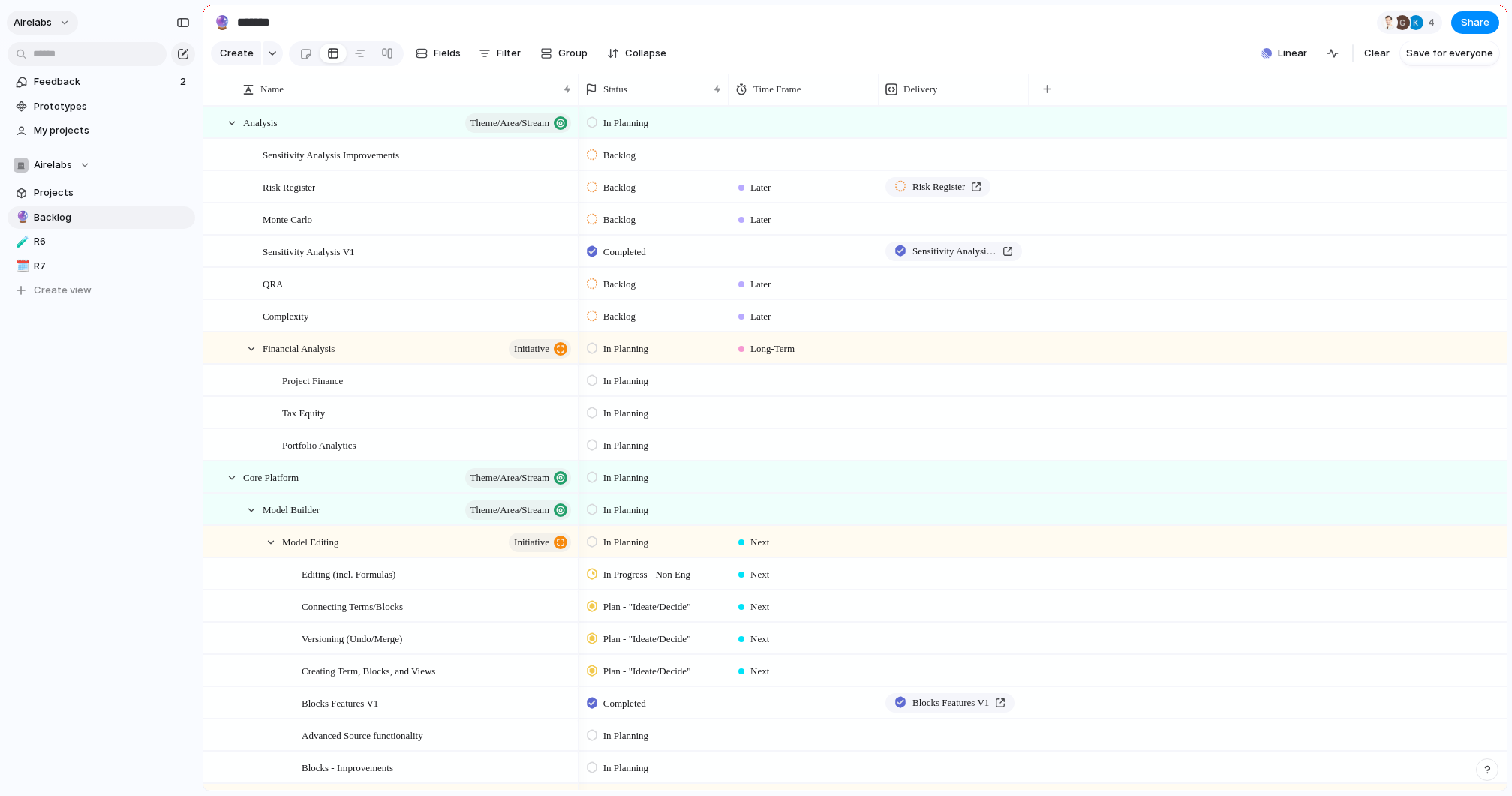
click at [57, 18] on button "airelabs" at bounding box center [43, 23] width 72 height 24
click at [61, 51] on span "Settings" at bounding box center [55, 56] width 41 height 15
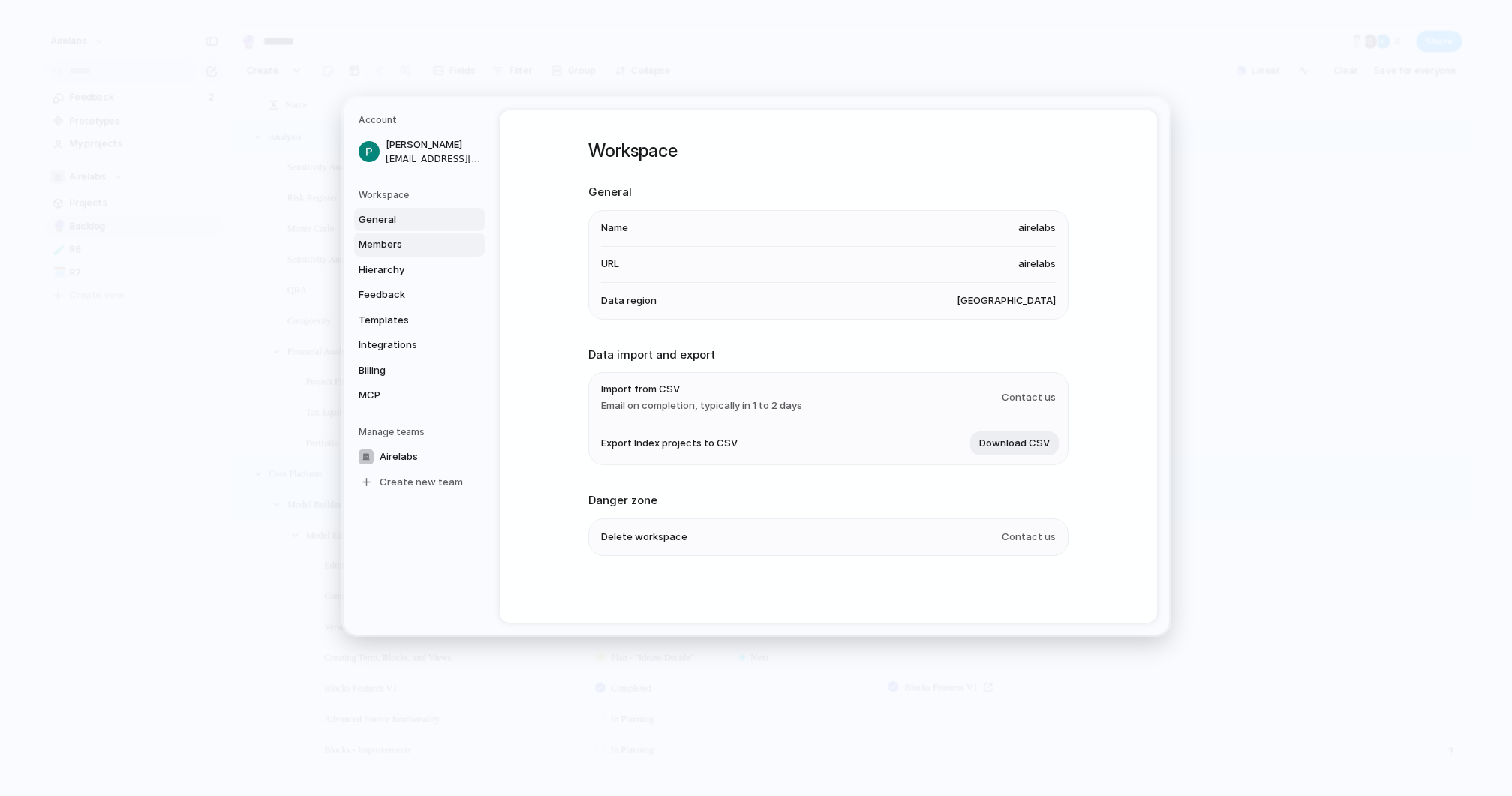
click at [379, 252] on link "Members" at bounding box center [420, 244] width 131 height 24
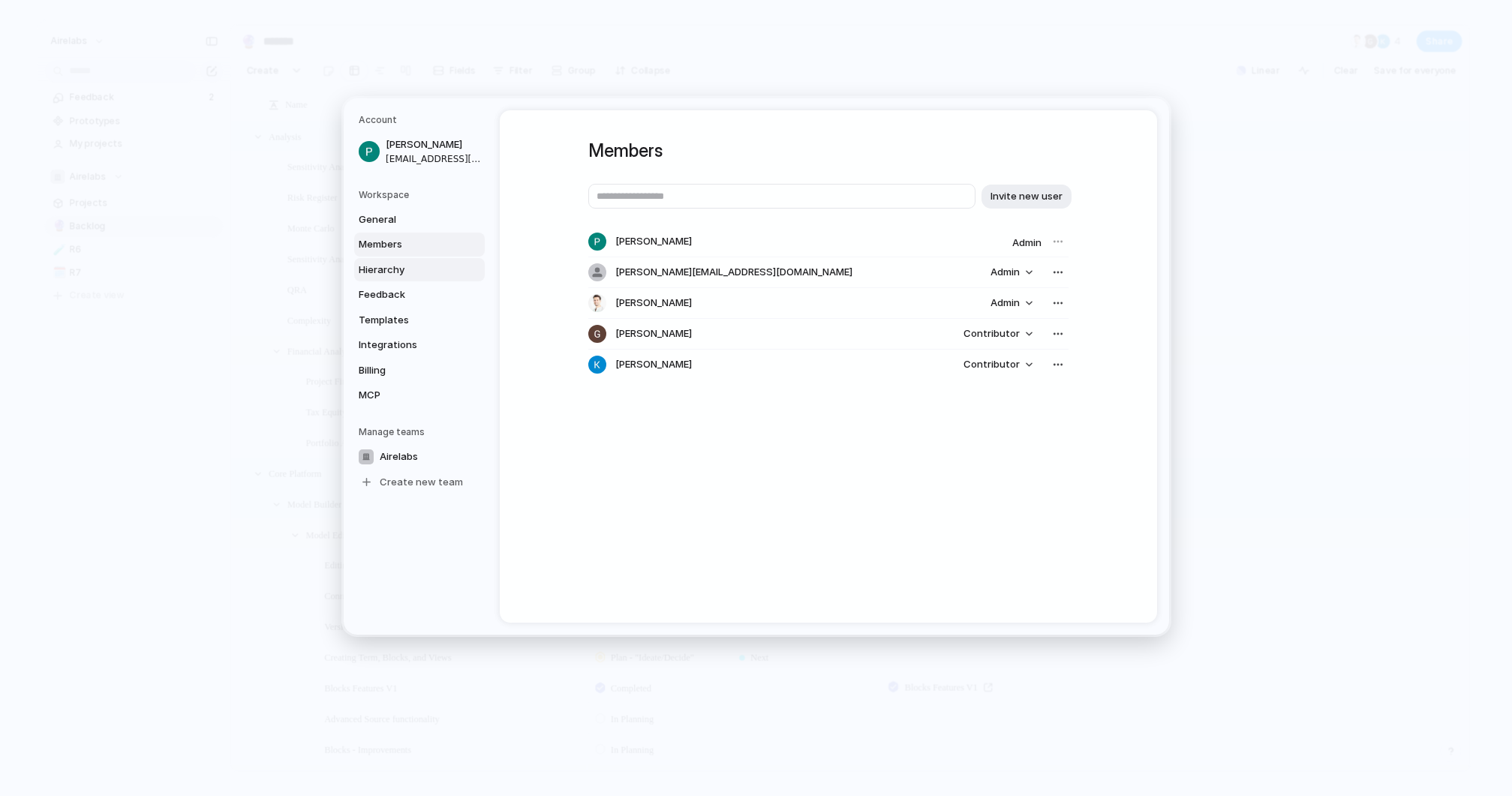
click at [376, 273] on span "Hierarchy" at bounding box center [407, 269] width 96 height 15
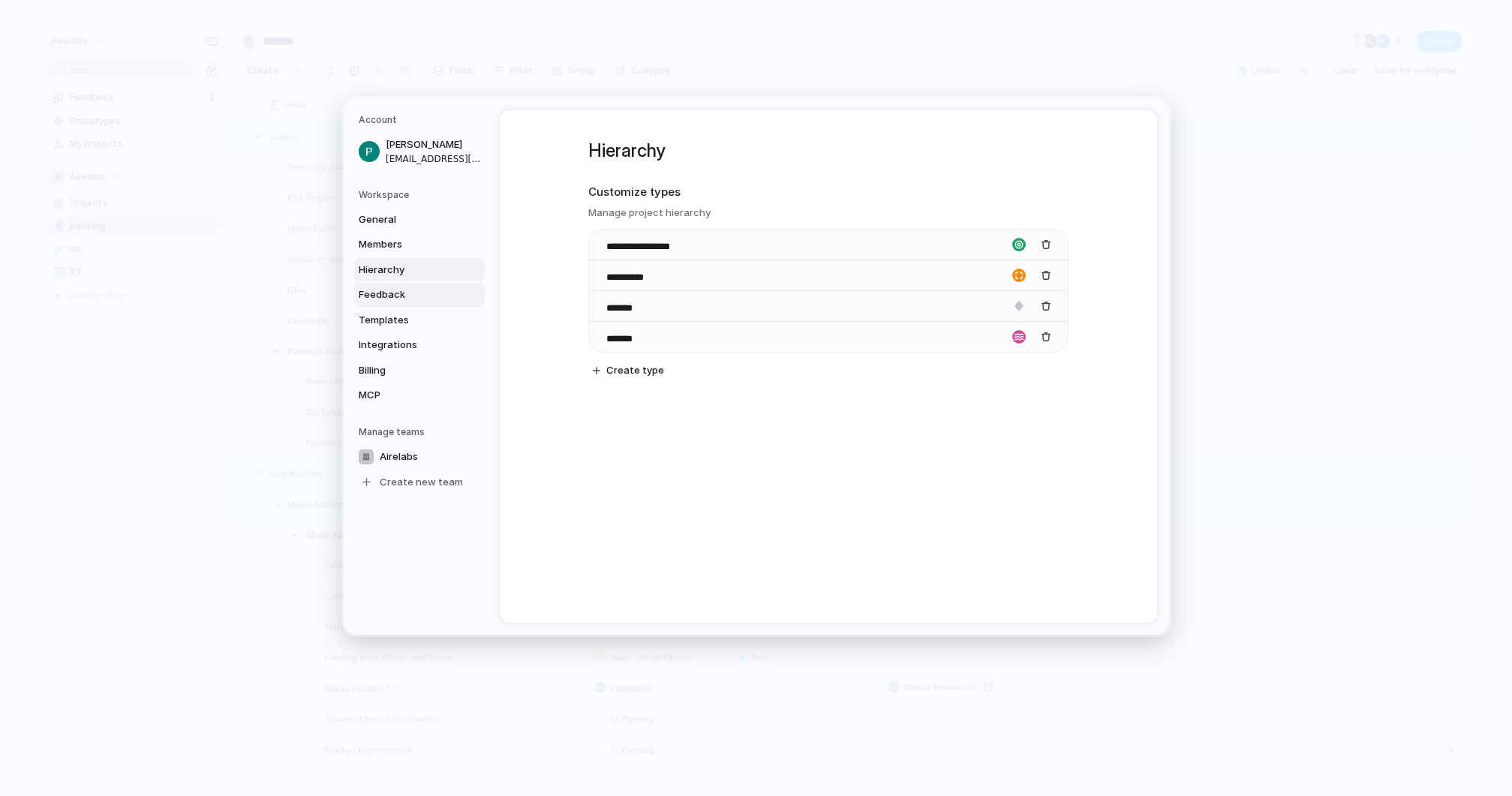
click at [377, 291] on span "Feedback" at bounding box center [407, 294] width 96 height 15
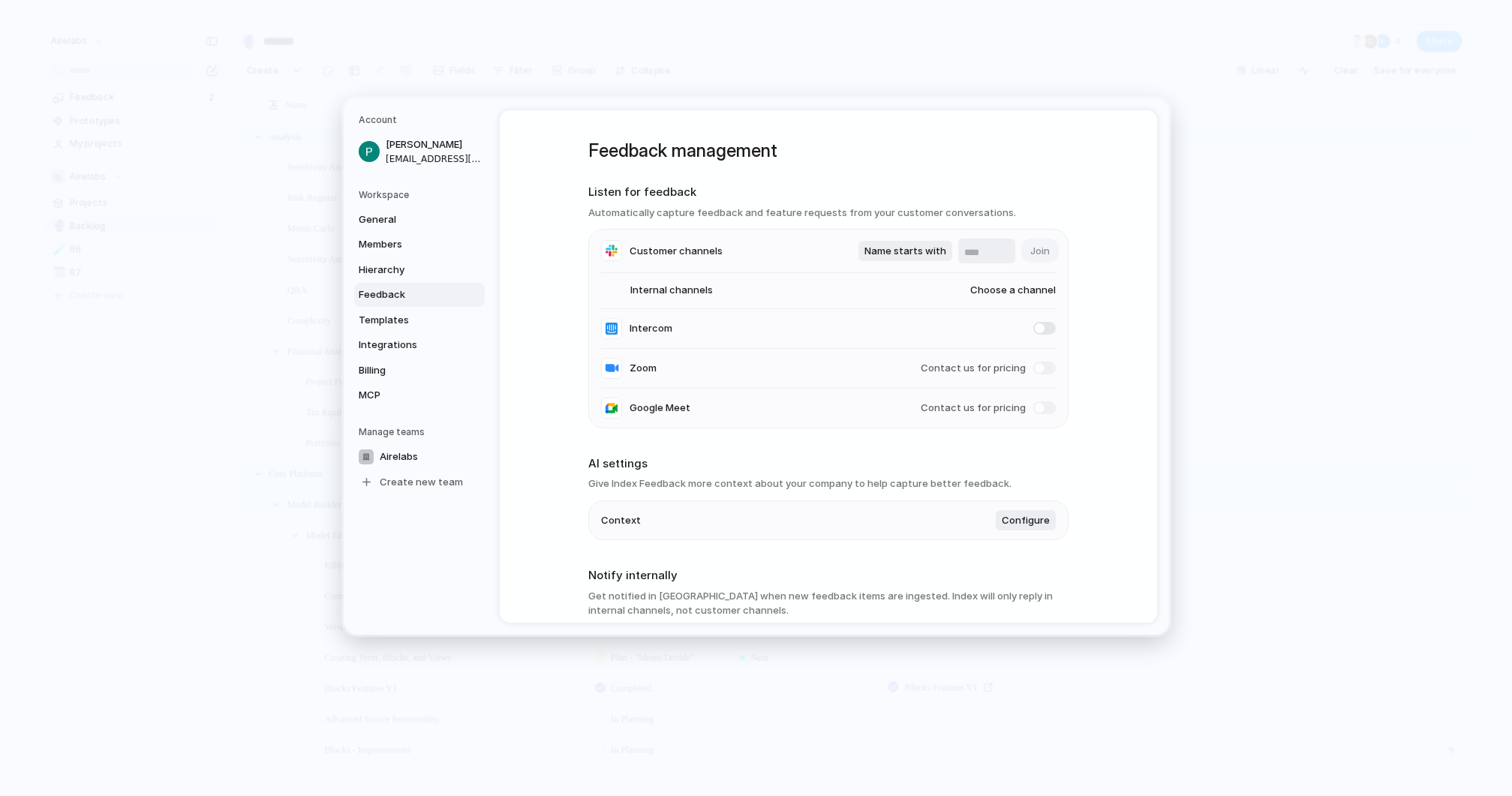
scroll to position [257, 0]
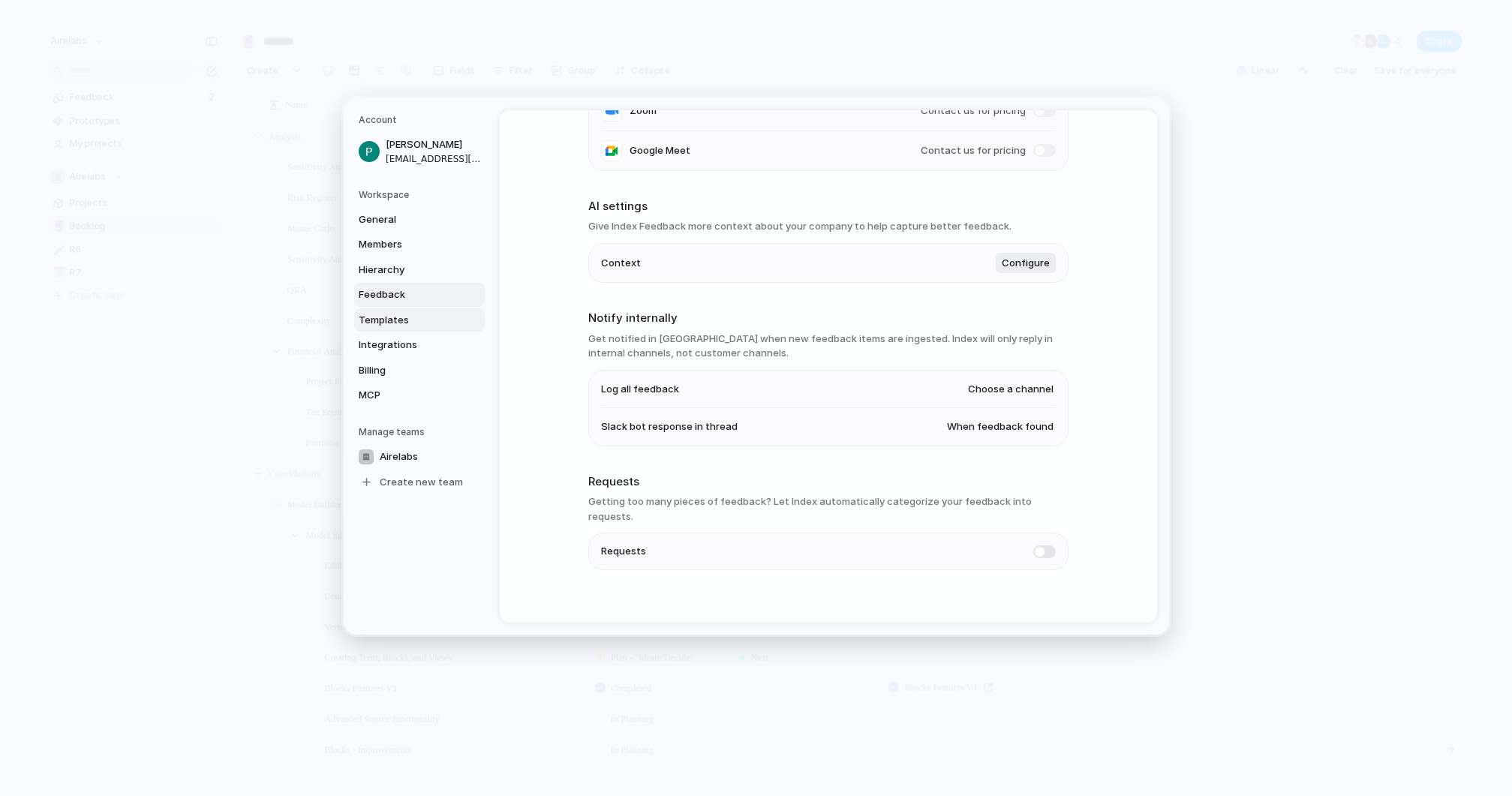
click at [393, 321] on span "Templates" at bounding box center [407, 319] width 96 height 15
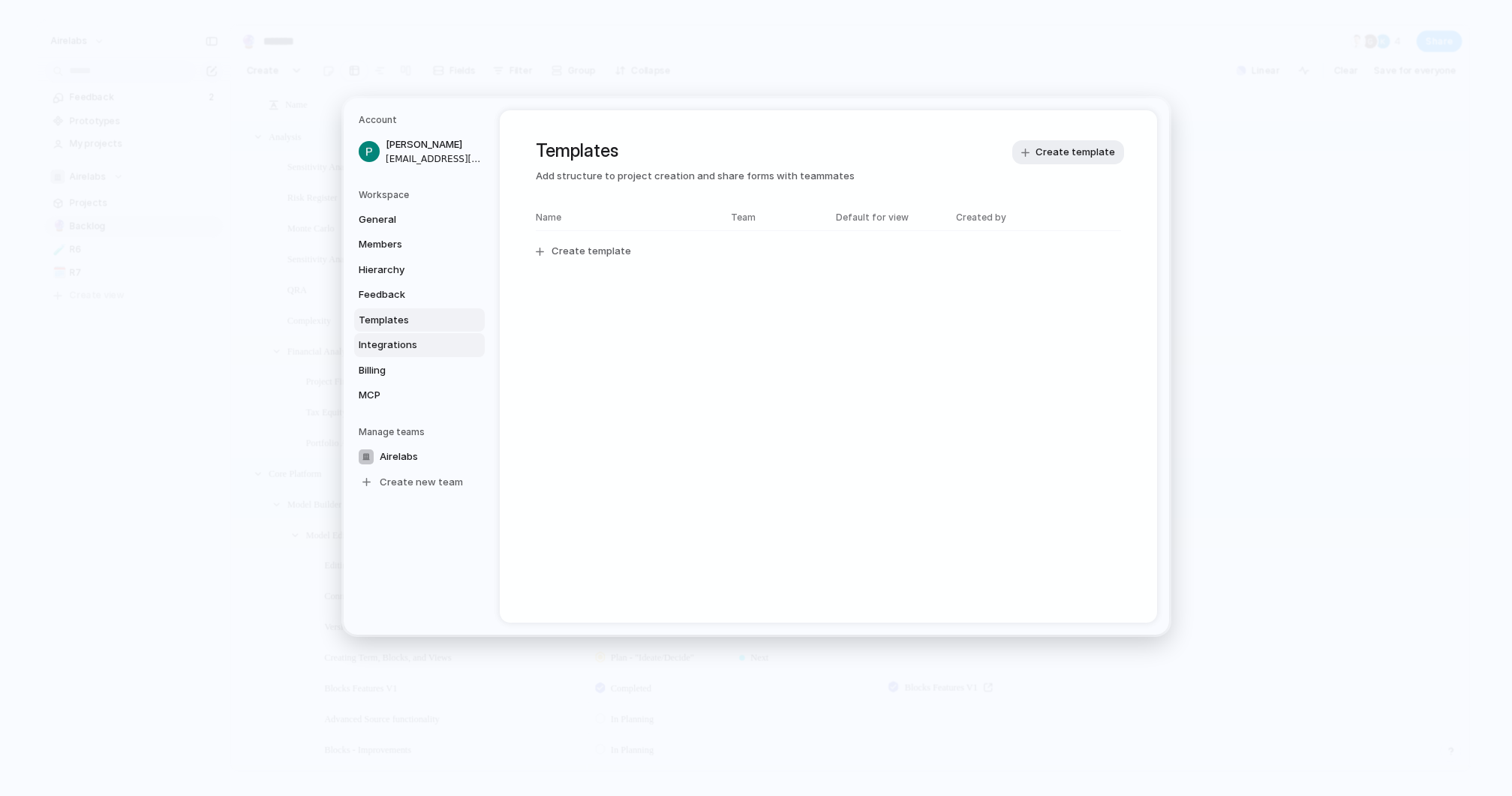
click at [393, 345] on span "Integrations" at bounding box center [407, 345] width 96 height 15
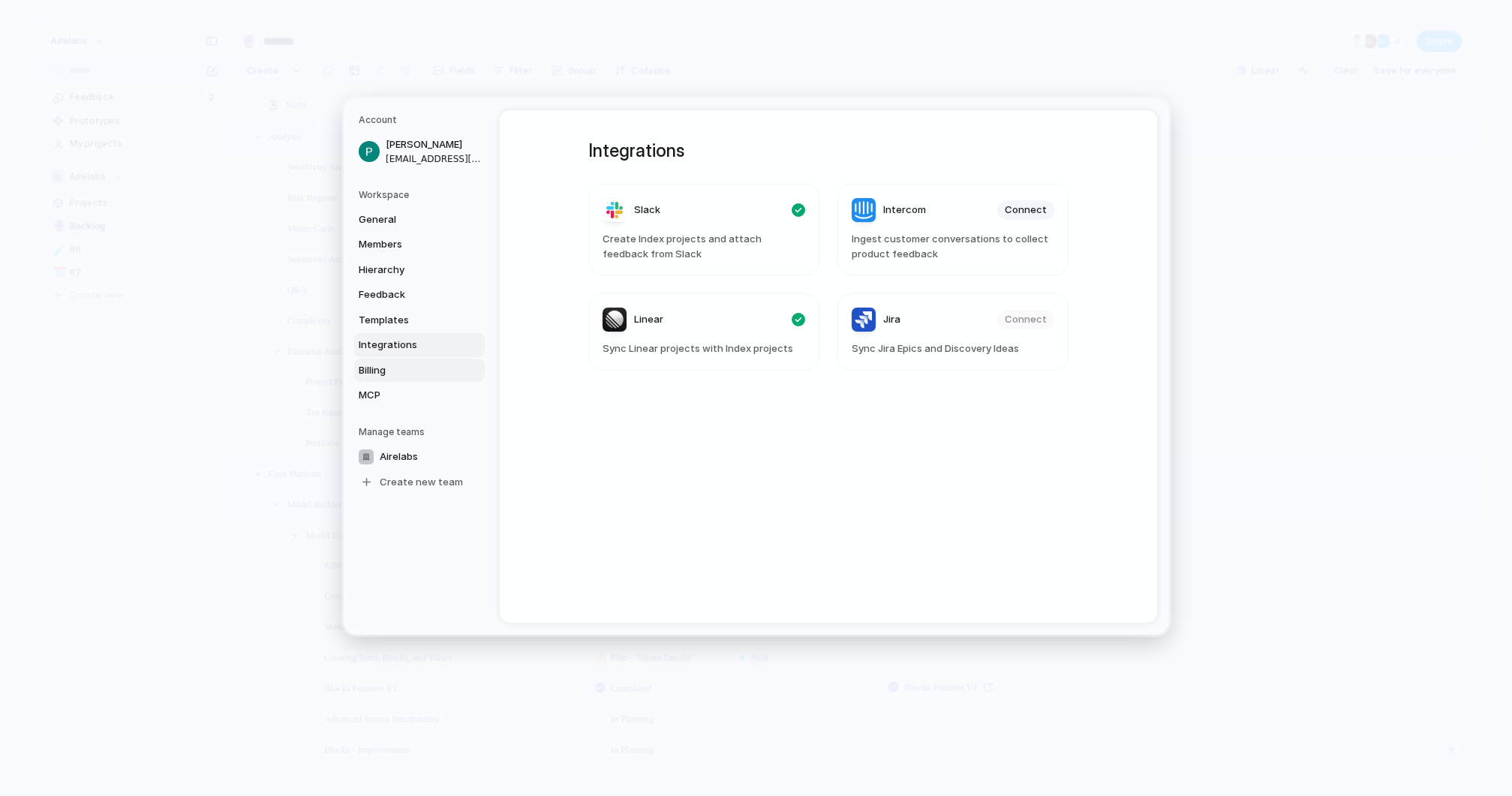
click at [375, 374] on span "Billing" at bounding box center [407, 369] width 96 height 15
